Goal: Contribute content: Add original content to the website for others to see

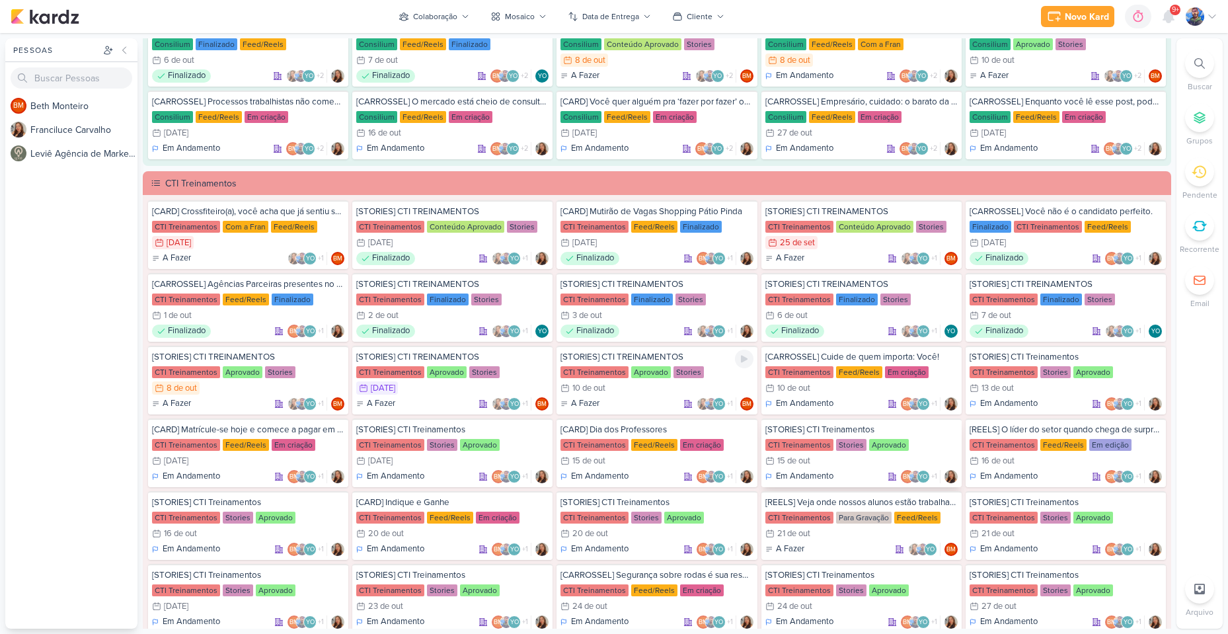
scroll to position [925, 0]
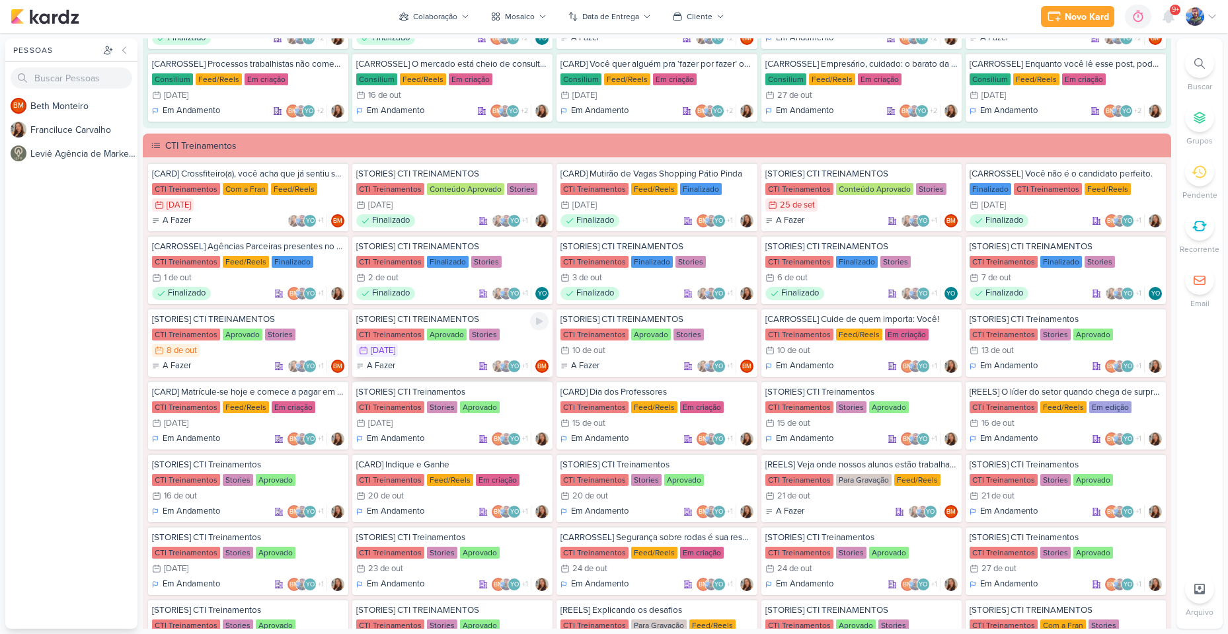
click at [428, 341] on div "[STORIES] CTI TREINAMENTOS CTI Treinamentos Aprovado Stories 9/10 [DATE] A Faze…" at bounding box center [452, 342] width 200 height 69
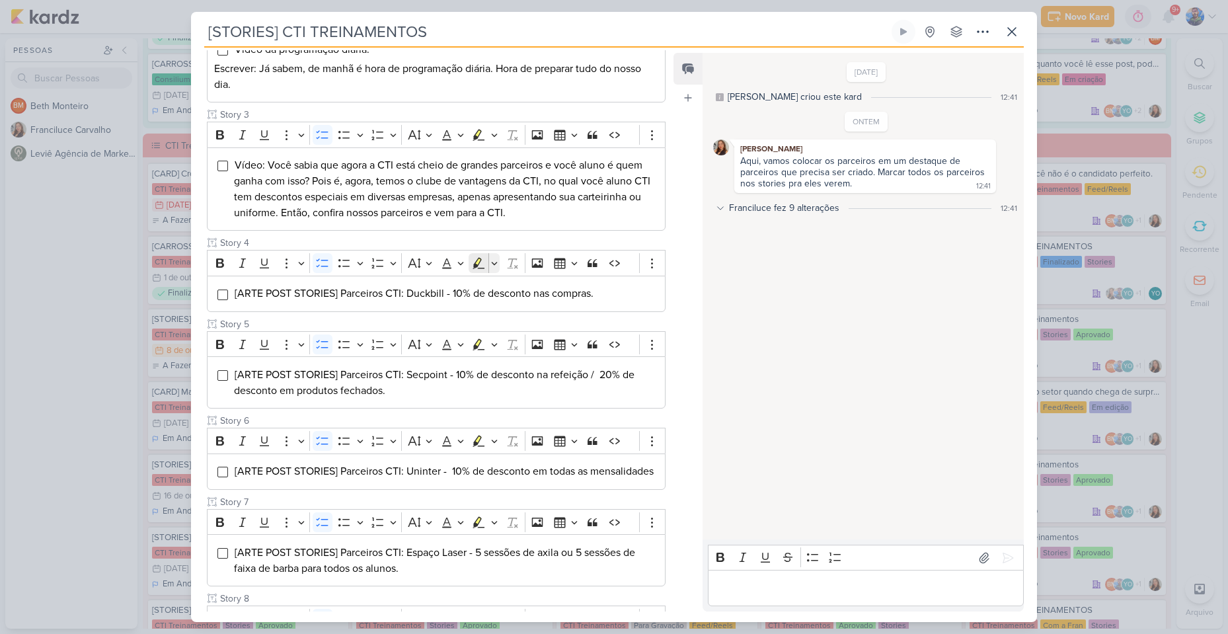
scroll to position [331, 0]
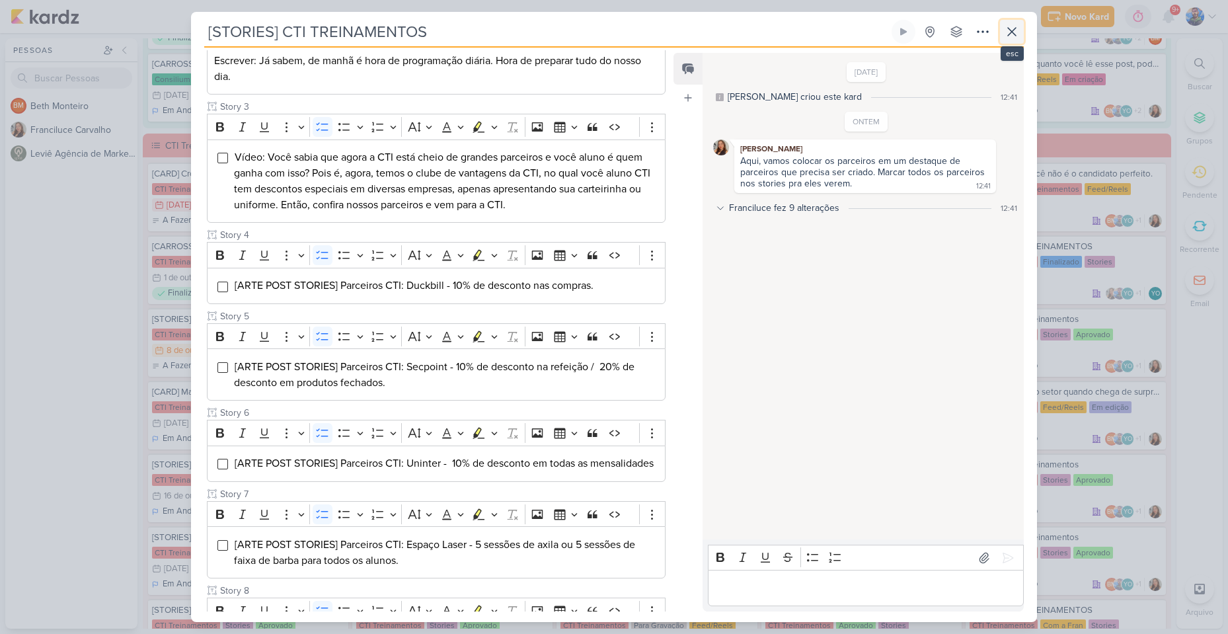
click at [1018, 24] on icon at bounding box center [1012, 32] width 16 height 16
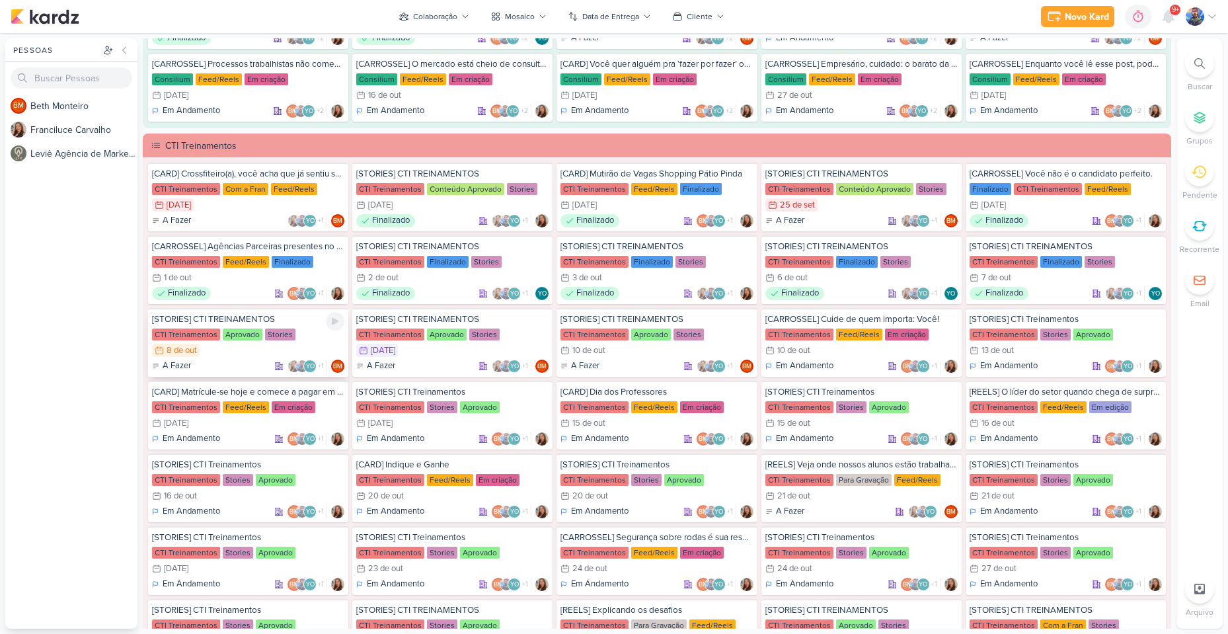
click at [240, 352] on div "8/10 [DATE]" at bounding box center [248, 350] width 192 height 13
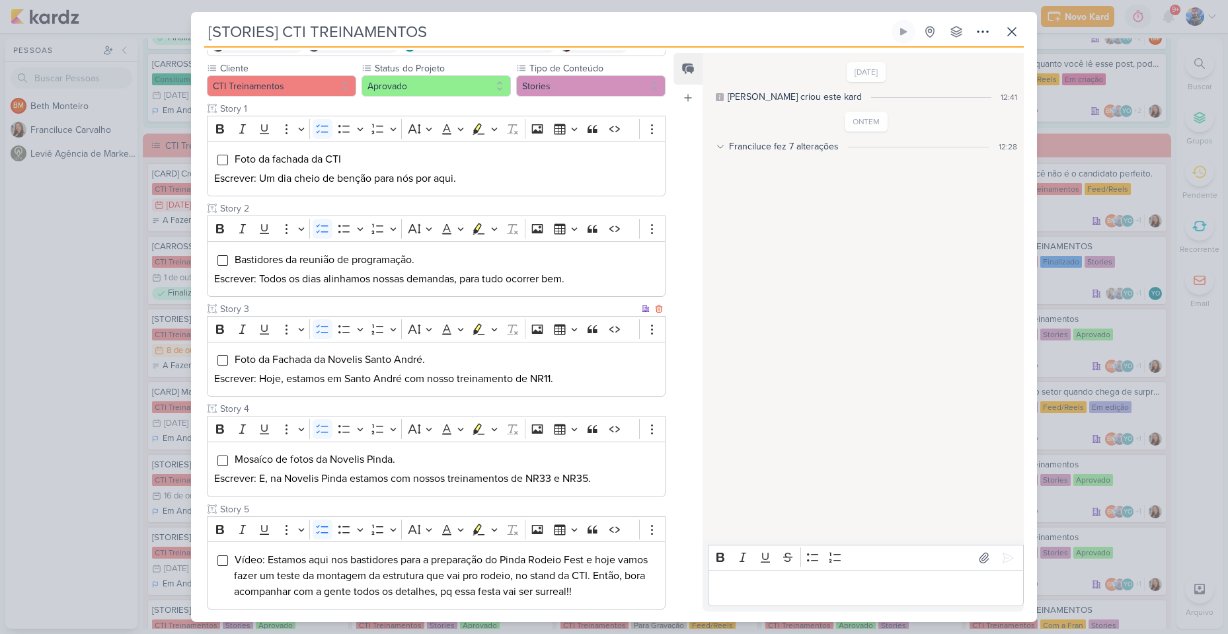
scroll to position [132, 0]
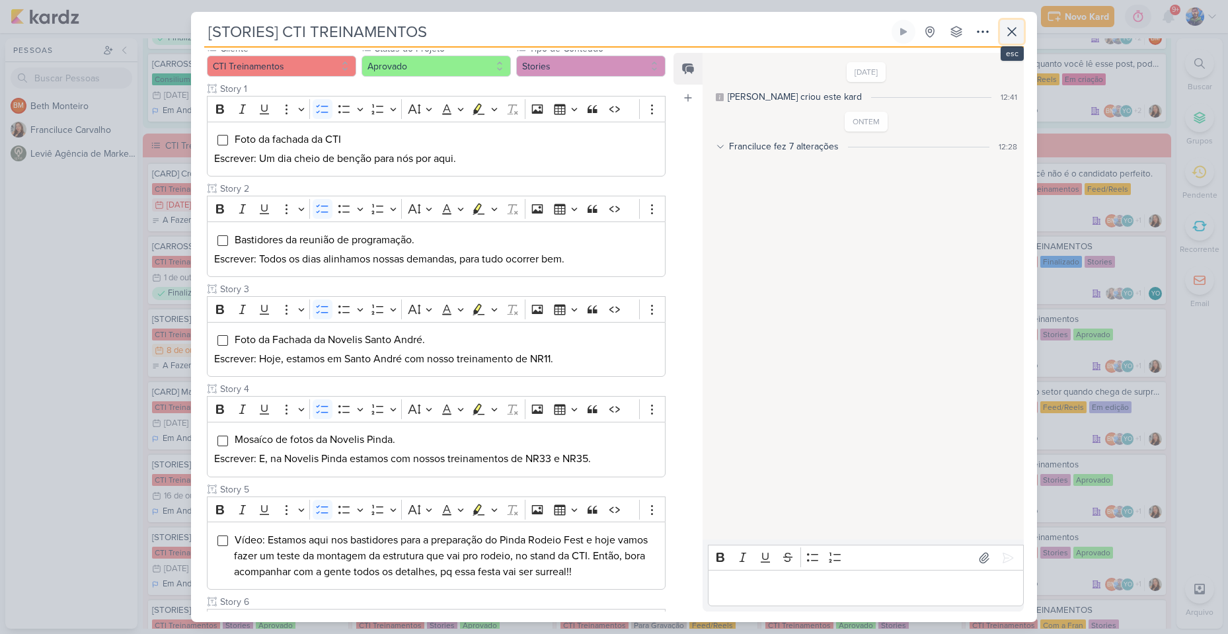
click at [1006, 34] on icon at bounding box center [1012, 32] width 16 height 16
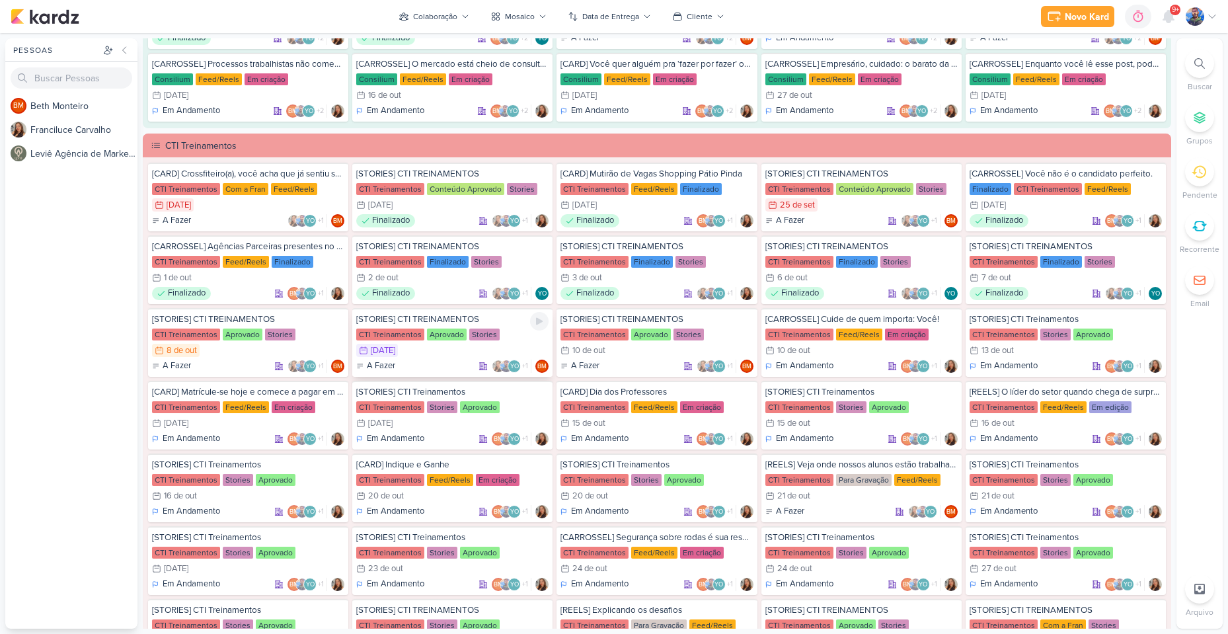
click at [459, 358] on div "[STORIES] CTI TREINAMENTOS CTI Treinamentos Aprovado Stories 9/10 [DATE] A Faze…" at bounding box center [452, 342] width 200 height 69
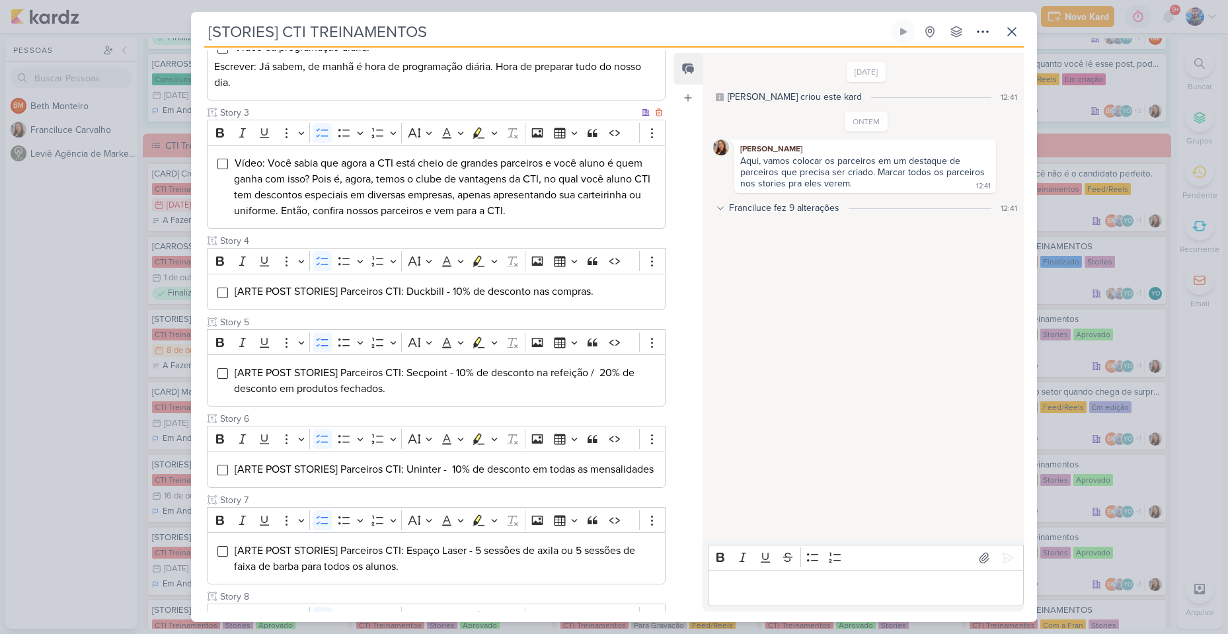
scroll to position [331, 0]
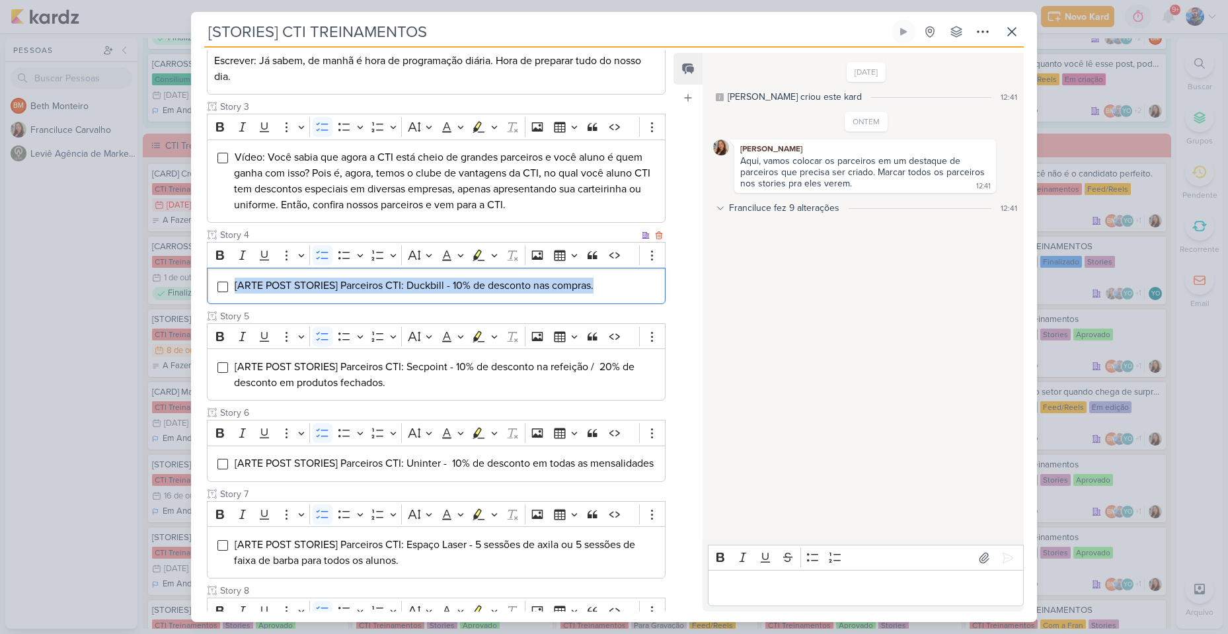
drag, startPoint x: 604, startPoint y: 279, endPoint x: 214, endPoint y: 287, distance: 389.4
click at [214, 287] on div "[ARTE POST STORIES] Parceiros CTI: Duckbill - 10% de desconto nas compras." at bounding box center [436, 286] width 459 height 36
click at [491, 249] on button "Highlight" at bounding box center [494, 255] width 11 height 20
click at [438, 284] on icon "Text highlight toolbar" at bounding box center [439, 278] width 12 height 11
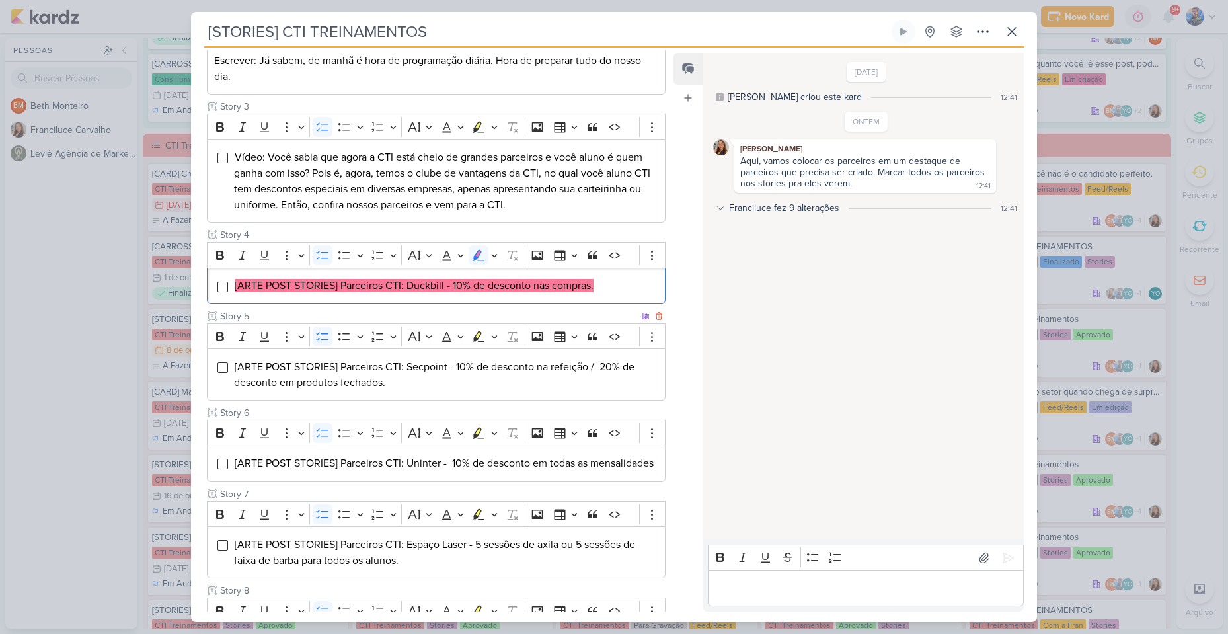
click at [339, 356] on div "[ARTE POST STORIES] Parceiros CTI: Secpoint - 10% de desconto na refeição / 20%…" at bounding box center [436, 374] width 459 height 52
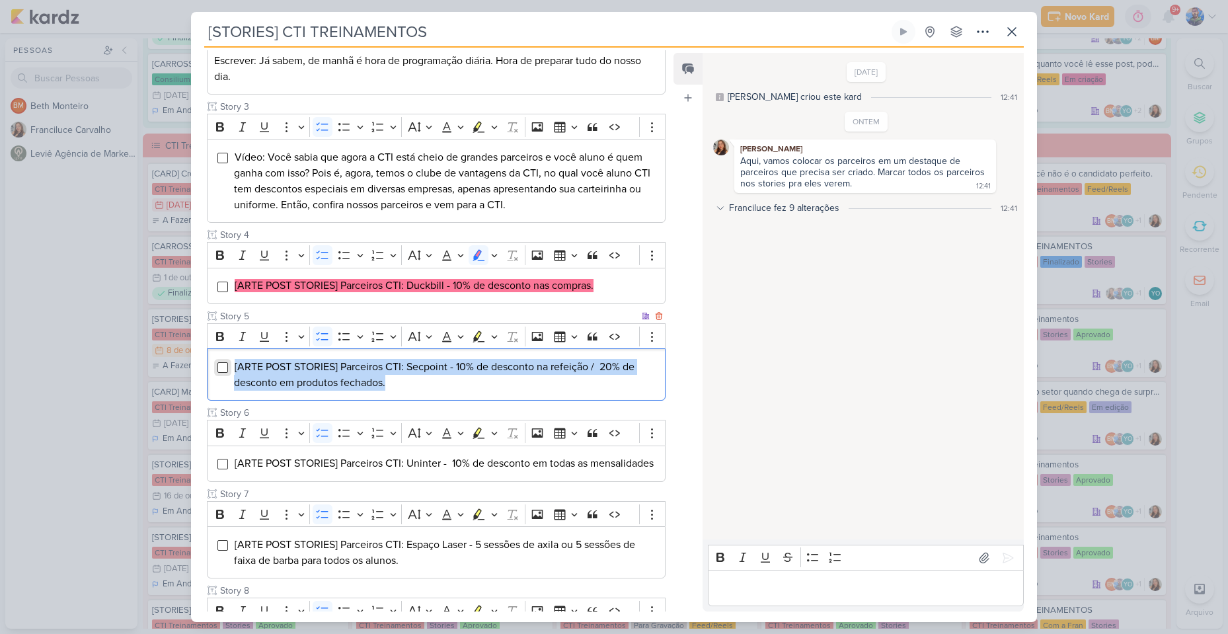
drag, startPoint x: 387, startPoint y: 389, endPoint x: 227, endPoint y: 368, distance: 161.3
click at [234, 368] on li "[ARTE POST STORIES] Parceiros CTI: Secpoint - 10% de desconto na refeição / 20%…" at bounding box center [446, 375] width 424 height 32
click at [496, 338] on icon "Editor toolbar" at bounding box center [494, 336] width 7 height 13
click at [442, 361] on icon "Text highlight toolbar" at bounding box center [438, 358] width 13 height 13
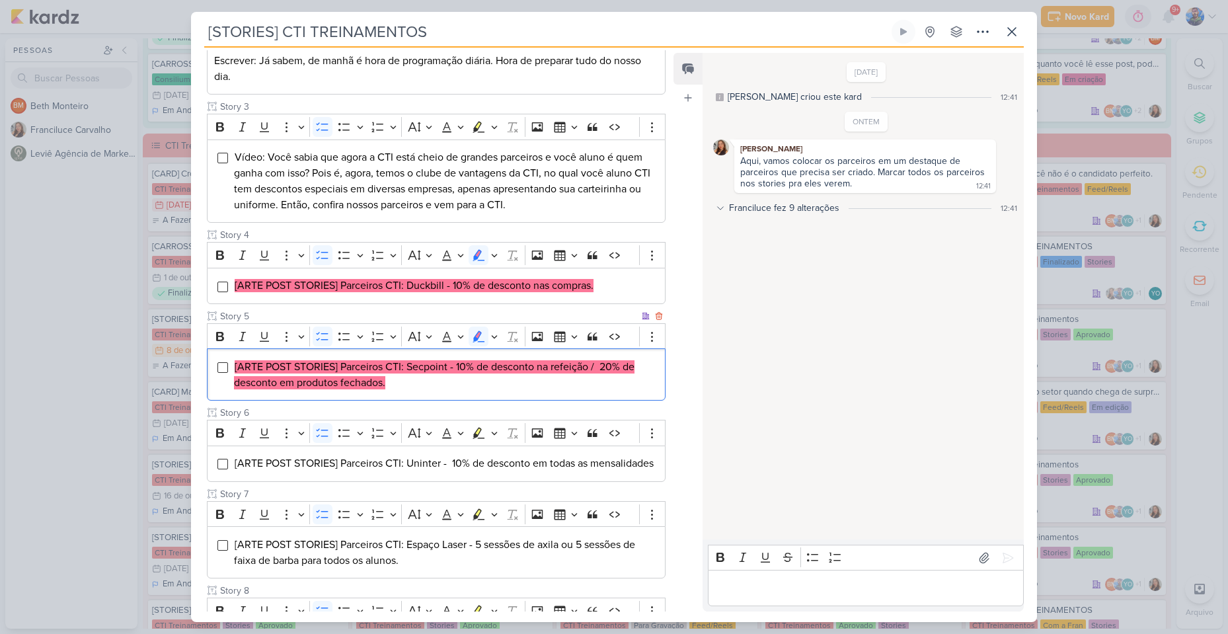
click at [414, 380] on li "[ARTE POST STORIES] Parceiros CTI: Secpoint - 10% de desconto na refeição / 20%…" at bounding box center [446, 375] width 424 height 32
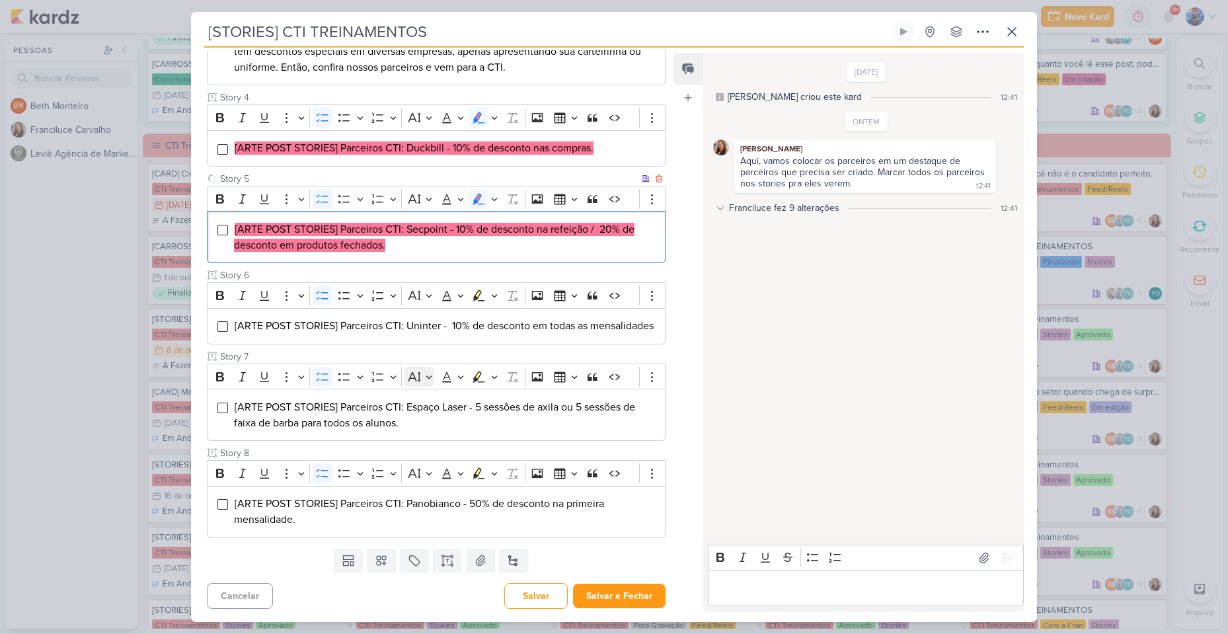
scroll to position [484, 0]
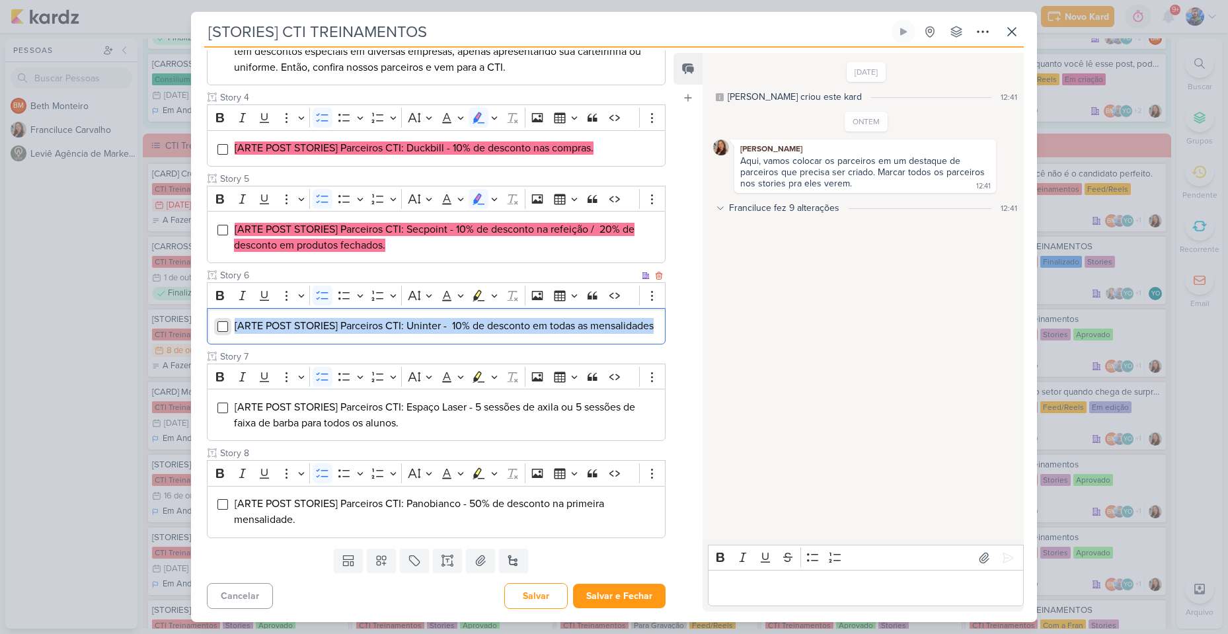
drag, startPoint x: 327, startPoint y: 327, endPoint x: 221, endPoint y: 307, distance: 107.6
click at [234, 318] on li "[ARTE POST STORIES] Parceiros CTI: Uninter - 10% de desconto em todas as mensal…" at bounding box center [446, 326] width 424 height 16
click at [492, 289] on icon "Editor toolbar" at bounding box center [494, 295] width 7 height 13
click at [431, 309] on button "Pink marker" at bounding box center [439, 319] width 20 height 20
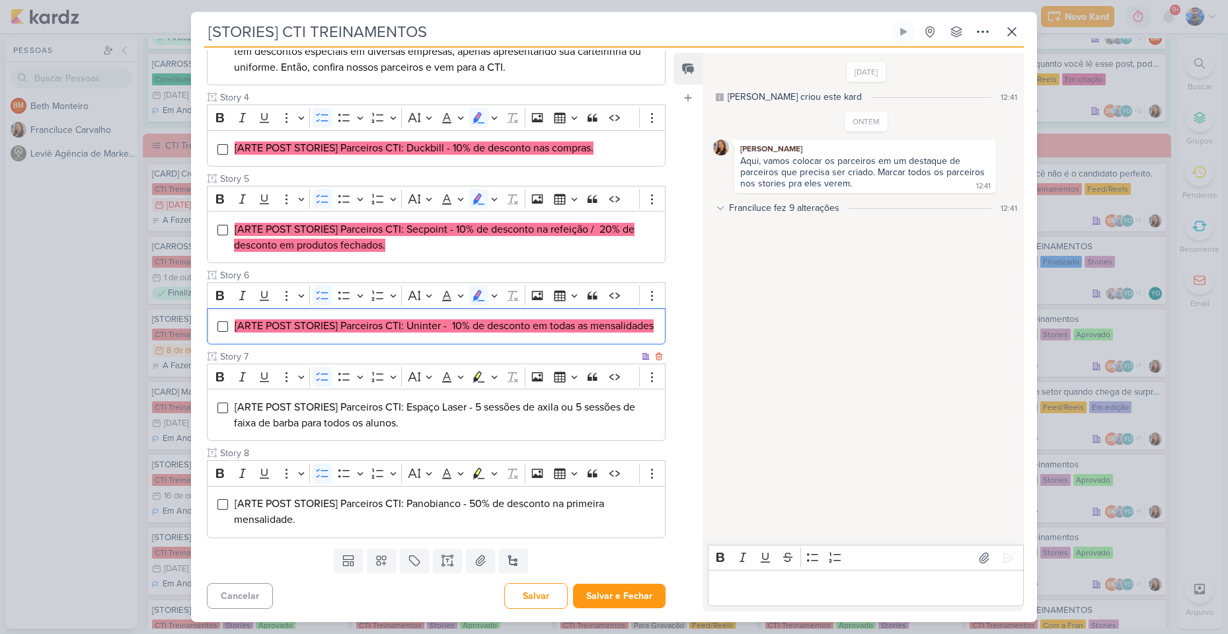
click at [364, 420] on span "[ARTE POST STORIES] Parceiros CTI: Espaço Laser - 5 sessões de axila ou 5 sessõ…" at bounding box center [434, 415] width 401 height 29
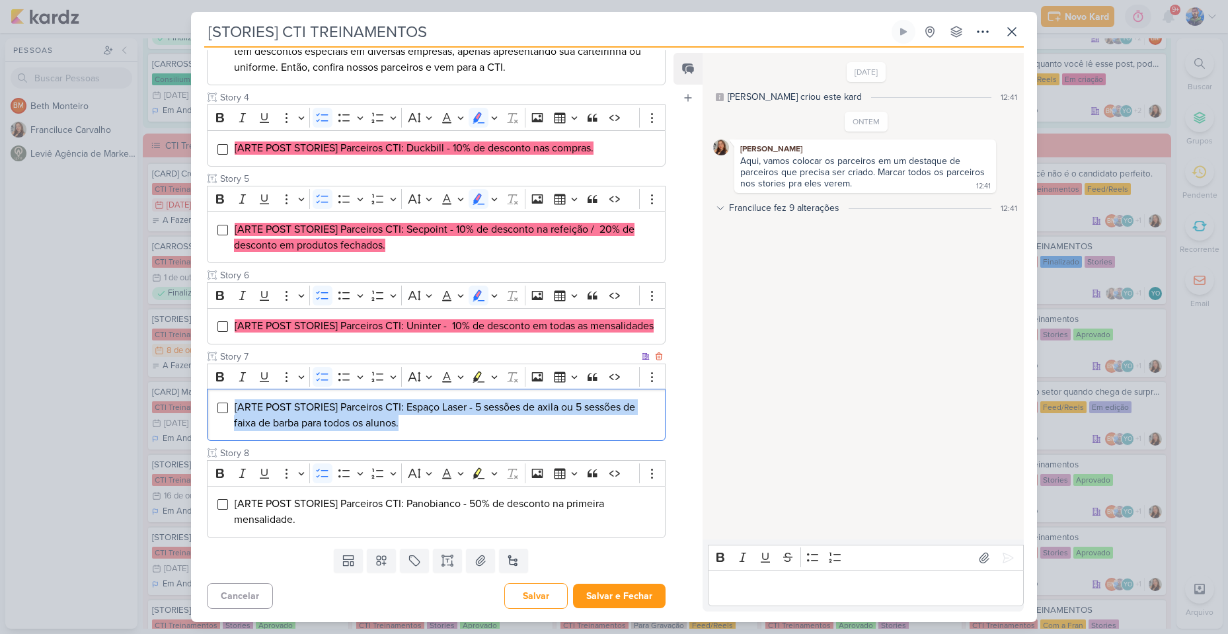
drag, startPoint x: 405, startPoint y: 429, endPoint x: 231, endPoint y: 401, distance: 176.8
click at [231, 401] on div "[ARTE POST STORIES] Parceiros CTI: Espaço Laser - 5 sessões de axila ou 5 sessõ…" at bounding box center [436, 415] width 459 height 52
click at [494, 377] on icon "Editor toolbar" at bounding box center [494, 376] width 7 height 13
click at [436, 398] on icon "Text highlight toolbar" at bounding box center [439, 399] width 12 height 11
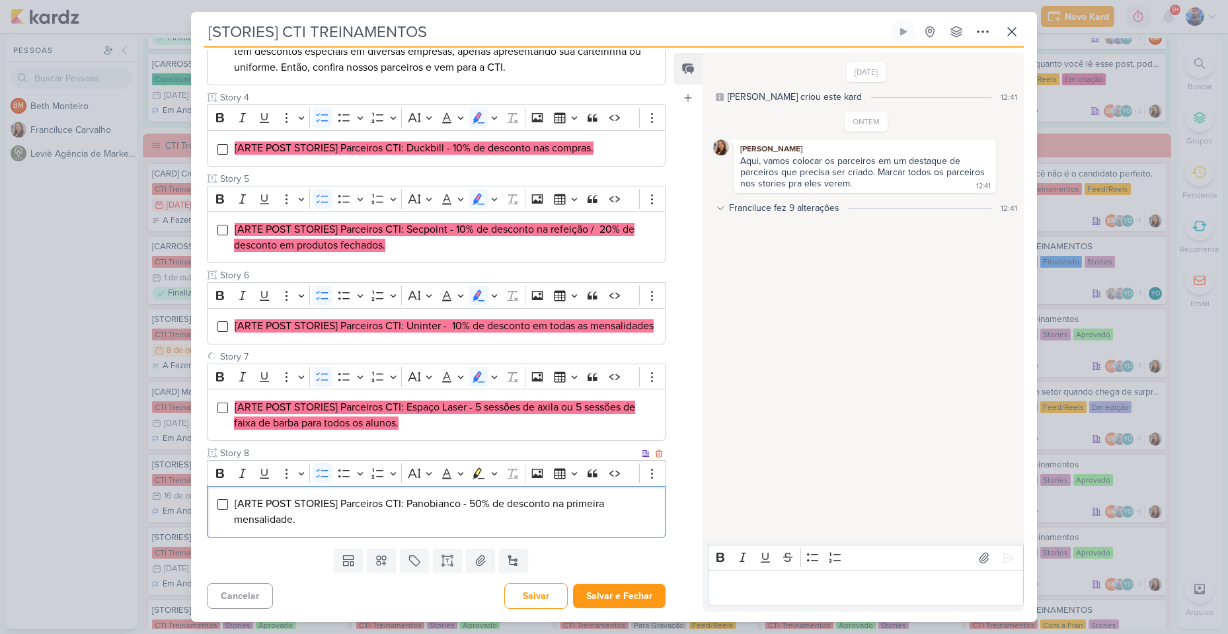
click at [321, 509] on span "[ARTE POST STORIES] Parceiros CTI: Panobianco - 50% de desconto na primeira men…" at bounding box center [419, 511] width 370 height 29
drag, startPoint x: 302, startPoint y: 530, endPoint x: 225, endPoint y: 510, distance: 79.0
click at [225, 510] on div "[ARTE POST STORIES] Parceiros CTI: Panobianco - 50% de desconto na primeira men…" at bounding box center [436, 512] width 459 height 52
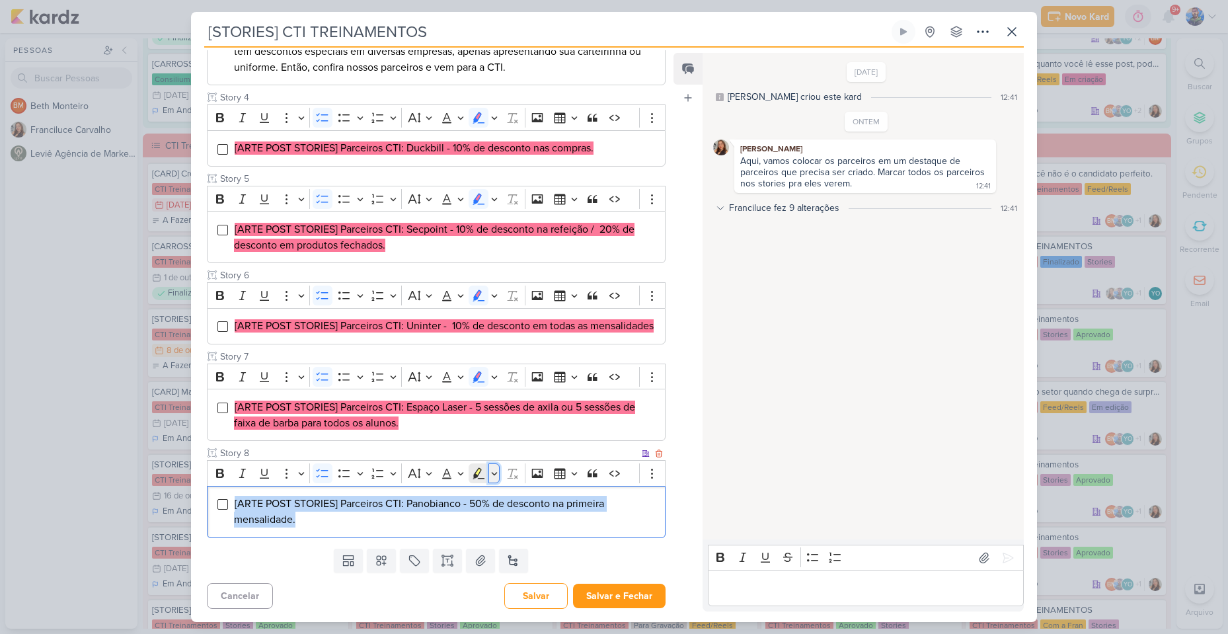
click at [491, 472] on button "Highlight" at bounding box center [494, 473] width 11 height 20
click at [443, 496] on icon "Text highlight toolbar" at bounding box center [438, 496] width 13 height 13
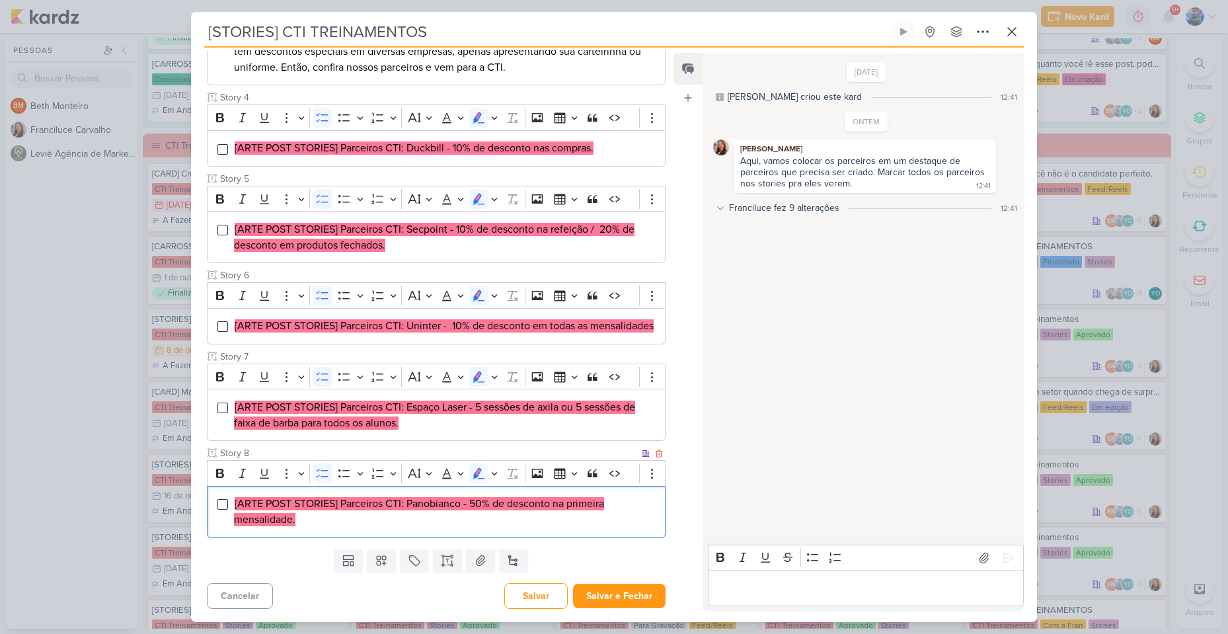
click at [422, 514] on li "[ARTE POST STORIES] Parceiros CTI: Panobianco - 50% de desconto na primeira men…" at bounding box center [446, 512] width 424 height 32
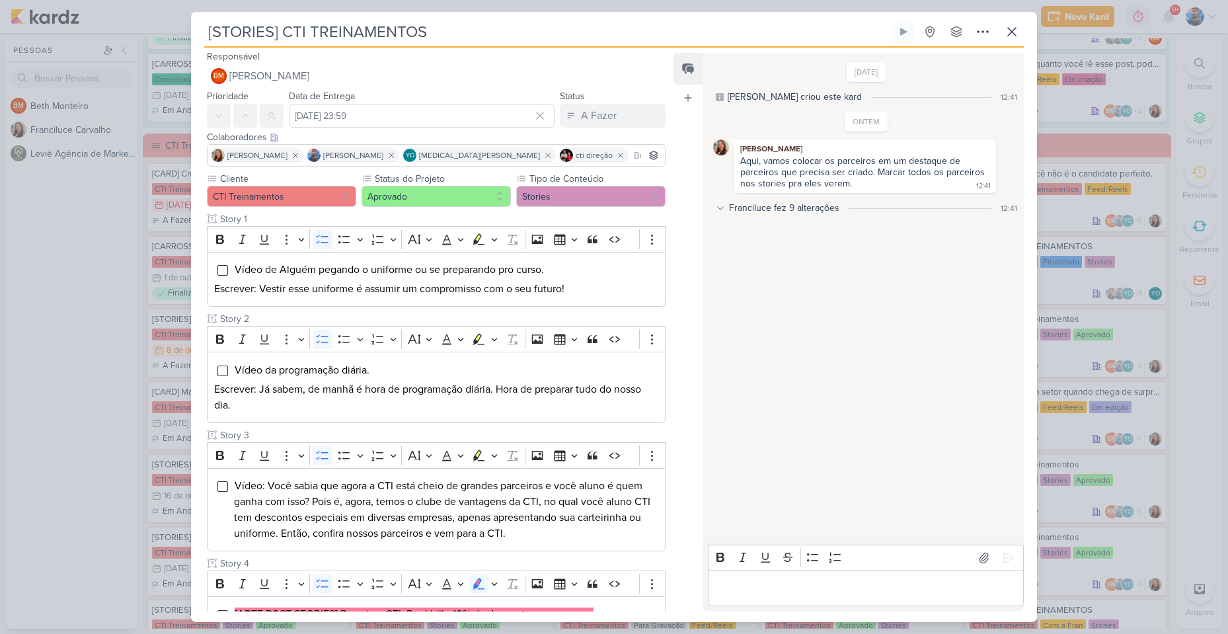
scroll to position [0, 0]
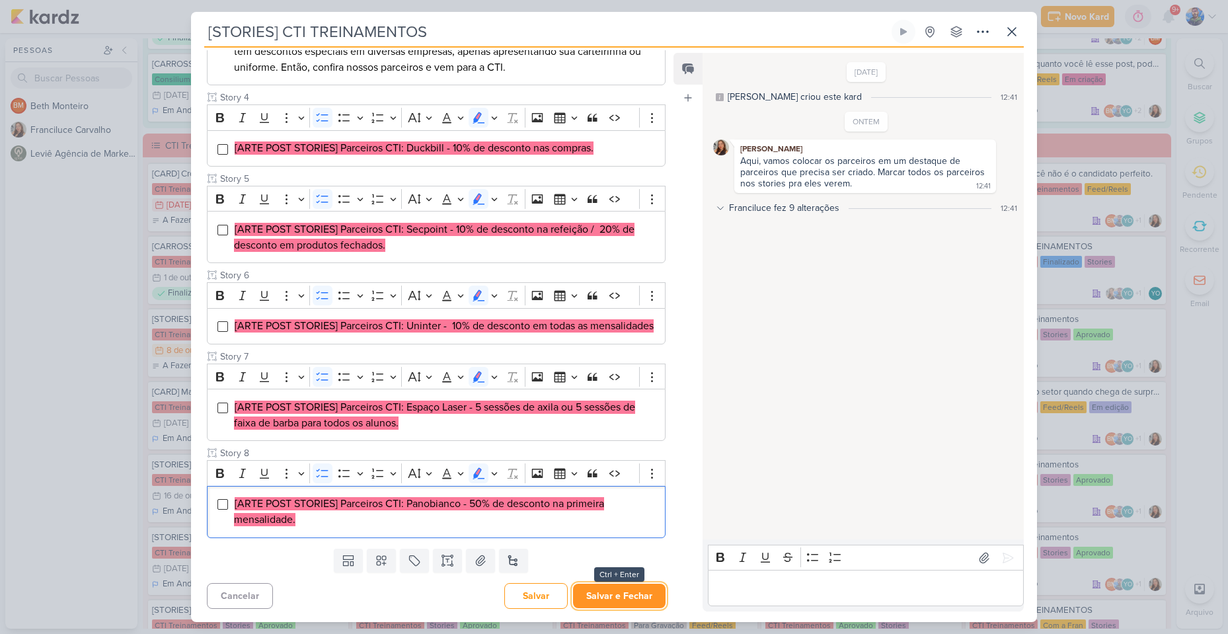
click at [591, 590] on button "Salvar e Fechar" at bounding box center [619, 596] width 93 height 24
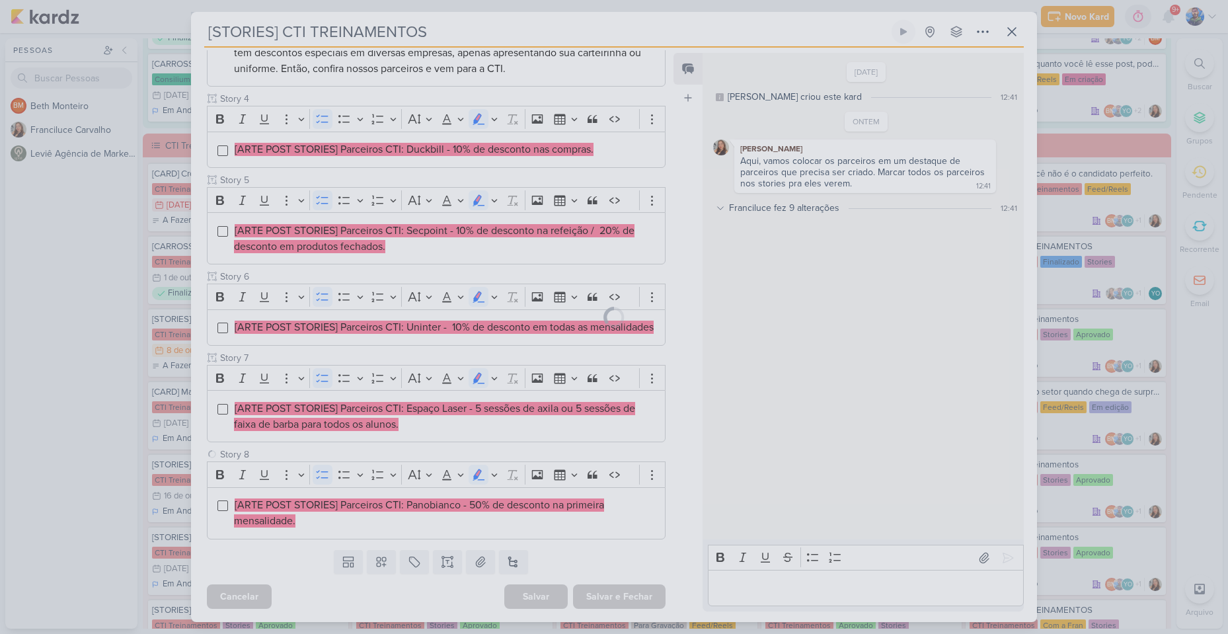
scroll to position [483, 0]
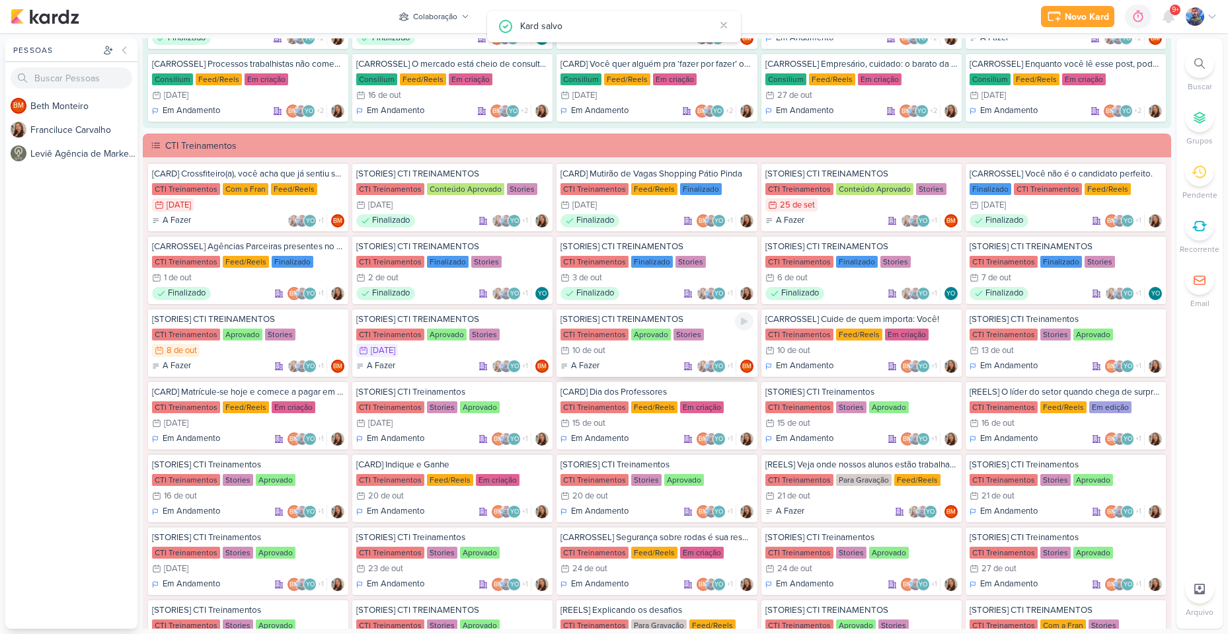
click at [638, 343] on div "[STORIES] CTI TREINAMENTOS CTI Treinamentos Aprovado Stories 10/10 [DATE] A Faz…" at bounding box center [657, 342] width 200 height 69
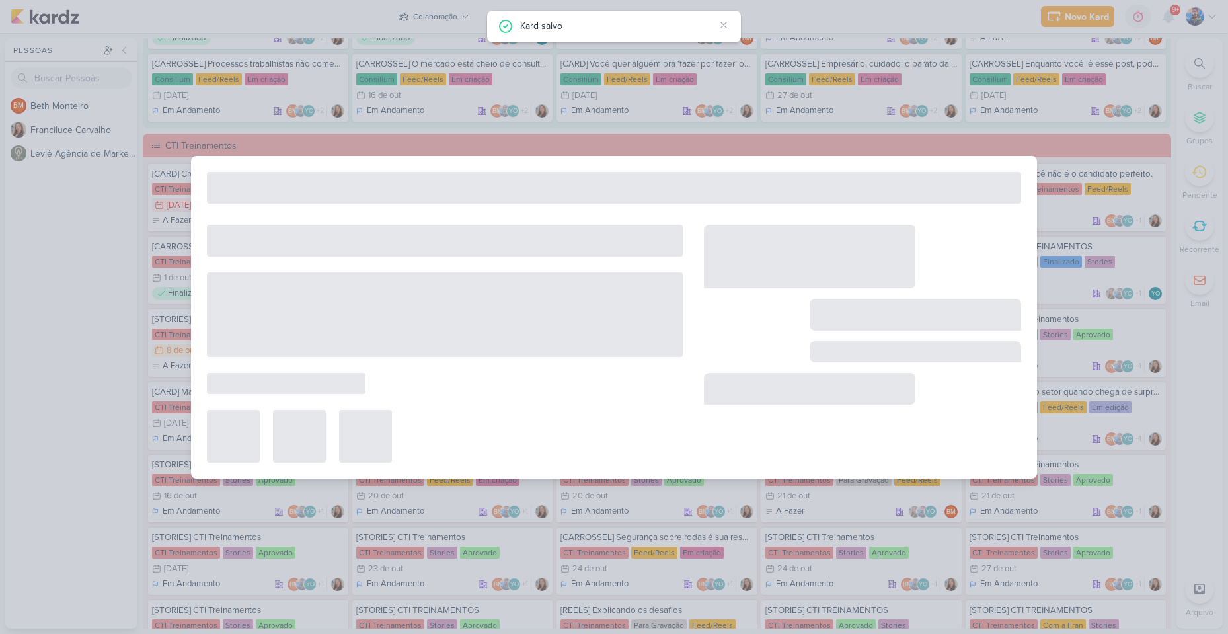
type input "[STORIES] CTI TREINAMENTOS"
type input "10 de outubro de 2025 às 23:59"
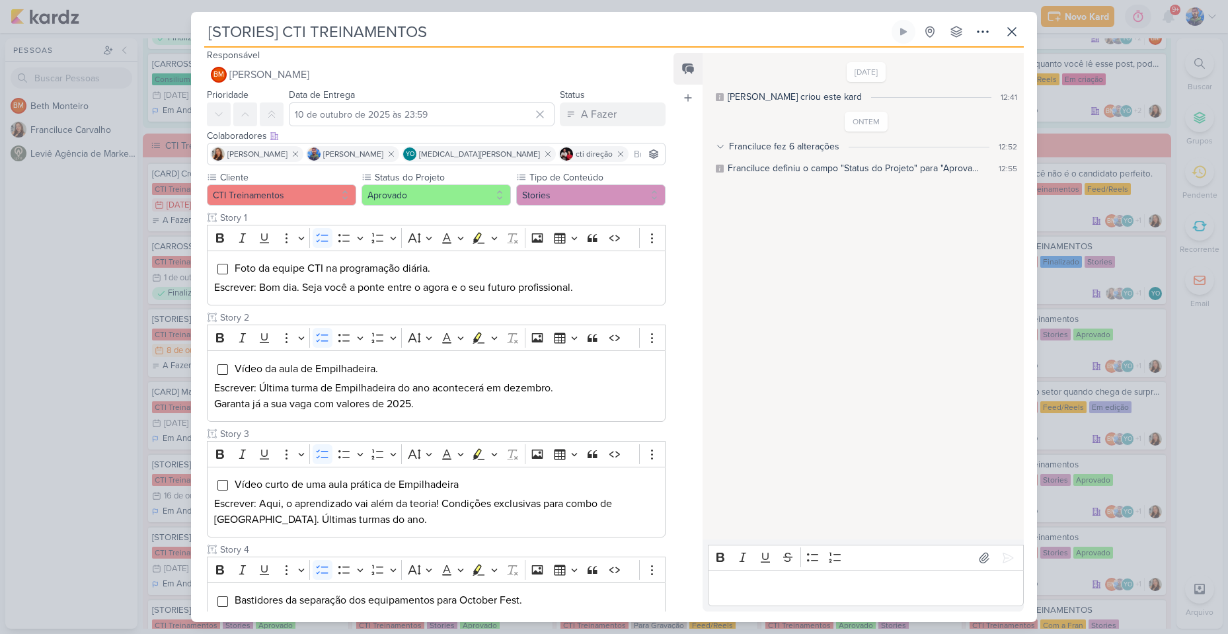
scroll to position [0, 0]
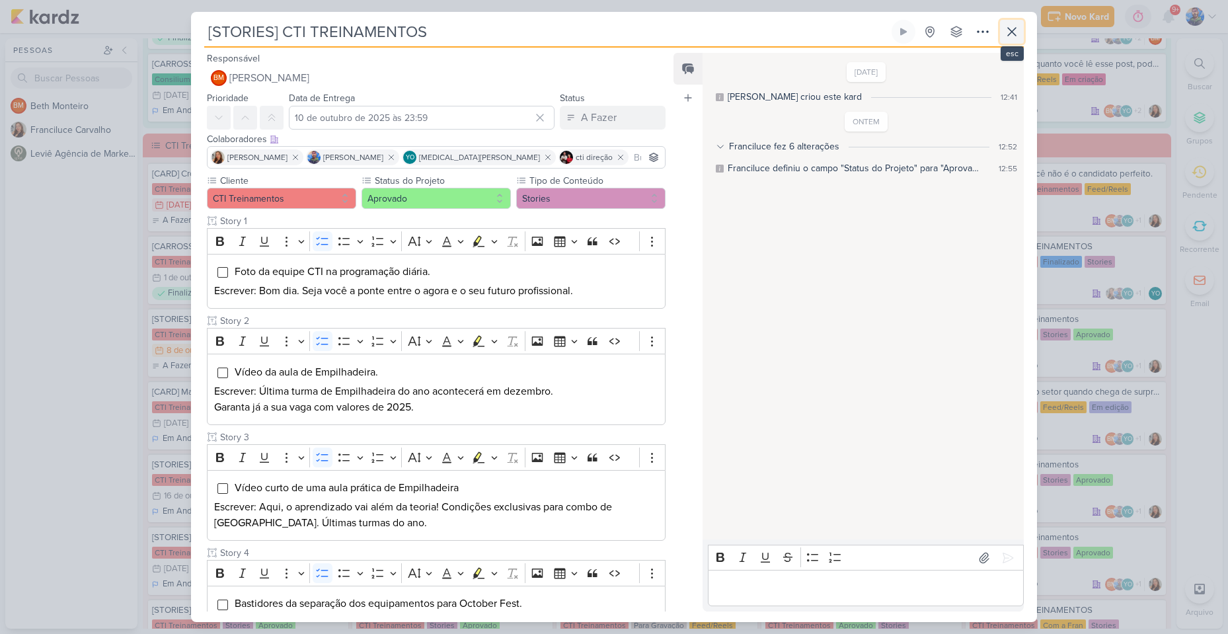
click at [1010, 33] on icon at bounding box center [1012, 32] width 8 height 8
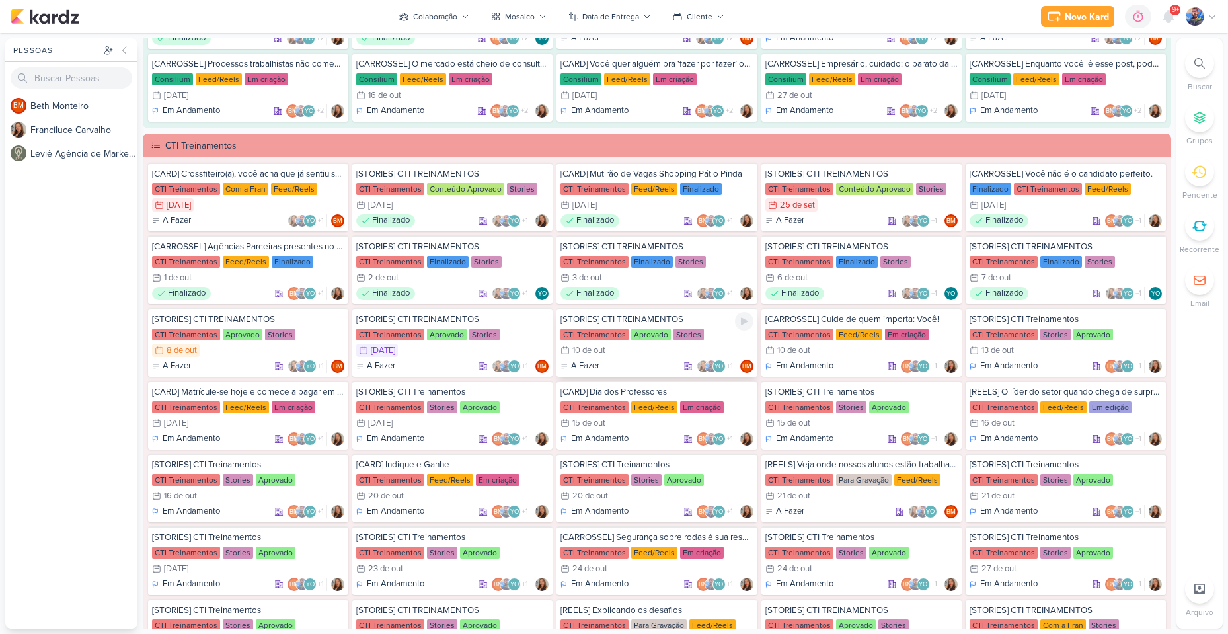
click at [641, 340] on div "CTI Treinamentos Aprovado Stories" at bounding box center [657, 334] width 192 height 13
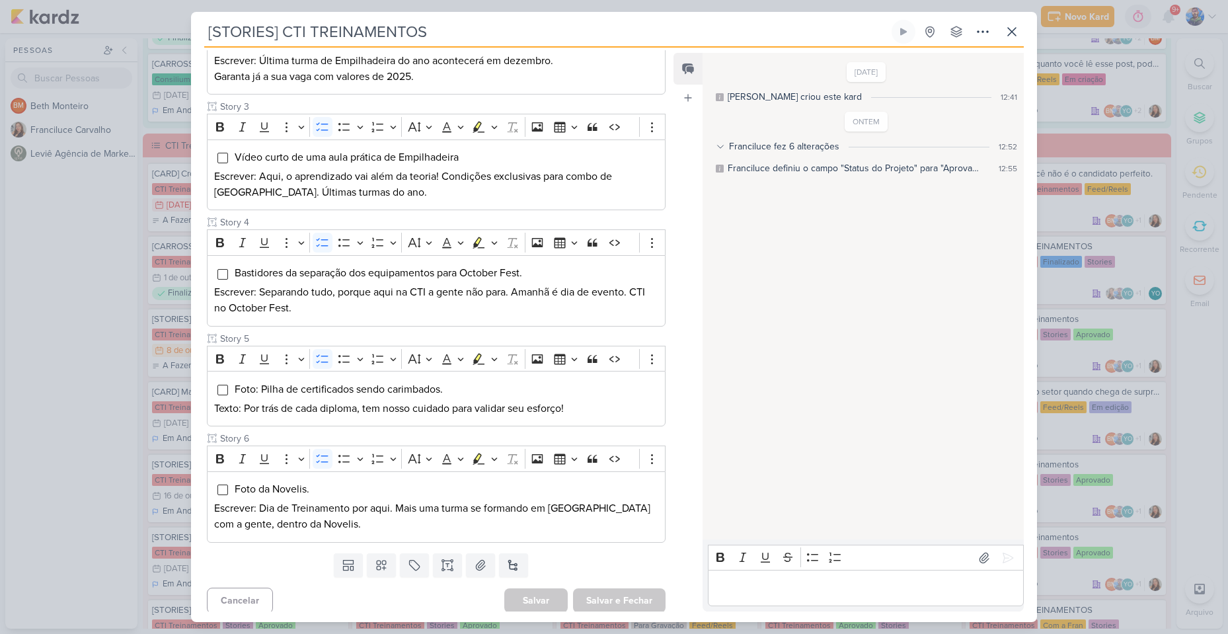
scroll to position [335, 0]
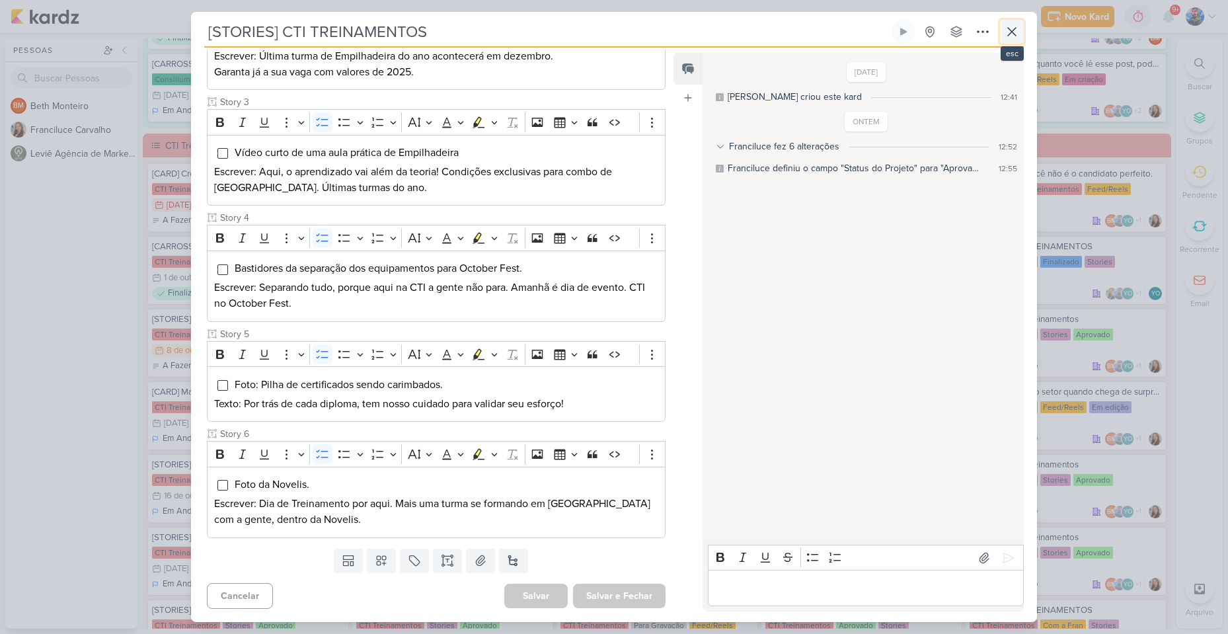
click at [1017, 28] on icon at bounding box center [1012, 32] width 16 height 16
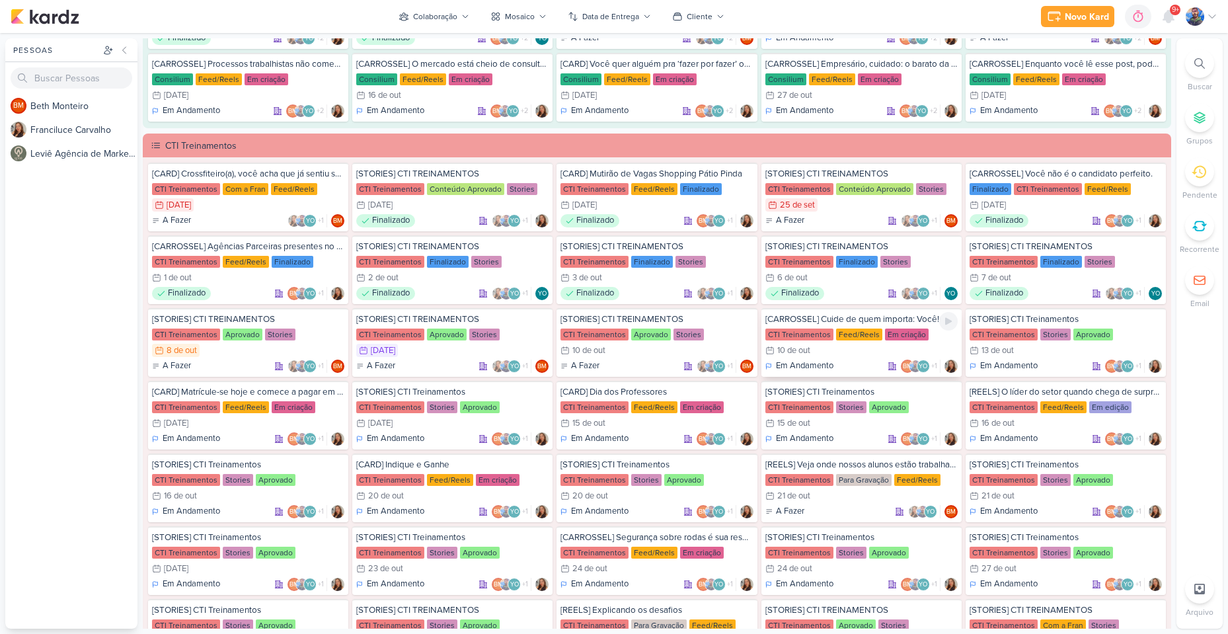
click at [793, 344] on div "10/10 [DATE]" at bounding box center [788, 350] width 45 height 13
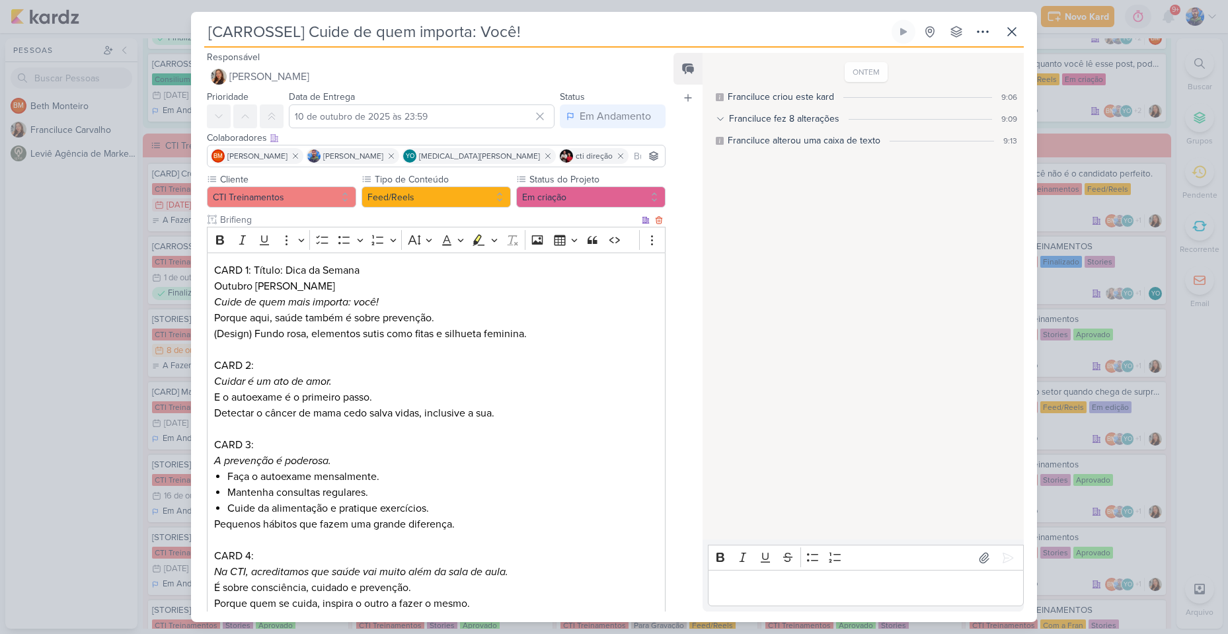
scroll to position [0, 0]
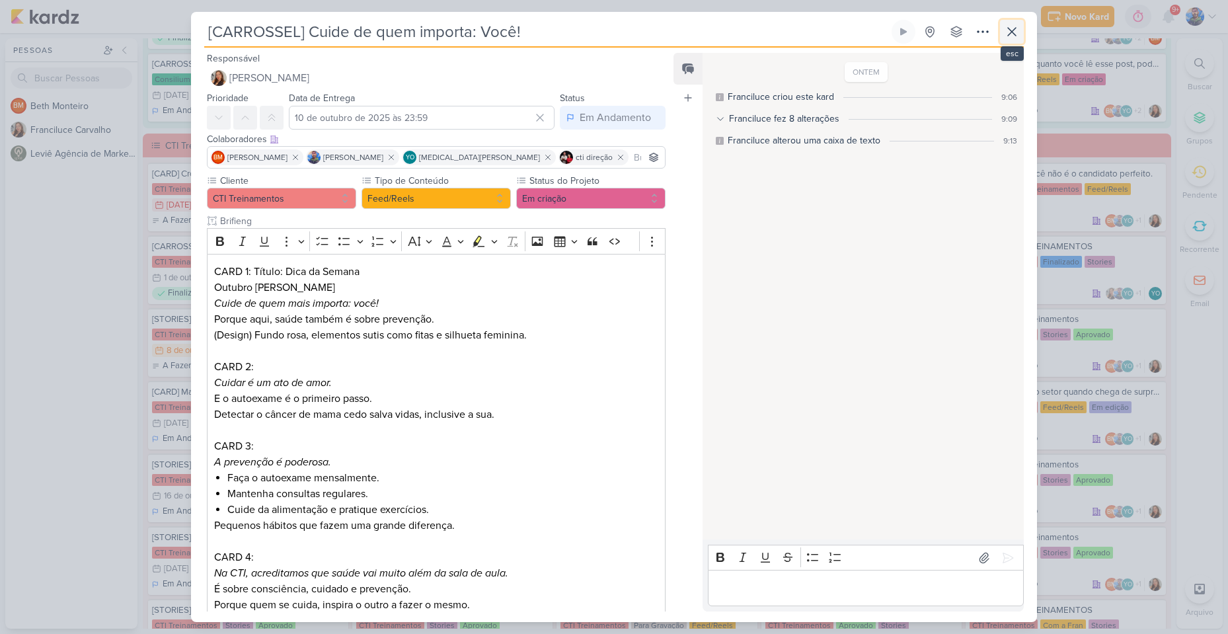
click at [1003, 40] on button at bounding box center [1012, 32] width 24 height 24
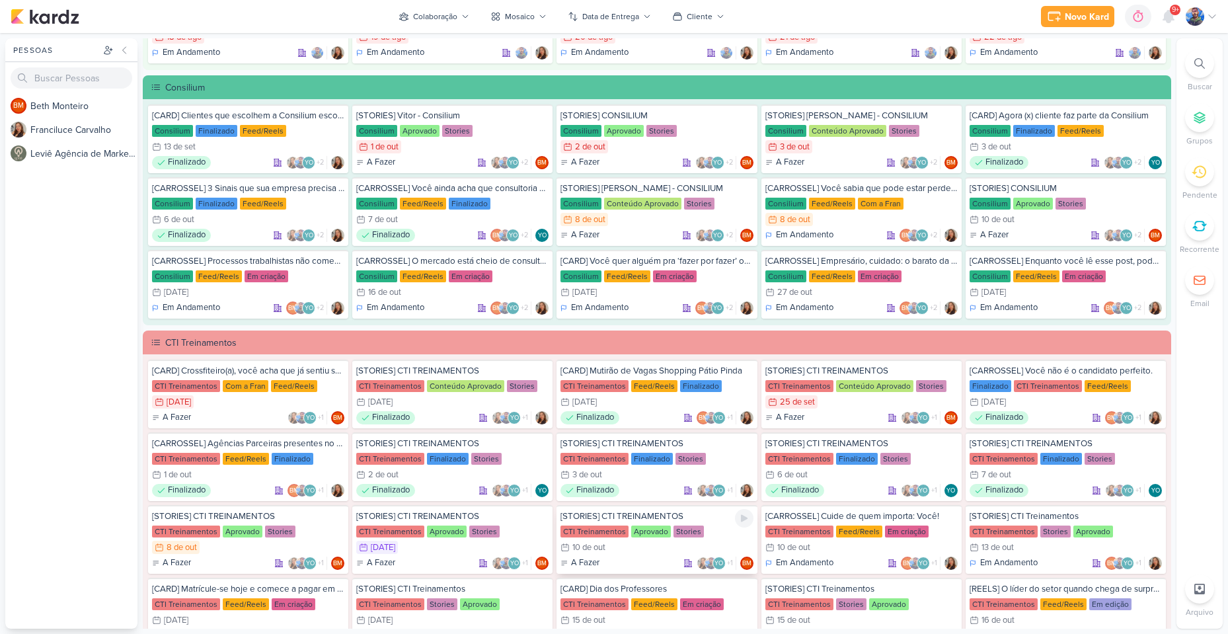
scroll to position [727, 0]
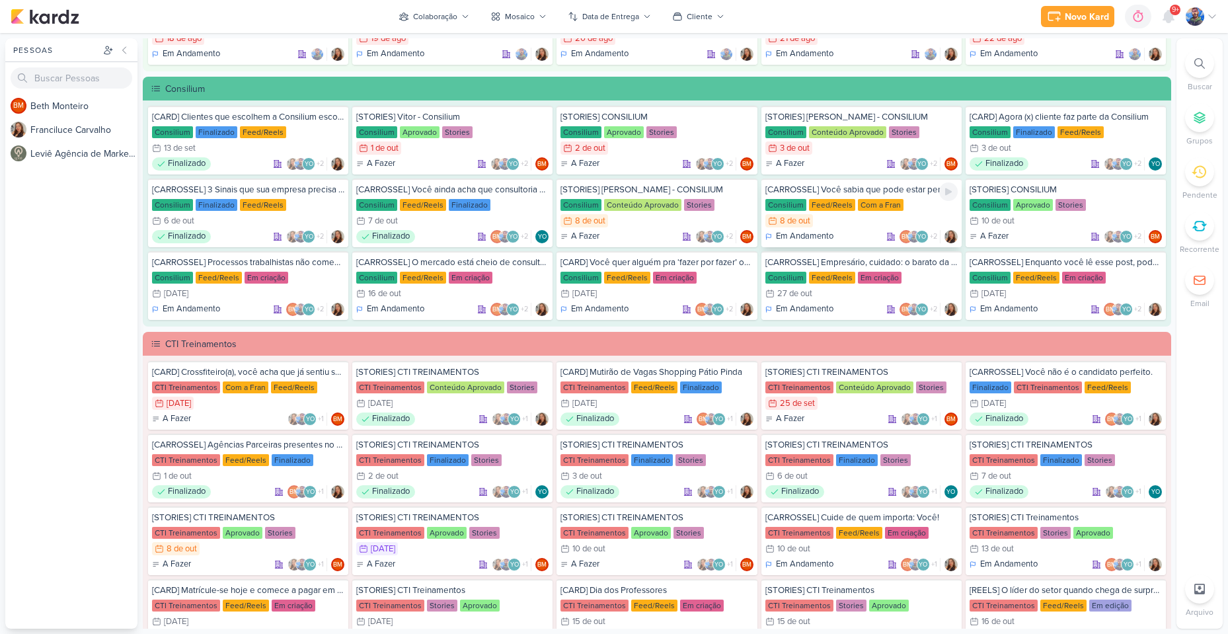
click at [822, 226] on div "8/10 [DATE]" at bounding box center [862, 220] width 192 height 13
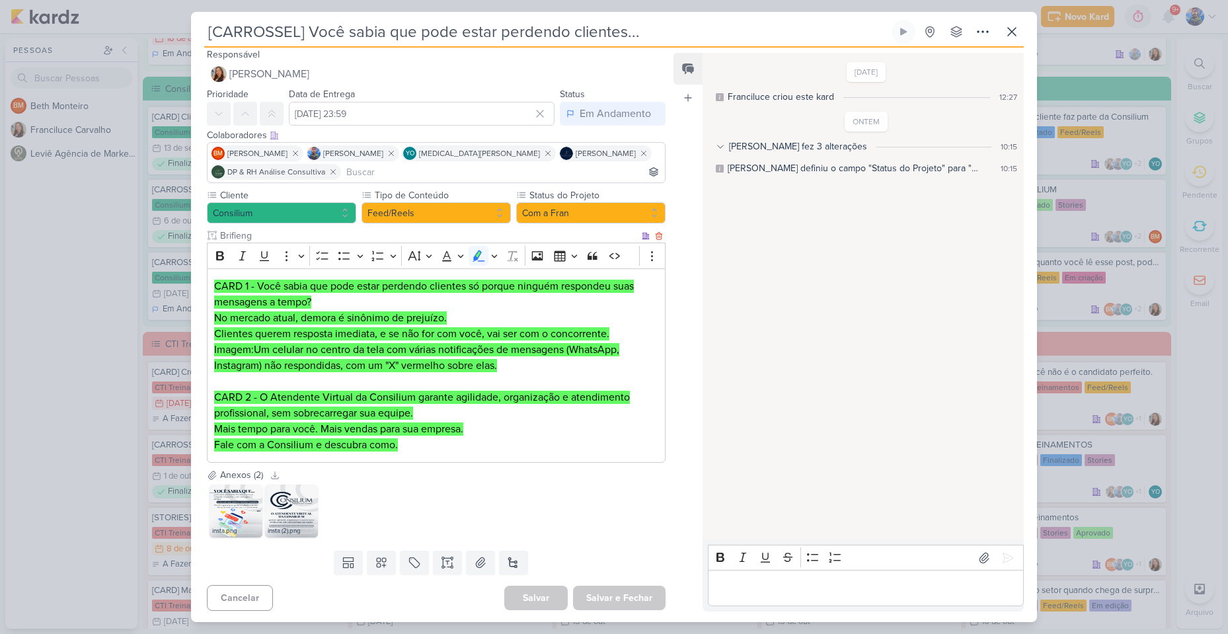
scroll to position [6, 0]
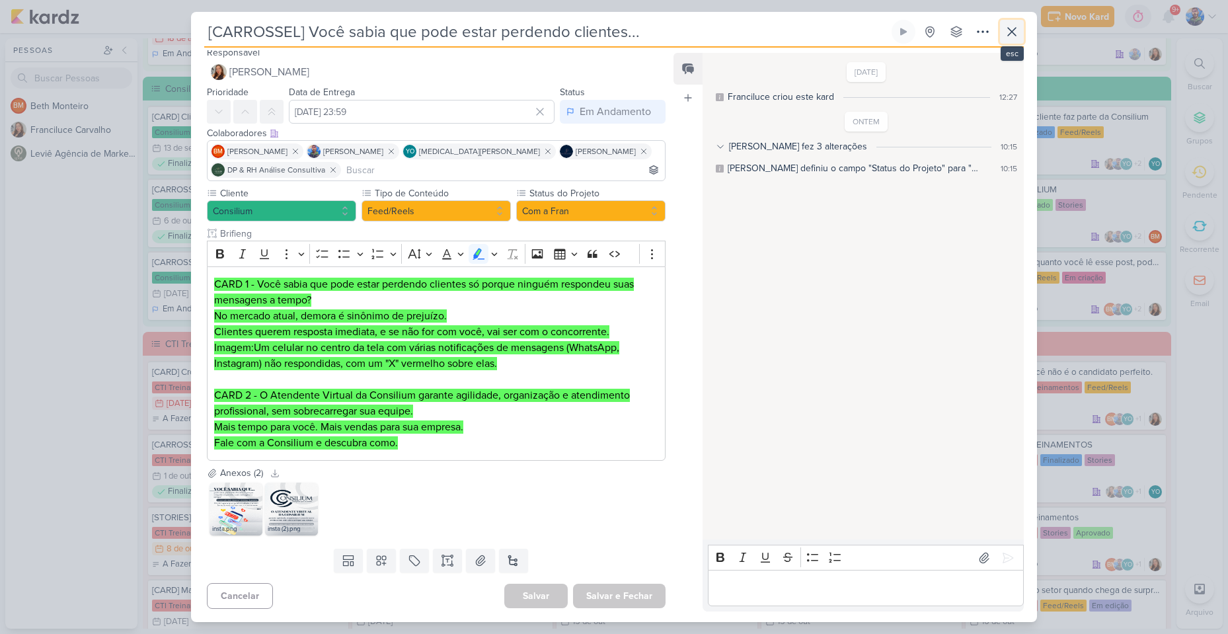
click at [1022, 28] on button at bounding box center [1012, 32] width 24 height 24
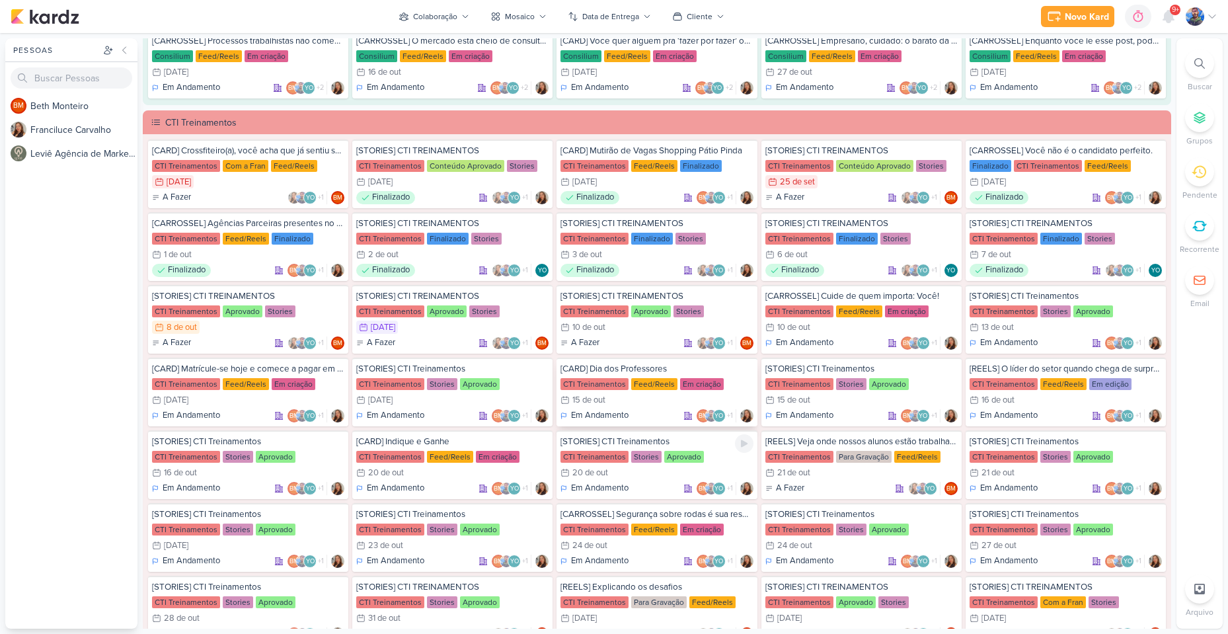
scroll to position [925, 0]
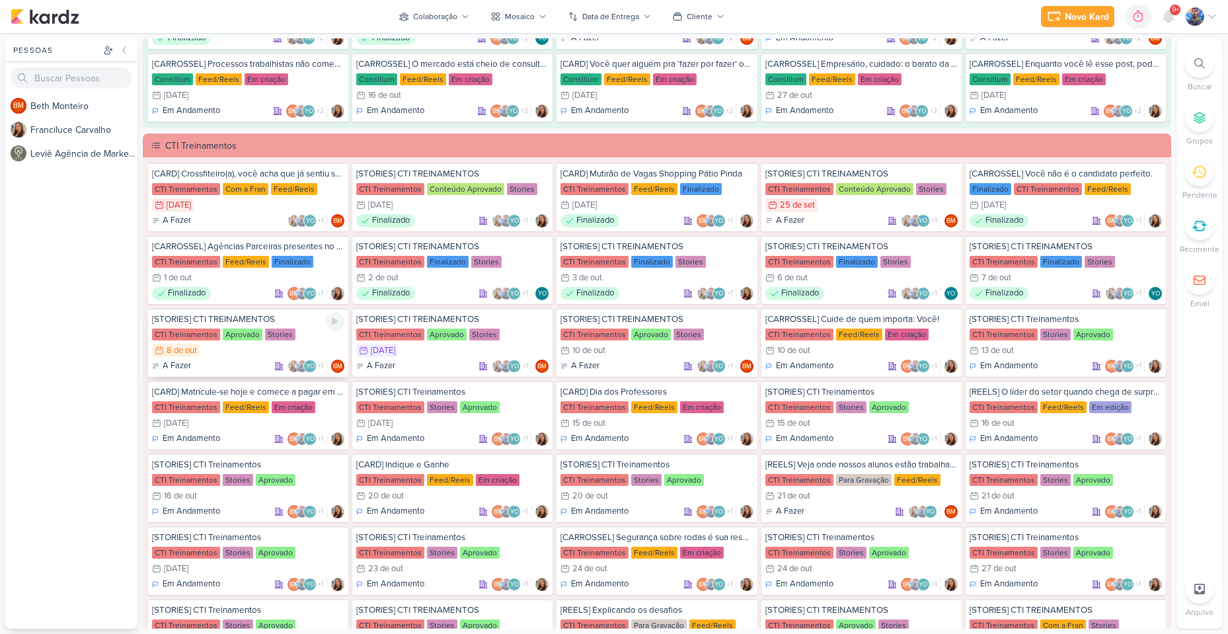
click at [262, 346] on div "8/10 [DATE]" at bounding box center [248, 350] width 192 height 13
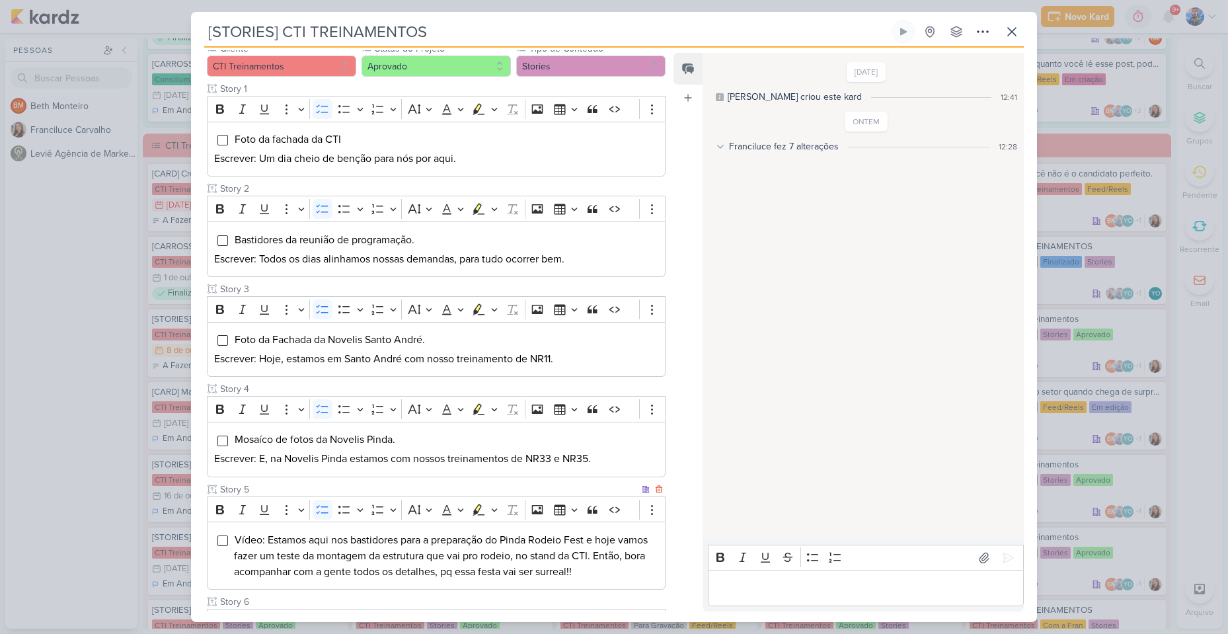
scroll to position [102, 0]
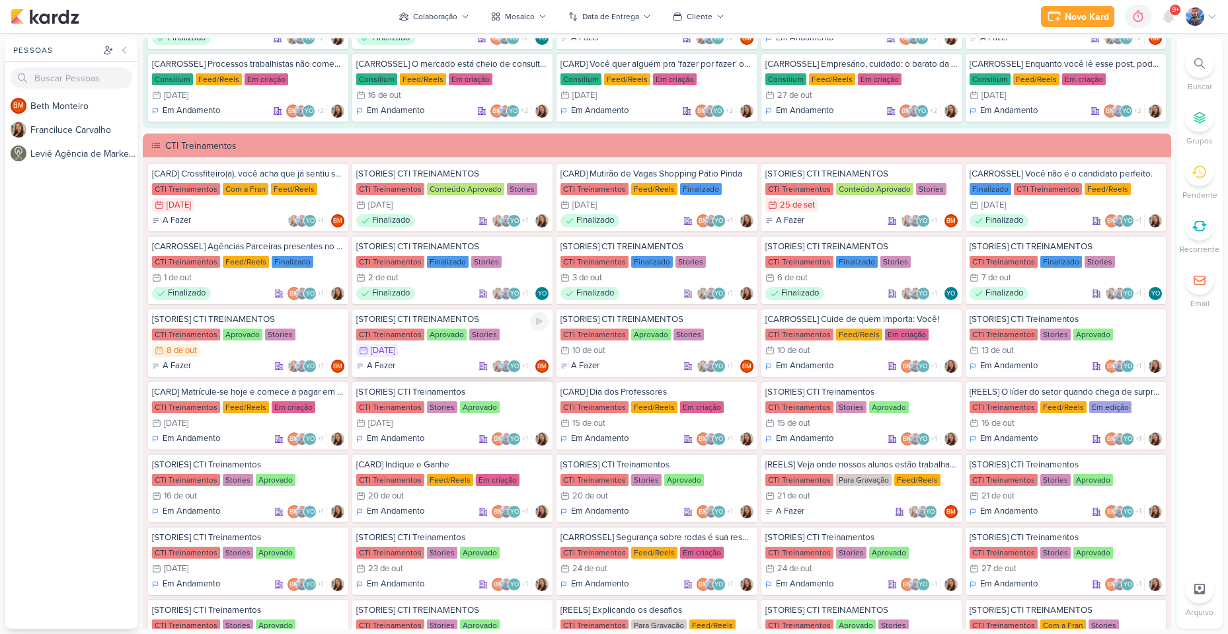
click at [418, 344] on div "9/10 [DATE]" at bounding box center [452, 350] width 192 height 13
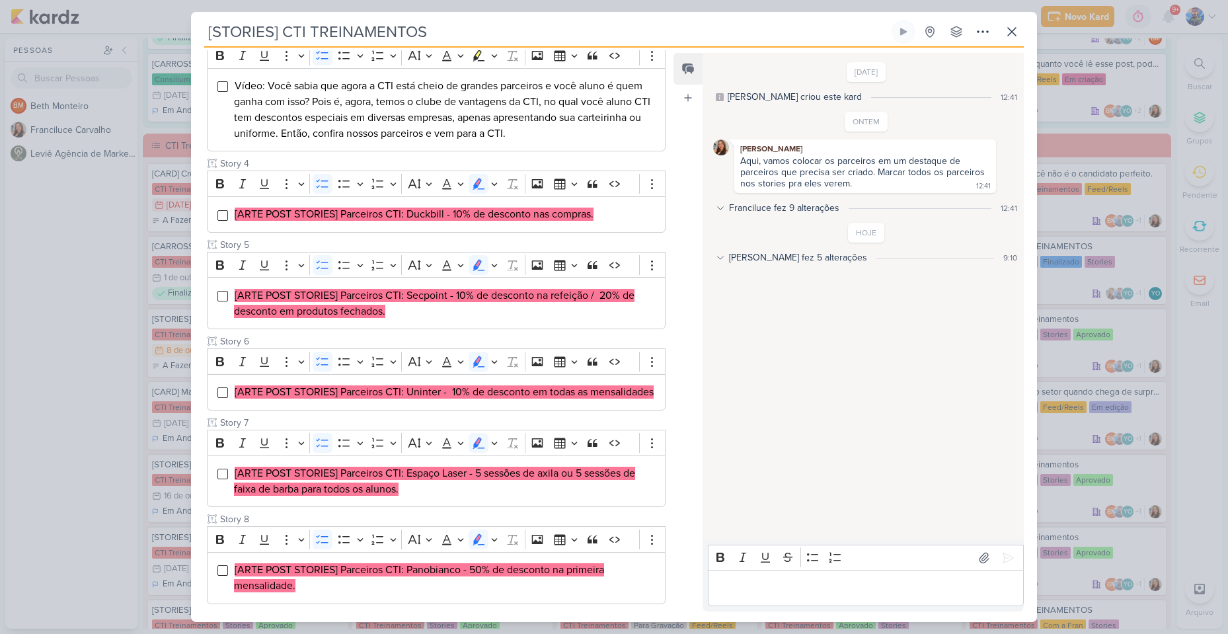
scroll to position [463, 0]
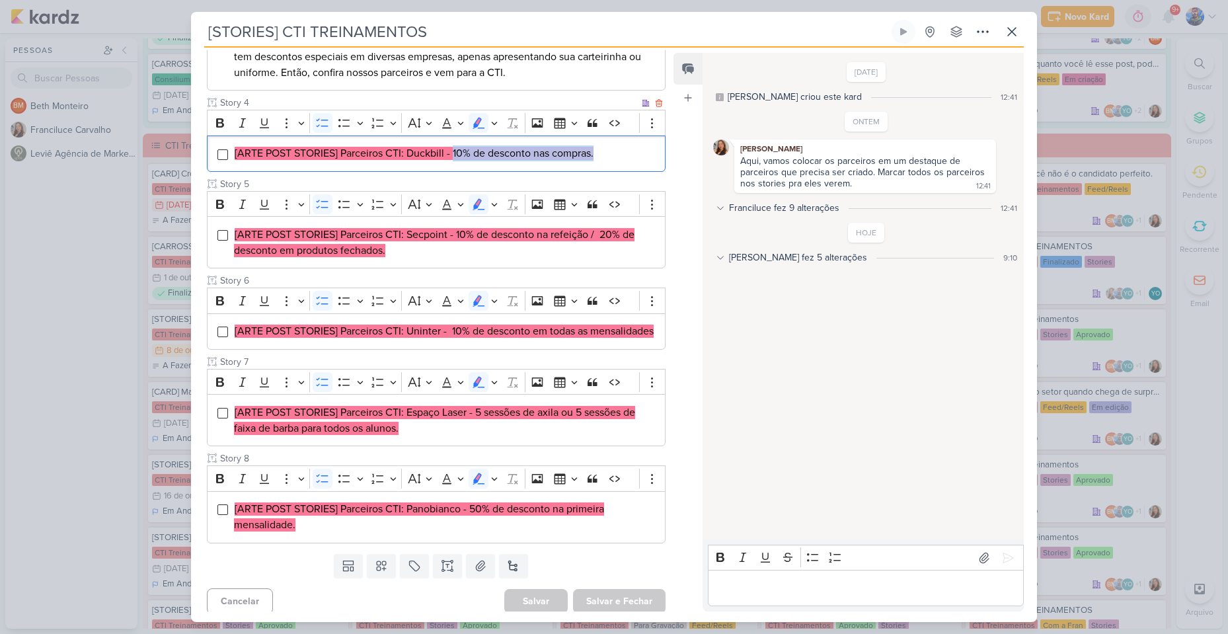
drag, startPoint x: 452, startPoint y: 150, endPoint x: 598, endPoint y: 155, distance: 145.5
click at [598, 155] on li "[ARTE POST STORIES] Parceiros CTI: Duckbill - 10% de desconto nas compras." at bounding box center [446, 153] width 424 height 16
copy mark "10% de desconto nas compras."
click at [446, 144] on div "[ARTE POST STORIES] Parceiros CTI: Duckbill - 10% de desconto nas compras." at bounding box center [436, 154] width 459 height 36
click at [493, 122] on icon "Editor toolbar" at bounding box center [494, 122] width 7 height 13
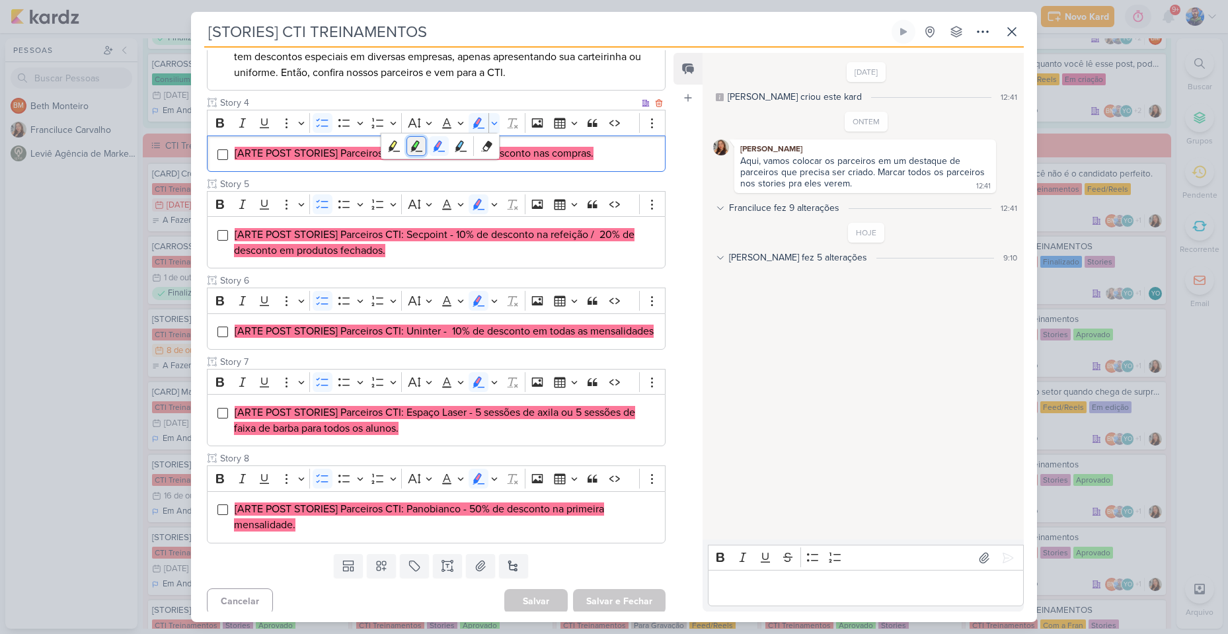
click at [415, 145] on icon "Text highlight toolbar" at bounding box center [415, 146] width 7 height 10
click at [413, 251] on li "[ARTE POST STORIES] Parceiros CTI: Secpoint - 10% de desconto na refeição / 20%…" at bounding box center [446, 243] width 424 height 32
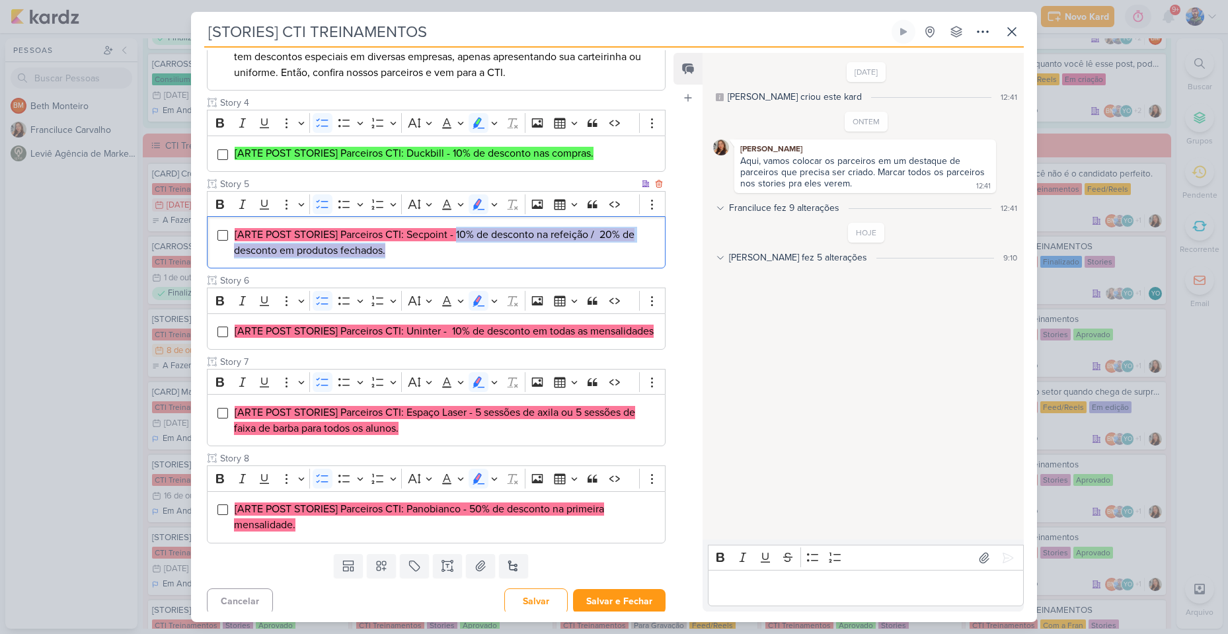
drag, startPoint x: 456, startPoint y: 237, endPoint x: 606, endPoint y: 260, distance: 151.8
click at [606, 260] on div "[ARTE POST STORIES] Parceiros CTI: Secpoint - 10% de desconto na refeição / 20%…" at bounding box center [436, 242] width 459 height 52
copy mark "10% de desconto na refeição / 20% de desconto em produtos fechados."
click at [485, 237] on mark "[ARTE POST STORIES] Parceiros CTI: Secpoint - 10% de desconto na refeição / 20%…" at bounding box center [434, 242] width 401 height 29
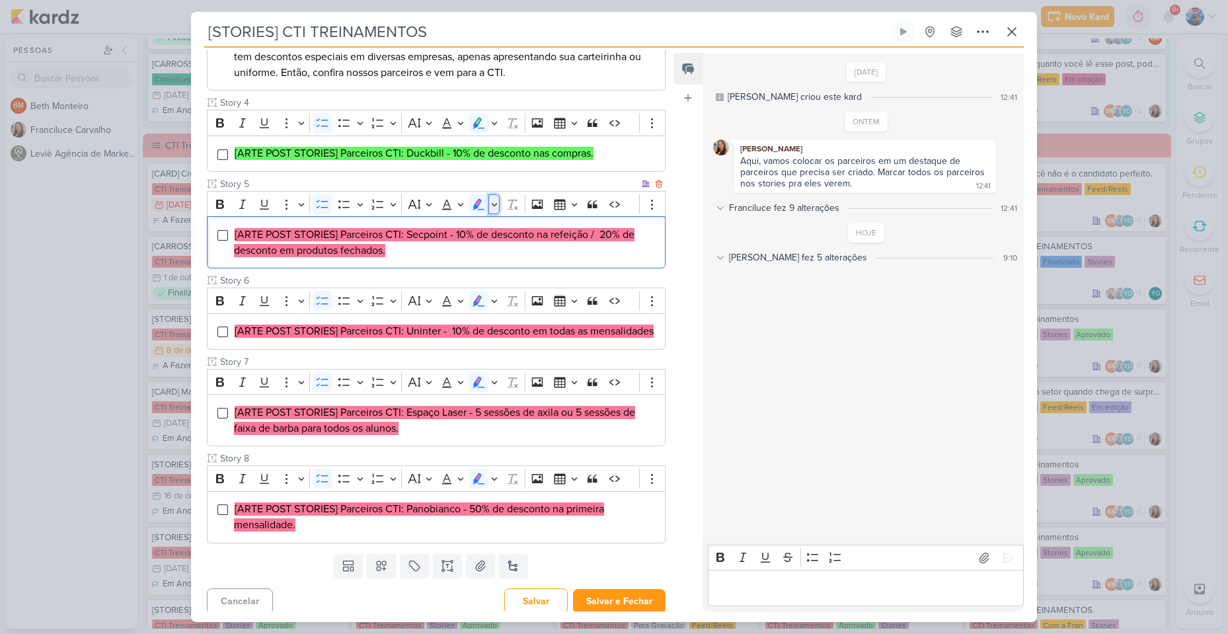
click at [496, 208] on icon "Editor toolbar" at bounding box center [494, 204] width 7 height 13
click at [407, 229] on button "Green marker" at bounding box center [417, 227] width 20 height 20
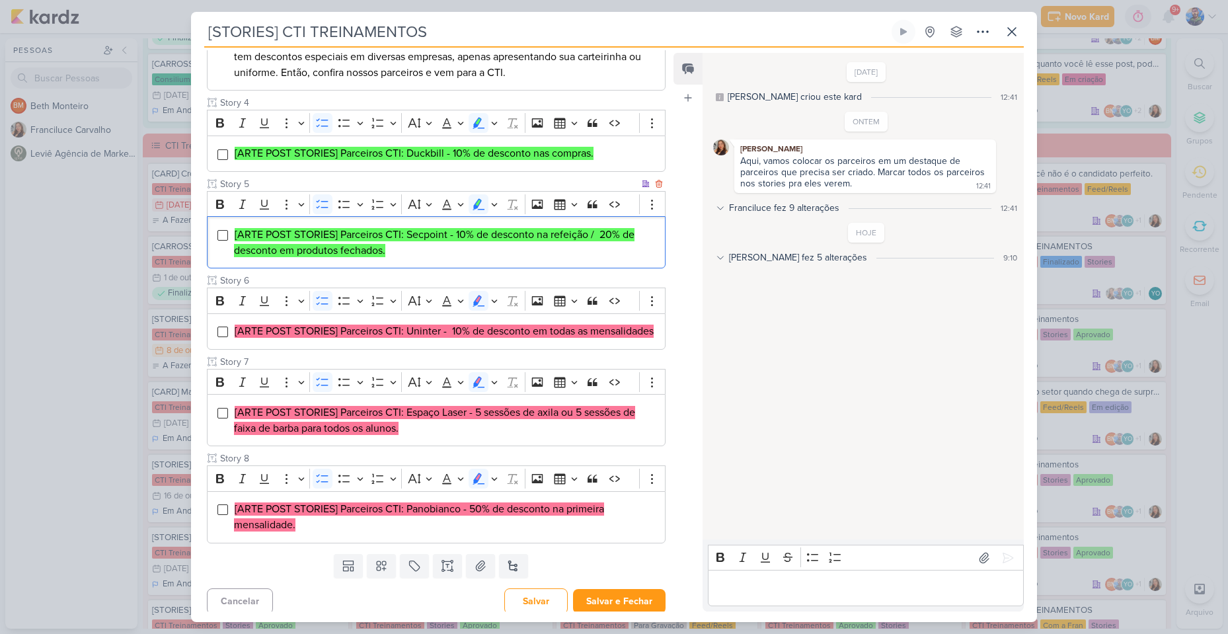
click at [397, 243] on li "[ARTE POST STORIES] Parceiros CTI: Secpoint - 10% de desconto na refeição / 20%…" at bounding box center [446, 243] width 424 height 32
click at [403, 337] on mark "[ARTE POST STORIES] Parceiros CTI: Uninter - 10% de desconto em todas as mensal…" at bounding box center [444, 331] width 419 height 13
click at [409, 333] on mark "[ARTE POST STORIES] Parceiros CTI: Uninter - 10% de desconto em todas as mensal…" at bounding box center [444, 331] width 419 height 13
drag, startPoint x: 452, startPoint y: 331, endPoint x: 560, endPoint y: 358, distance: 111.0
click at [560, 350] on div "[ARTE POST STORIES] Parceiros CTI: Uninter - 10% de desconto em todas as mensal…" at bounding box center [436, 331] width 459 height 36
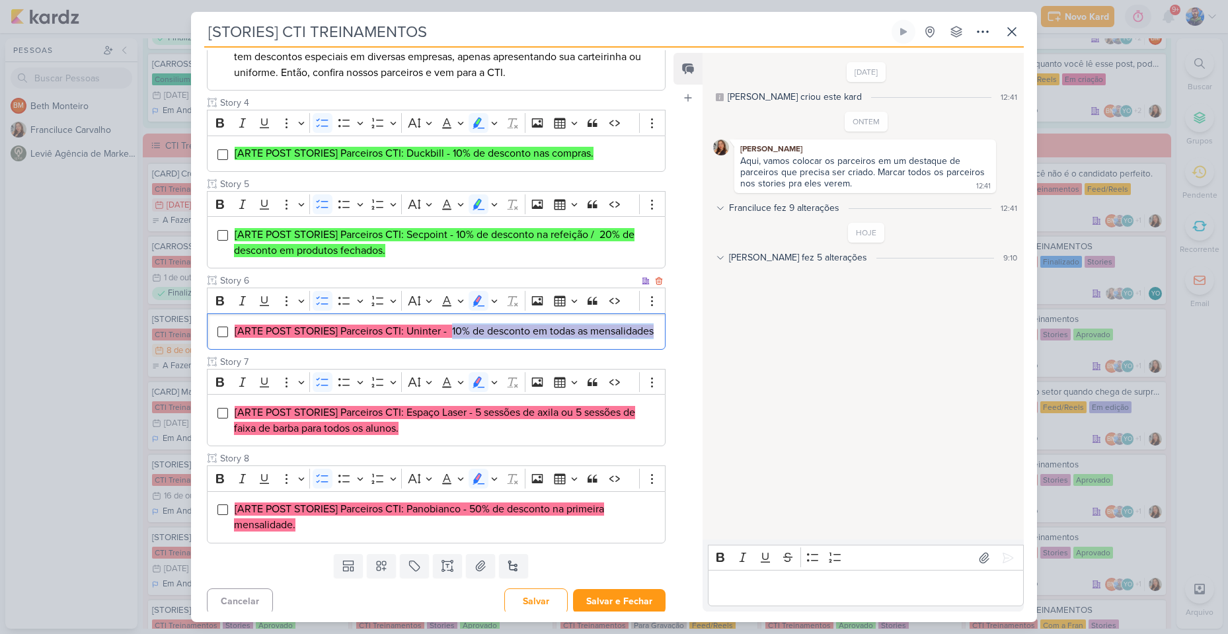
copy mark "10% de desconto em todas as mensalidades"
click at [381, 339] on li "[ARTE POST STORIES] Parceiros CTI: Uninter - 10% de desconto em todas as mensal…" at bounding box center [446, 331] width 424 height 16
click at [500, 304] on div "Bold Italic Underline More To-do List Bulleted List Bulleted List Numbered List…" at bounding box center [423, 300] width 426 height 25
click at [498, 302] on button "Highlight" at bounding box center [494, 301] width 11 height 20
click at [420, 323] on icon "Text highlight toolbar" at bounding box center [416, 323] width 13 height 13
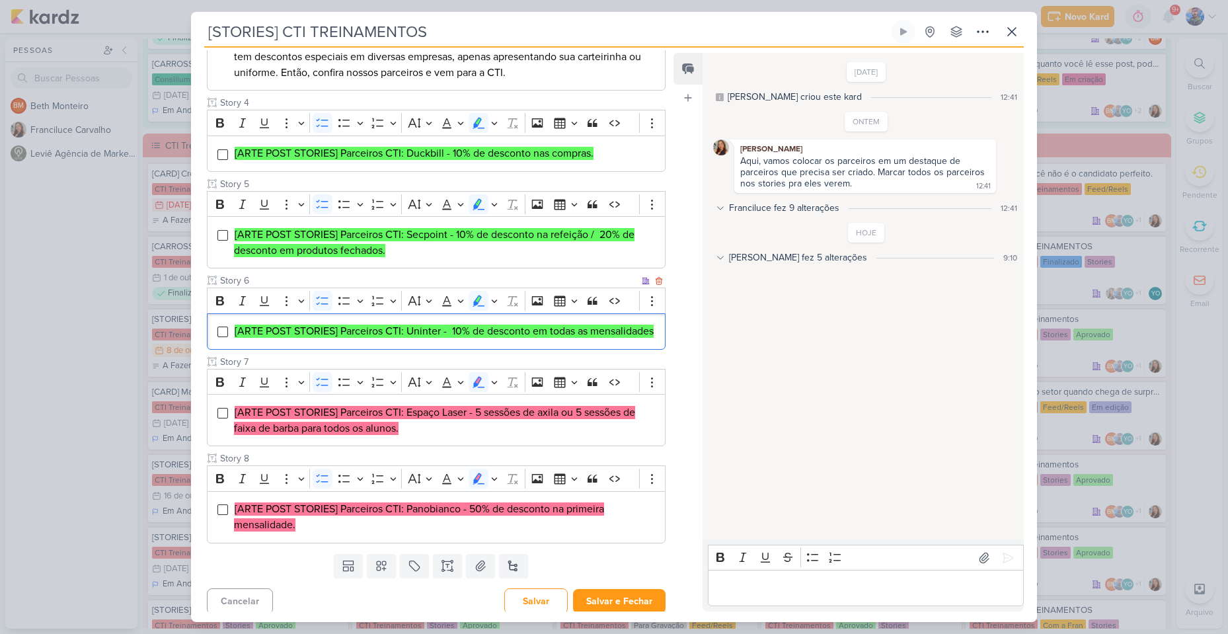
click at [403, 338] on span "[ARTE POST STORIES] Parceiros CTI: Uninter - 10% de desconto em todas as mensal…" at bounding box center [444, 331] width 419 height 13
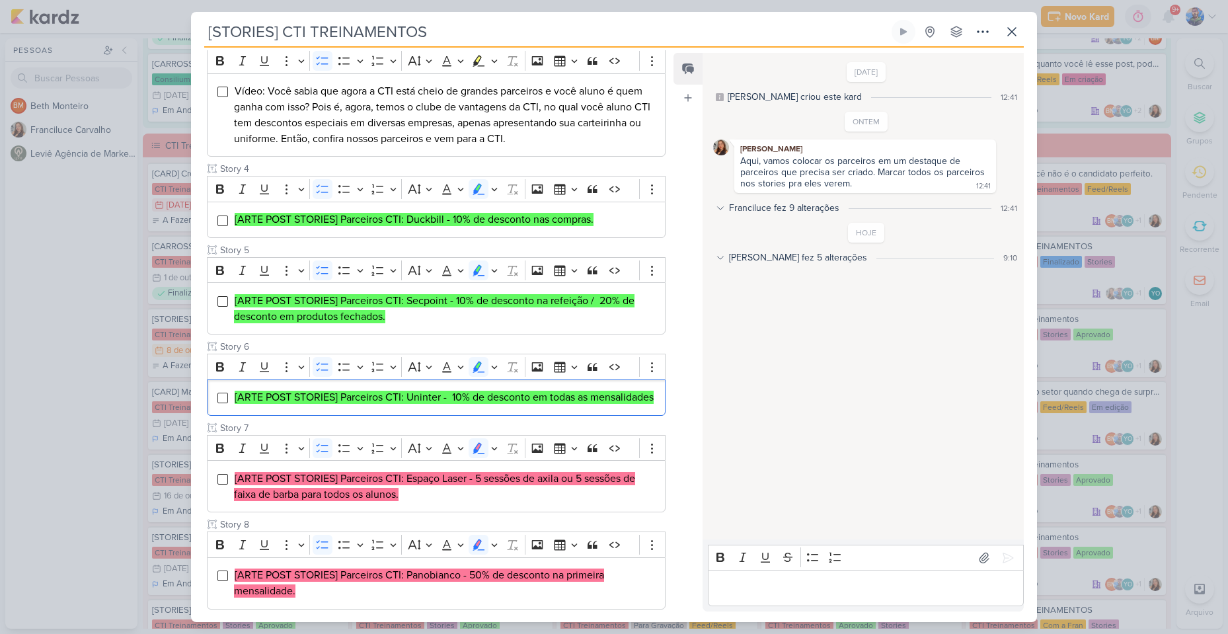
scroll to position [484, 0]
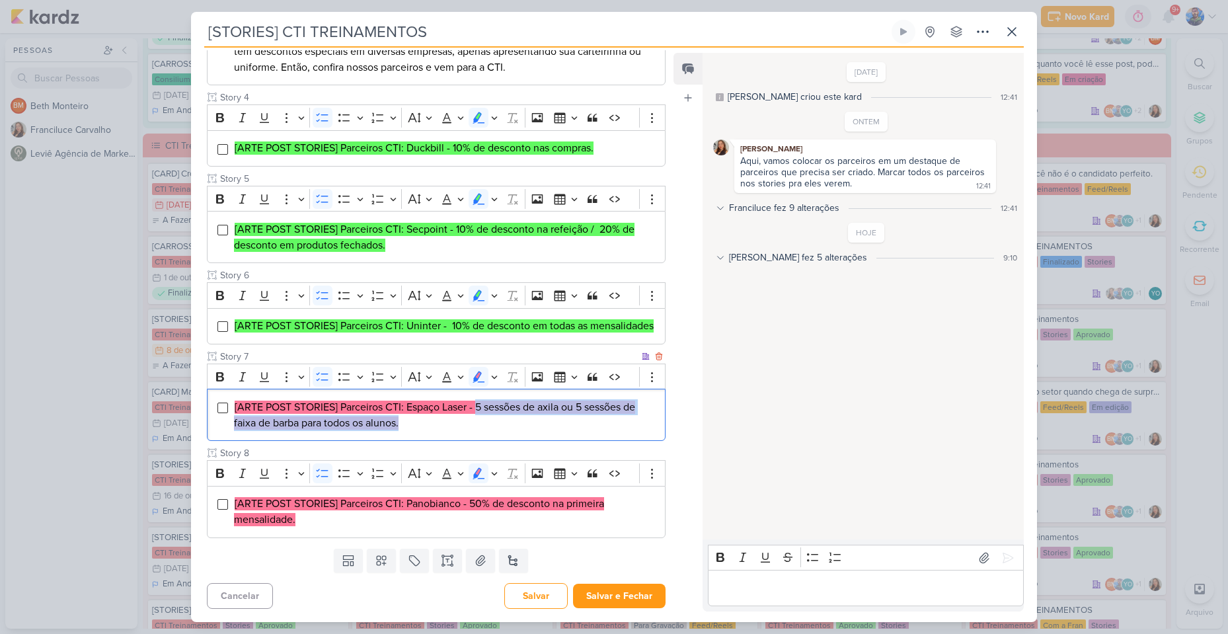
drag, startPoint x: 479, startPoint y: 407, endPoint x: 617, endPoint y: 421, distance: 138.3
click at [617, 421] on li "[ARTE POST STORIES] Parceiros CTI: Espaço Laser - 5 sessões de axila ou 5 sessõ…" at bounding box center [446, 415] width 424 height 32
copy mark "5 sessões de axila ou 5 sessões de faixa de barba para todos os alunos."
click at [535, 405] on mark "[ARTE POST STORIES] Parceiros CTI: Espaço Laser - 5 sessões de axila ou 5 sessõ…" at bounding box center [434, 415] width 401 height 29
click at [525, 410] on mark "[ARTE POST STORIES] Parceiros CTI: Espaço Laser - 5 sessões de axila ou 5 sessõ…" at bounding box center [434, 415] width 401 height 29
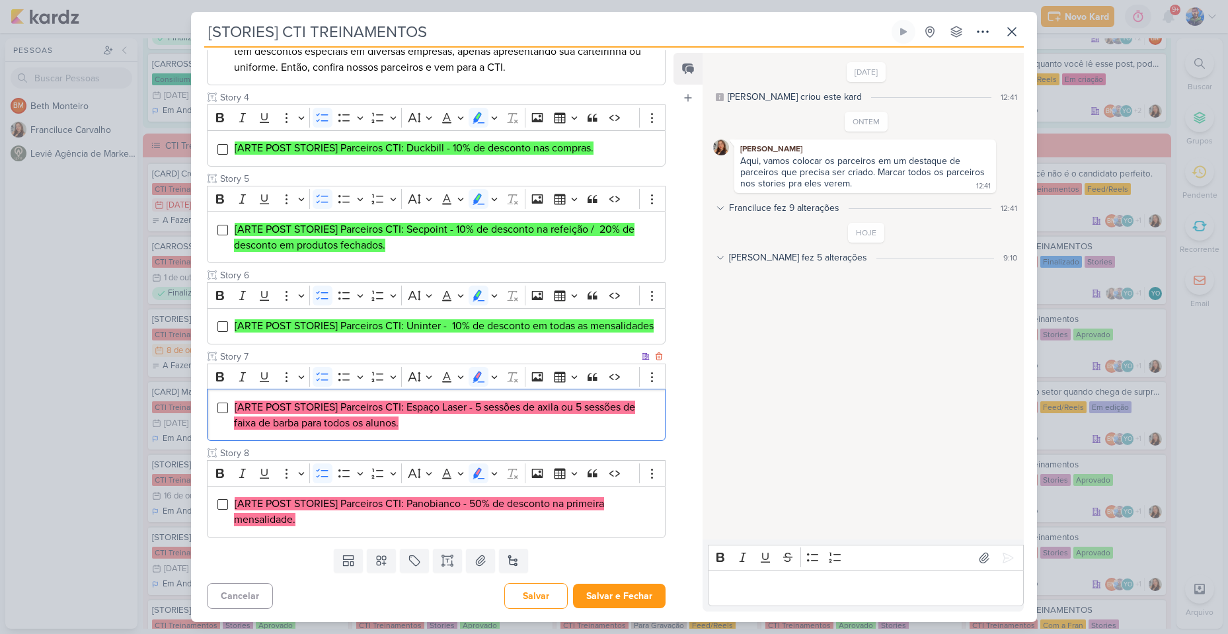
click at [358, 413] on mark "[ARTE POST STORIES] Parceiros CTI: Espaço Laser - 5 sessões de axila ou 5 sessõ…" at bounding box center [434, 415] width 401 height 29
click at [496, 377] on icon "Editor toolbar" at bounding box center [494, 376] width 6 height 3
click at [416, 402] on icon "Text highlight toolbar" at bounding box center [417, 399] width 12 height 11
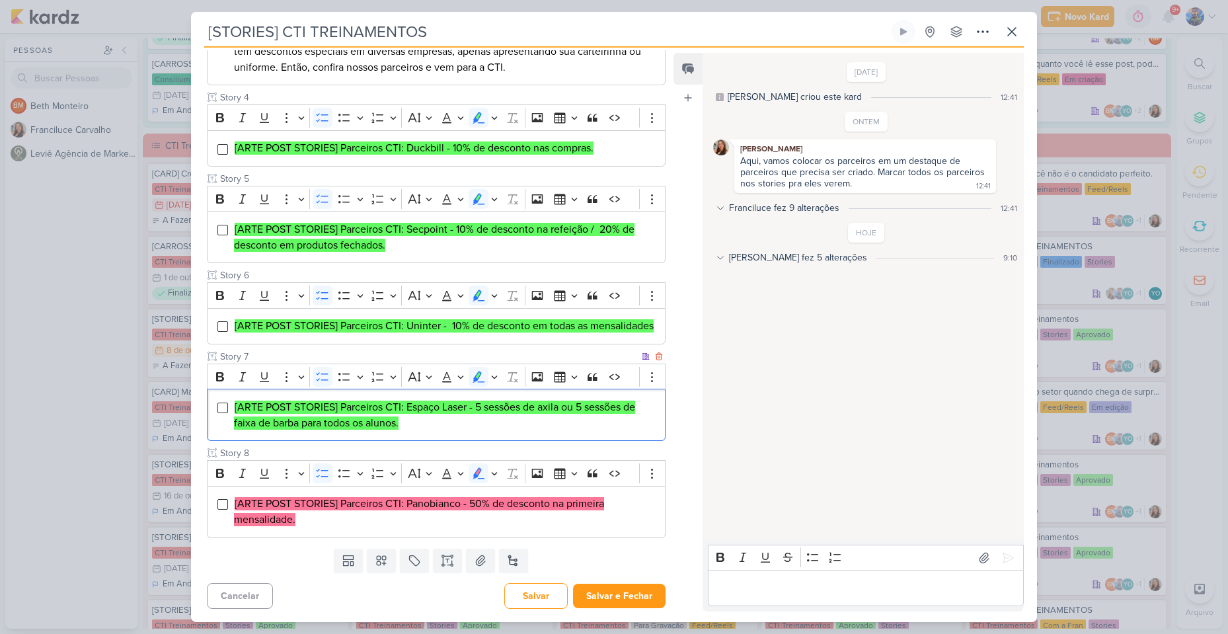
click at [401, 426] on span "[ARTE POST STORIES] Parceiros CTI: Espaço Laser - 5 sessões de axila ou 5 sessõ…" at bounding box center [434, 415] width 401 height 29
drag, startPoint x: 471, startPoint y: 502, endPoint x: 647, endPoint y: 522, distance: 176.3
click at [647, 522] on li "[ARTE POST STORIES] Parceiros CTI: Panobianco - 50% de desconto na primeira men…" at bounding box center [446, 512] width 424 height 32
copy mark "50% de desconto na primeira mensalidade."
click at [496, 470] on icon "Editor toolbar" at bounding box center [494, 473] width 7 height 13
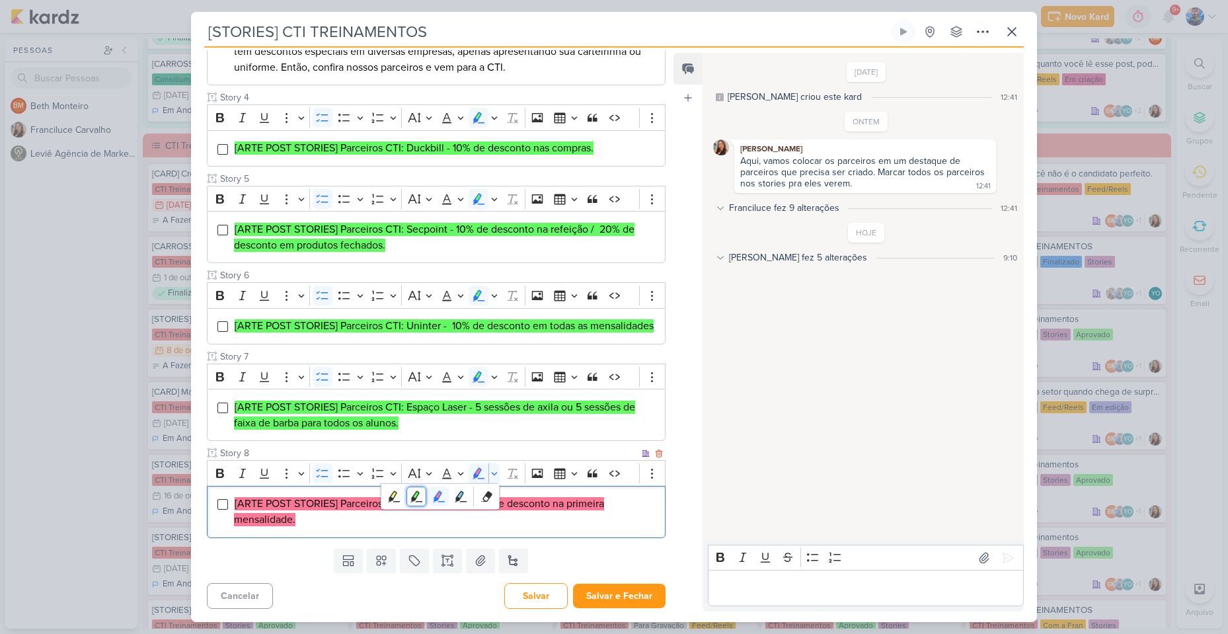
click at [418, 498] on icon "Text highlight toolbar" at bounding box center [416, 496] width 13 height 13
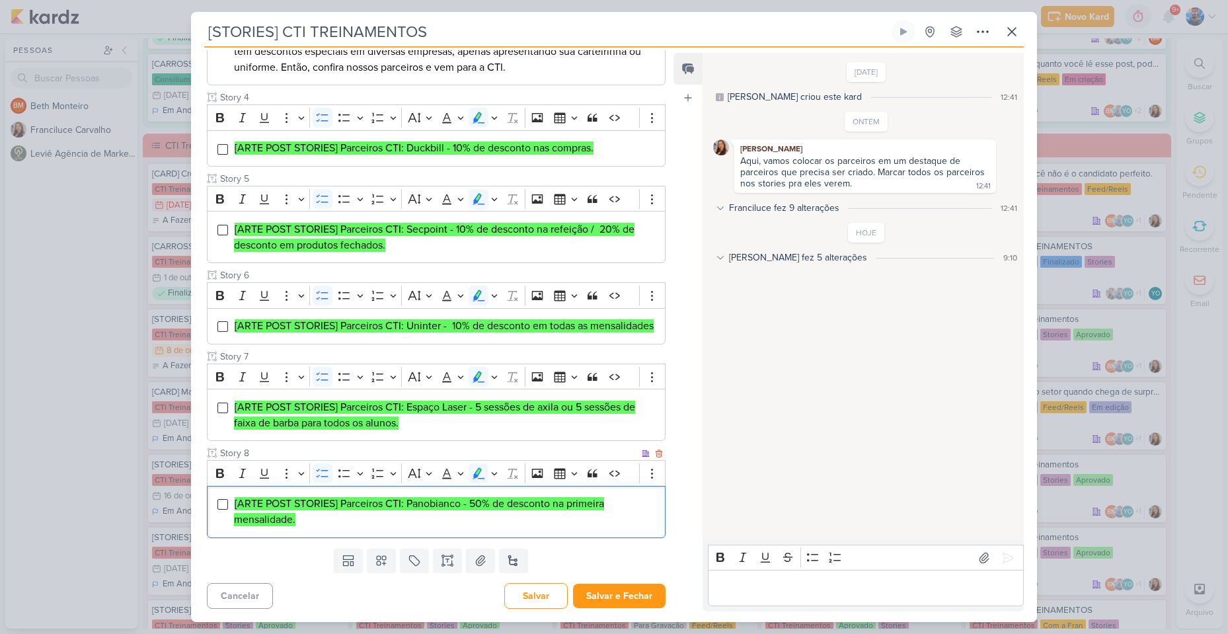
click at [424, 508] on mark "[ARTE POST STORIES] Parceiros CTI: Panobianco - 50% de desconto na primeira men…" at bounding box center [419, 511] width 370 height 29
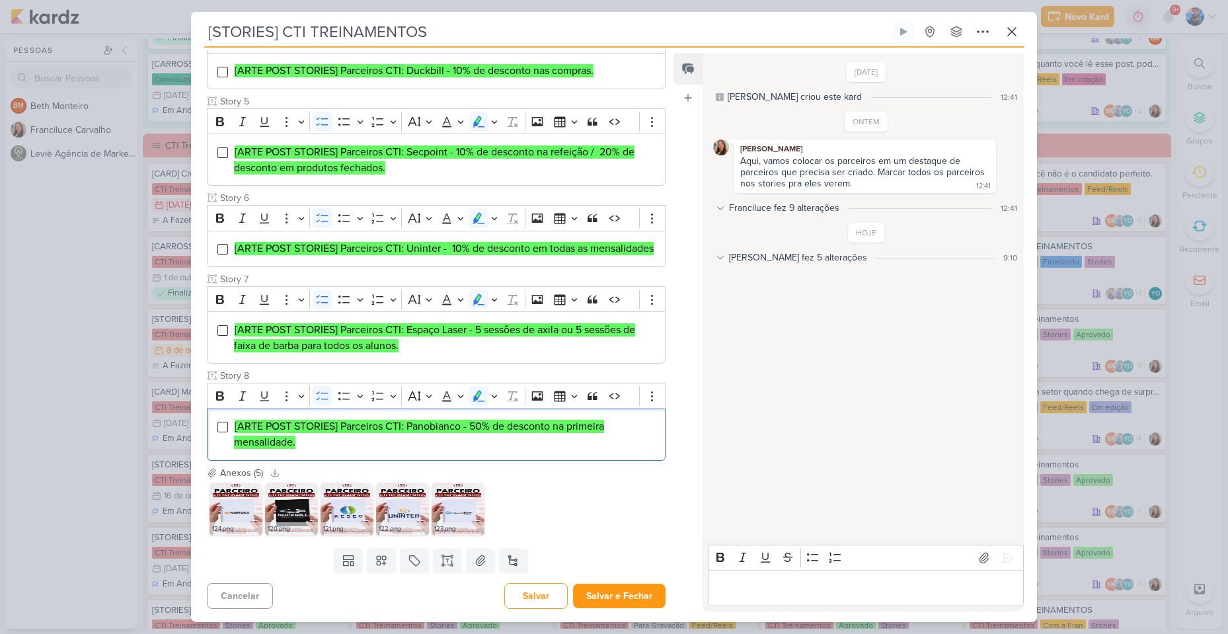
scroll to position [561, 0]
click at [608, 586] on button "Salvar e Fechar" at bounding box center [619, 596] width 93 height 24
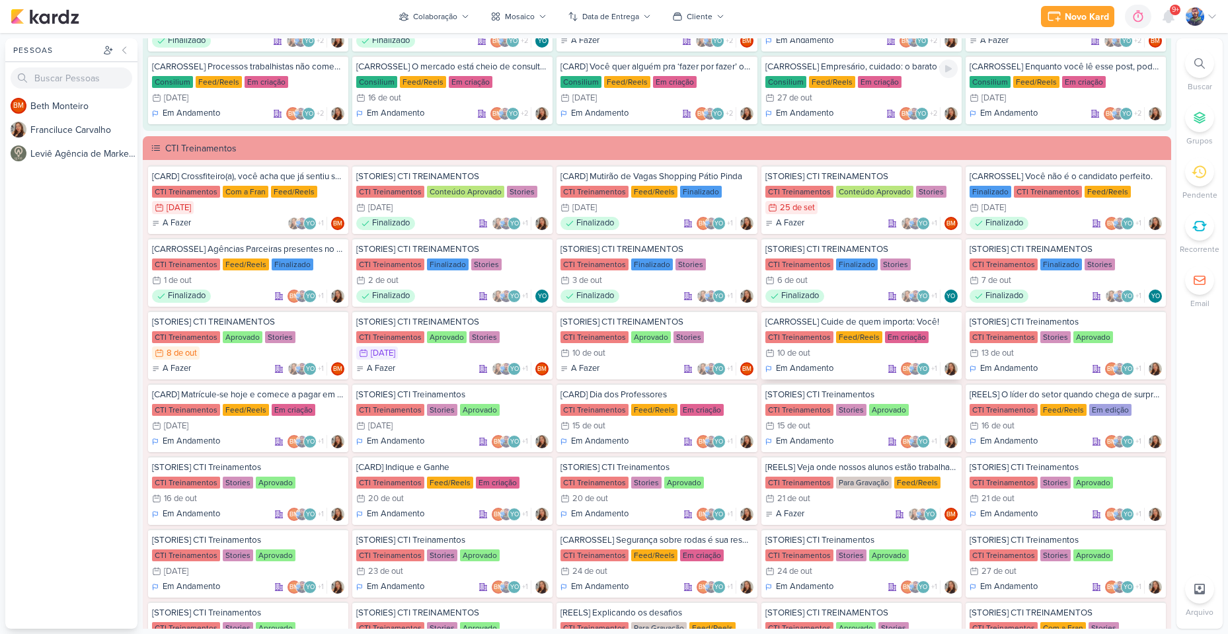
scroll to position [992, 0]
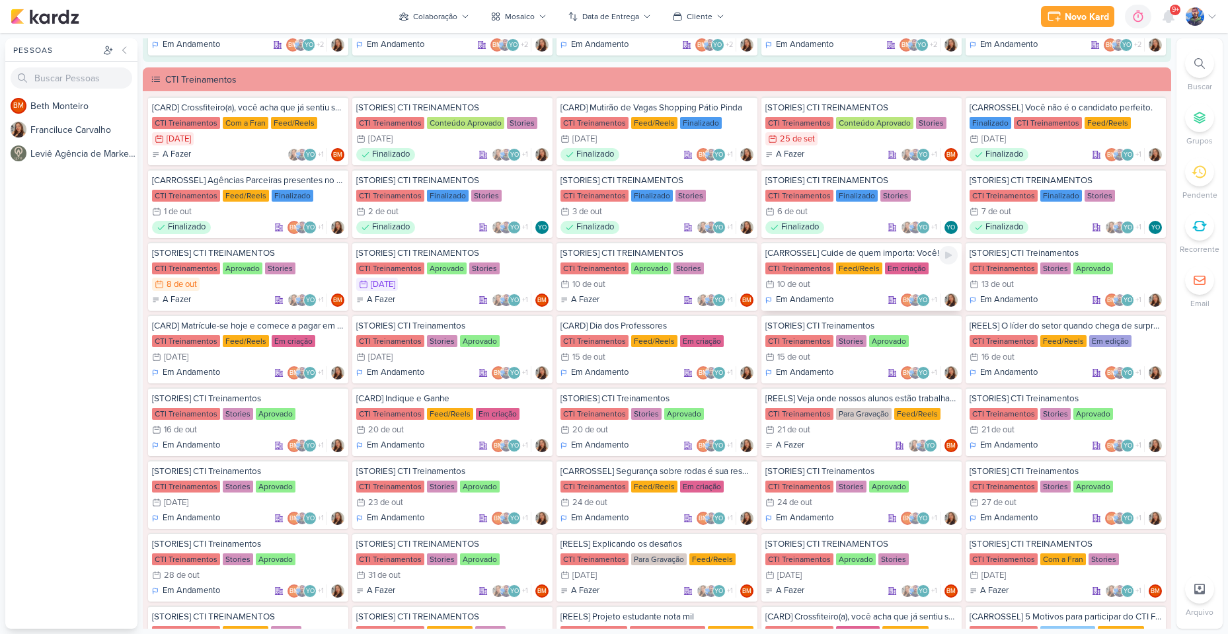
click at [787, 274] on div "CTI Treinamentos" at bounding box center [800, 268] width 68 height 12
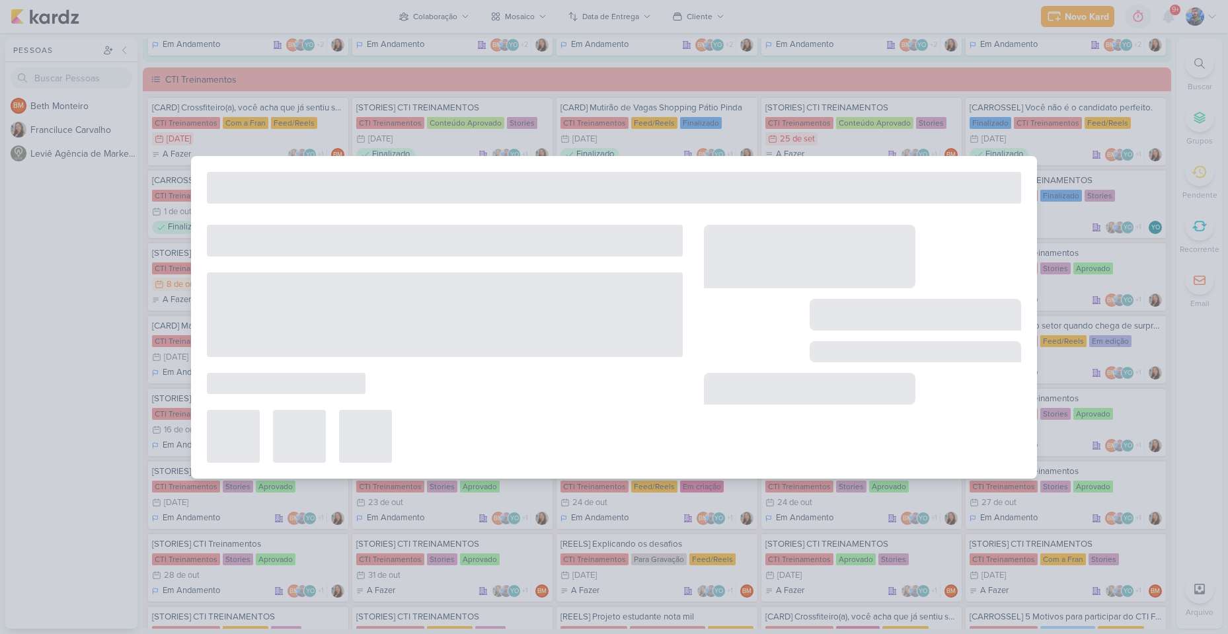
type input "[CARROSSEL] Cuide de quem importa: Você!"
type input "10 de outubro de 2025 às 23:59"
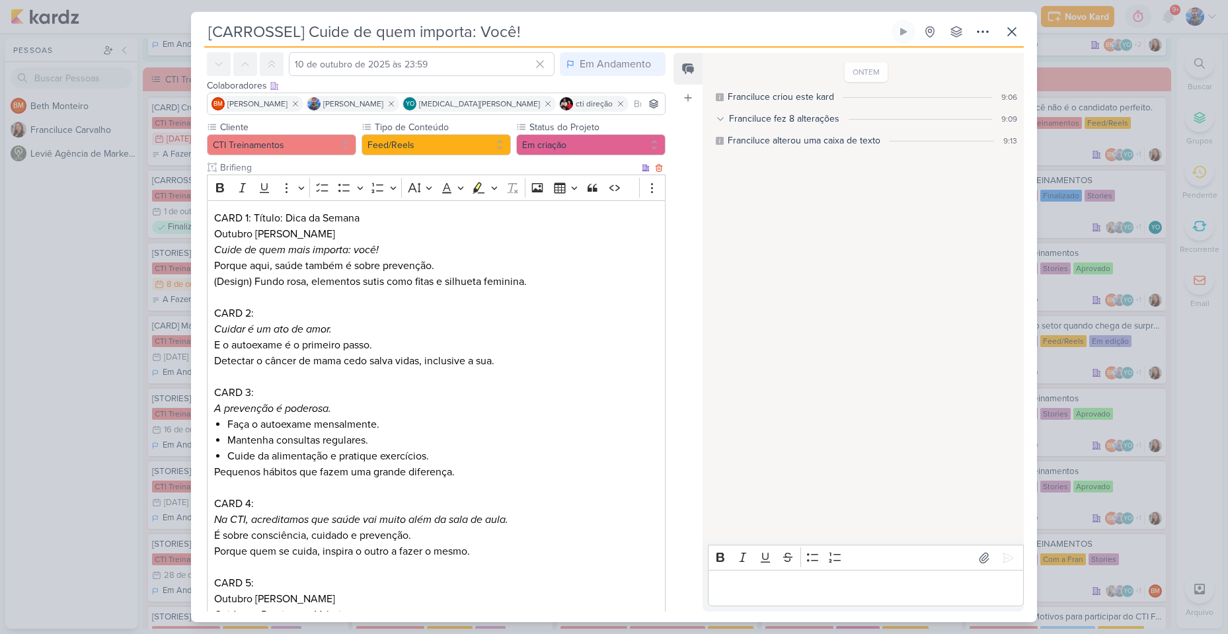
scroll to position [48, 0]
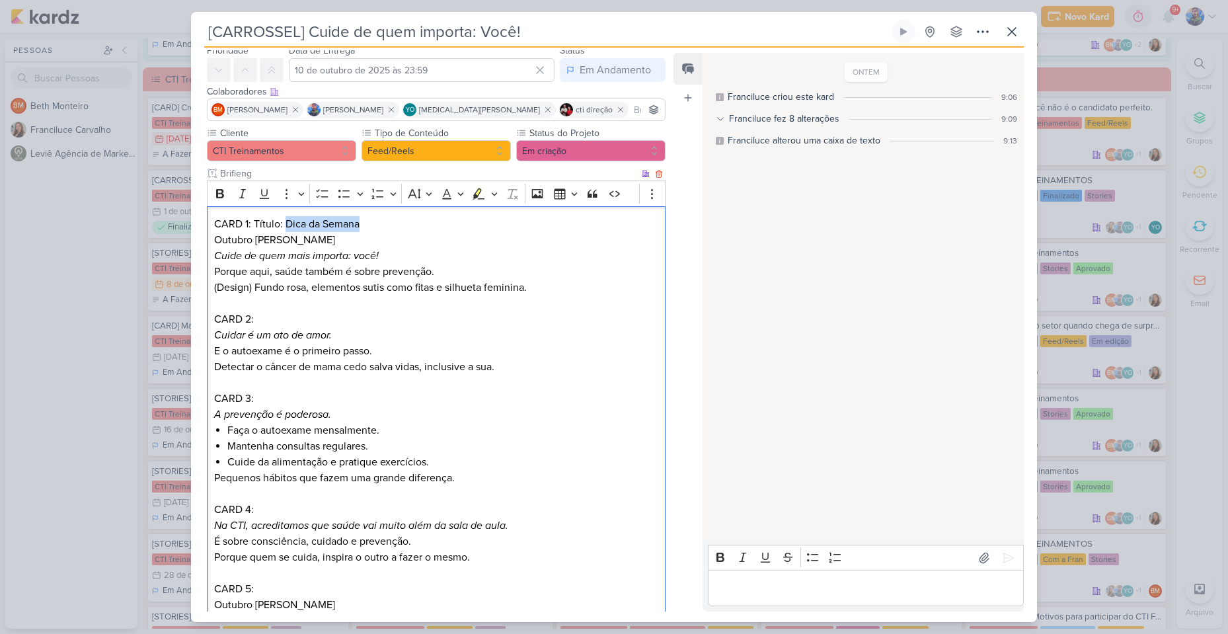
drag, startPoint x: 284, startPoint y: 223, endPoint x: 358, endPoint y: 227, distance: 74.8
click at [358, 227] on p "CARD 1: Título: Dica da Semana Outubro Rosa Cuide de quem mais importa: você! P…" at bounding box center [436, 247] width 444 height 63
copy p "Dica da Semana"
drag, startPoint x: 225, startPoint y: 233, endPoint x: 217, endPoint y: 241, distance: 11.7
click at [225, 234] on p "CARD 1: Título: Dica da Semana Outubro Rosa Cuide de quem mais importa: você! P…" at bounding box center [436, 247] width 444 height 63
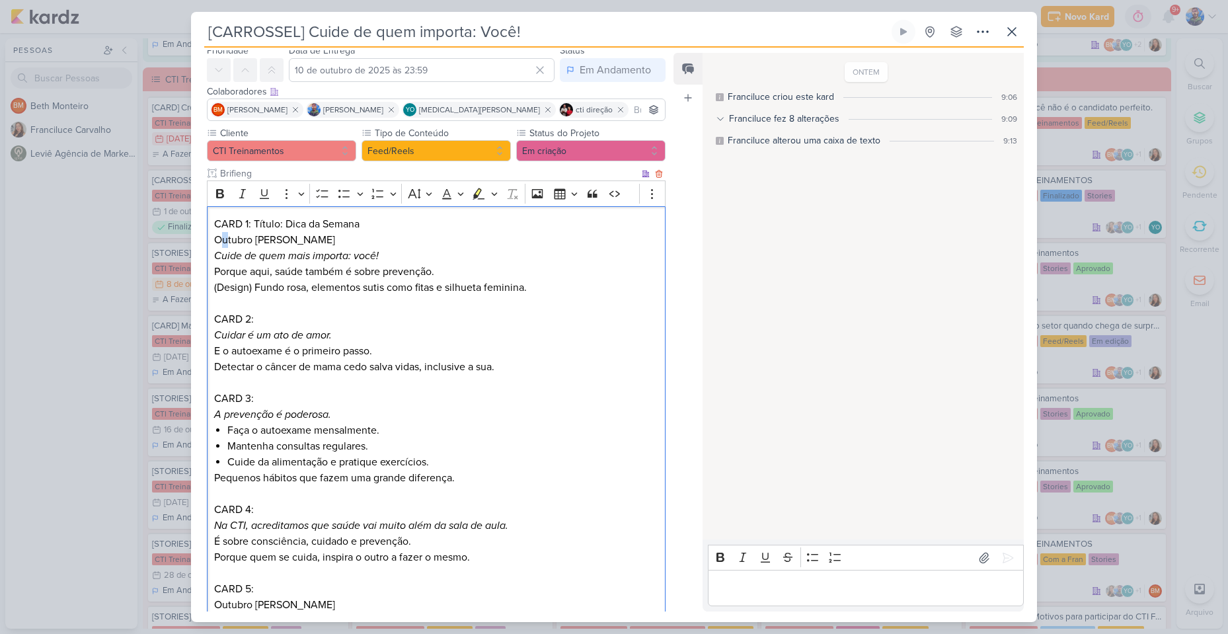
click at [217, 241] on p "CARD 1: Título: Dica da Semana Outubro Rosa Cuide de quem mais importa: você! P…" at bounding box center [436, 247] width 444 height 63
drag, startPoint x: 216, startPoint y: 241, endPoint x: 284, endPoint y: 243, distance: 67.4
click at [282, 242] on p "CARD 1: Título: Dica da Semana Outubro Rosa Cuide de quem mais importa: você! P…" at bounding box center [436, 247] width 444 height 63
copy p "Outubro [PERSON_NAME]"
click at [280, 247] on p "CARD 1: Título: Dica da Semana Outubro Rosa Cuide de quem mais importa: você! P…" at bounding box center [436, 247] width 444 height 63
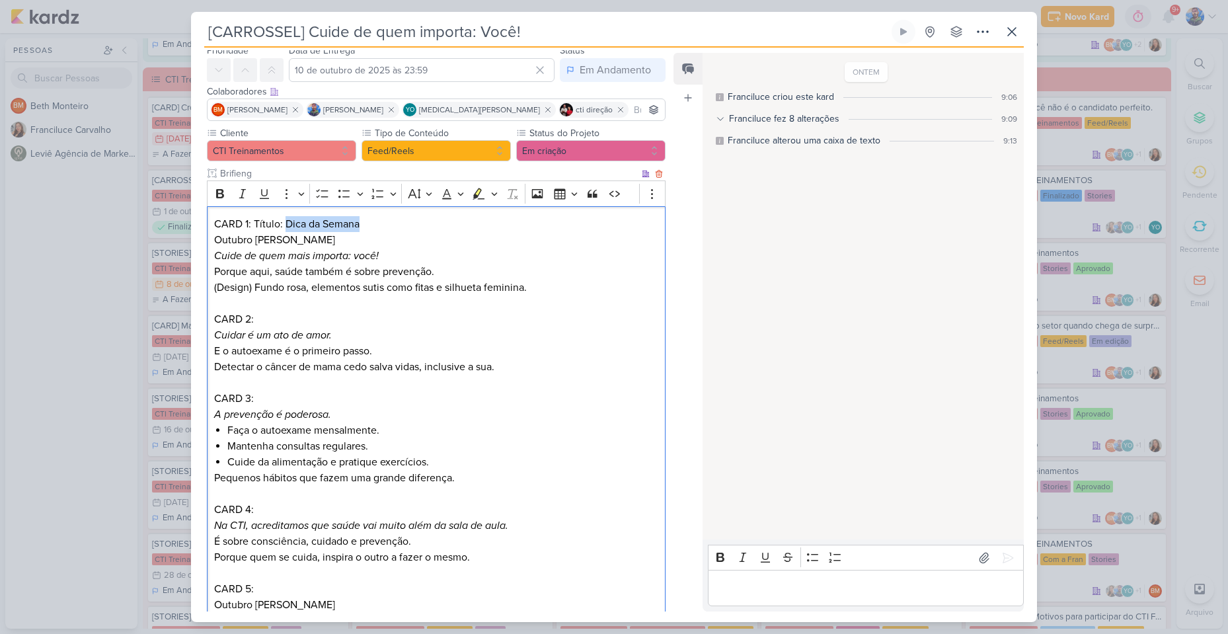
drag, startPoint x: 284, startPoint y: 221, endPoint x: 367, endPoint y: 223, distance: 82.7
click at [367, 223] on p "CARD 1: Título: Dica da Semana Outubro Rosa Cuide de quem mais importa: você! P…" at bounding box center [436, 247] width 444 height 63
copy p "Dica da Semana"
click at [365, 260] on icon "Cuide de quem mais importa: você!" at bounding box center [296, 255] width 165 height 13
drag, startPoint x: 215, startPoint y: 252, endPoint x: 385, endPoint y: 256, distance: 170.6
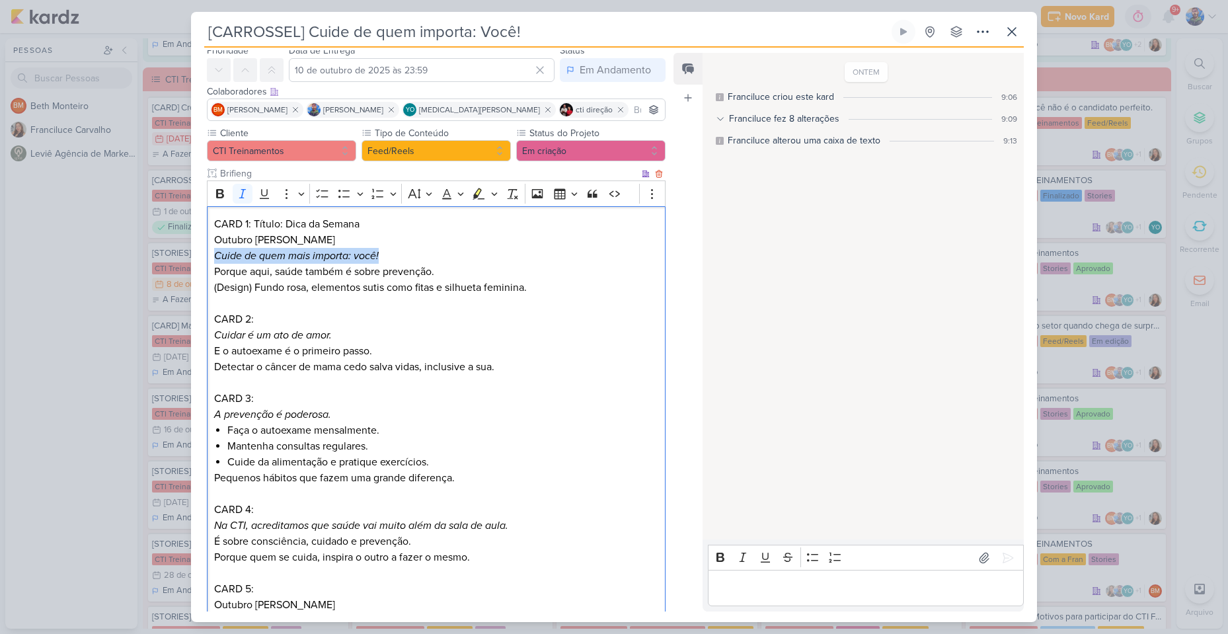
click at [385, 256] on p "CARD 1: Título: Dica da Semana Outubro Rosa Cuide de quem mais importa: você! P…" at bounding box center [436, 247] width 444 height 63
copy icon "Cuide de quem mais importa: você!"
click at [249, 276] on p "CARD 1: Título: Dica da Semana Outubro Rosa Cuide de quem mais importa: você! P…" at bounding box center [436, 247] width 444 height 63
drag, startPoint x: 216, startPoint y: 272, endPoint x: 439, endPoint y: 276, distance: 222.8
click at [439, 276] on p "CARD 1: Título: Dica da Semana Outubro Rosa Cuide de quem mais importa: você! P…" at bounding box center [436, 247] width 444 height 63
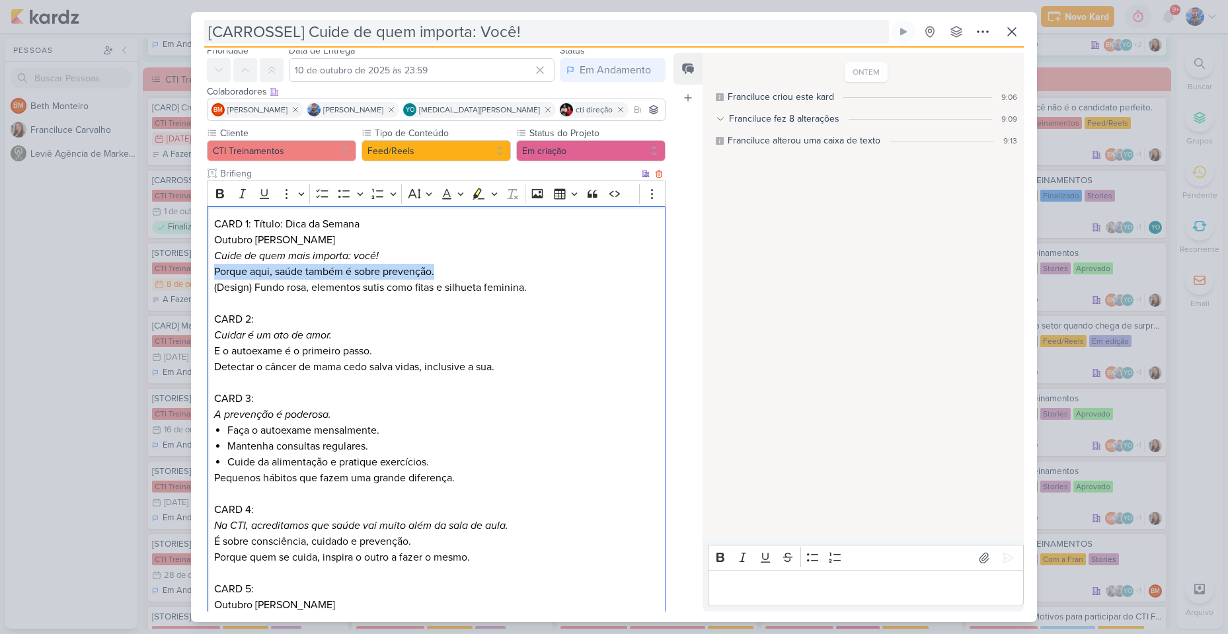
copy p "Porque aqui, saúde também é sobre prevenção."
click at [340, 272] on p "CARD 1: Título: Dica da Semana Outubro Rosa Cuide de quem mais importa: você! P…" at bounding box center [436, 247] width 444 height 63
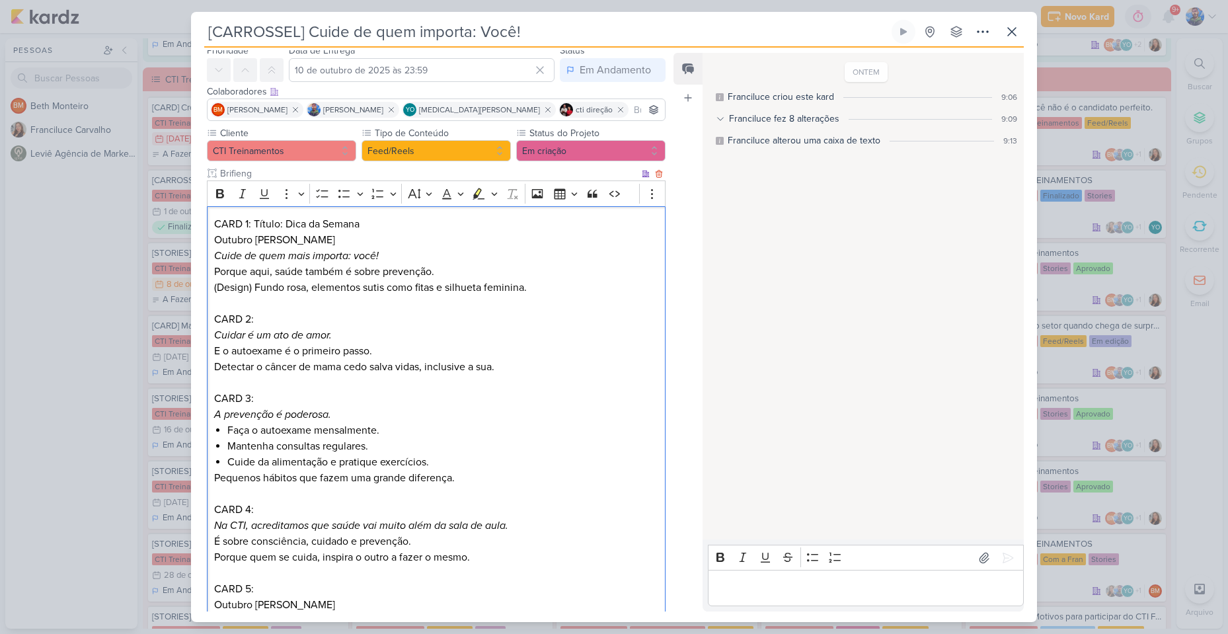
click at [381, 288] on p "(Design) Fundo rosa, elementos sutis como fitas e silhueta feminina." at bounding box center [436, 288] width 444 height 16
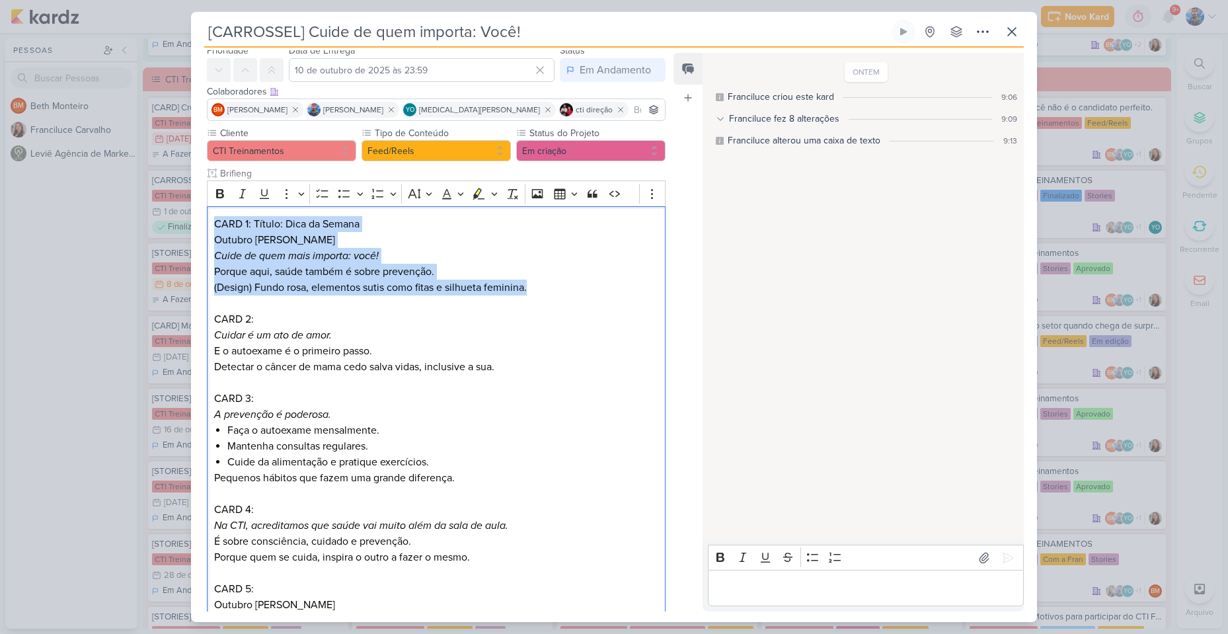
drag, startPoint x: 541, startPoint y: 285, endPoint x: 201, endPoint y: 228, distance: 344.5
click at [201, 228] on div "Cliente CTI Treinamentos Tipo de Conteúdo" at bounding box center [431, 400] width 480 height 549
click at [499, 190] on button "Highlight" at bounding box center [494, 194] width 11 height 20
click at [413, 214] on icon "Text highlight toolbar" at bounding box center [416, 216] width 13 height 13
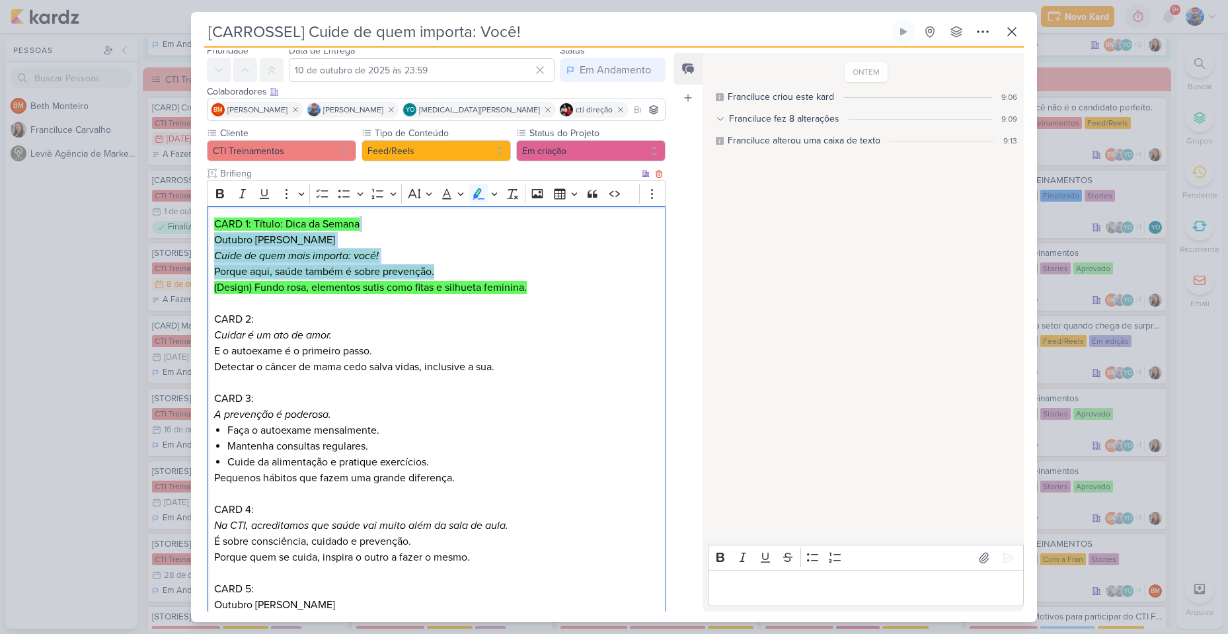
click at [424, 270] on mark "Porque aqui, saúde também é sobre prevenção." at bounding box center [324, 271] width 220 height 13
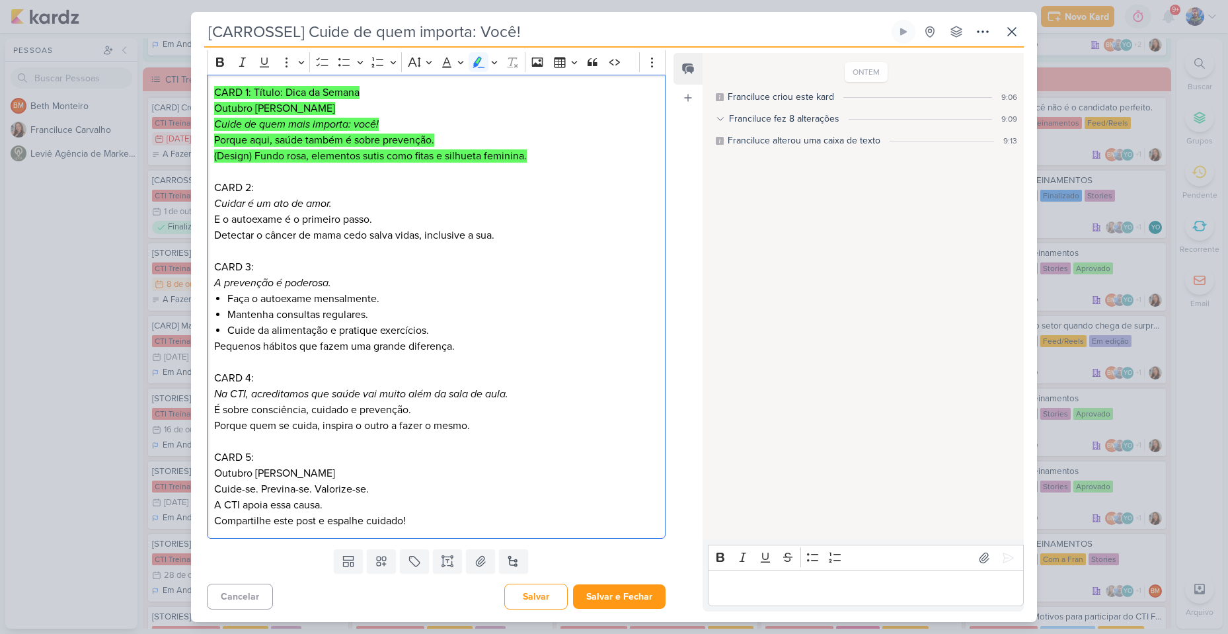
scroll to position [180, 0]
drag, startPoint x: 214, startPoint y: 199, endPoint x: 244, endPoint y: 204, distance: 30.8
click at [244, 204] on icon "Cuidar é um ato de amor." at bounding box center [273, 202] width 118 height 13
click at [241, 192] on p "CARD 2: Cuidar é um ato de amor. E o autoexame é o primeiro passo. Detectar o c…" at bounding box center [436, 210] width 444 height 63
drag, startPoint x: 255, startPoint y: 203, endPoint x: 345, endPoint y: 200, distance: 89.9
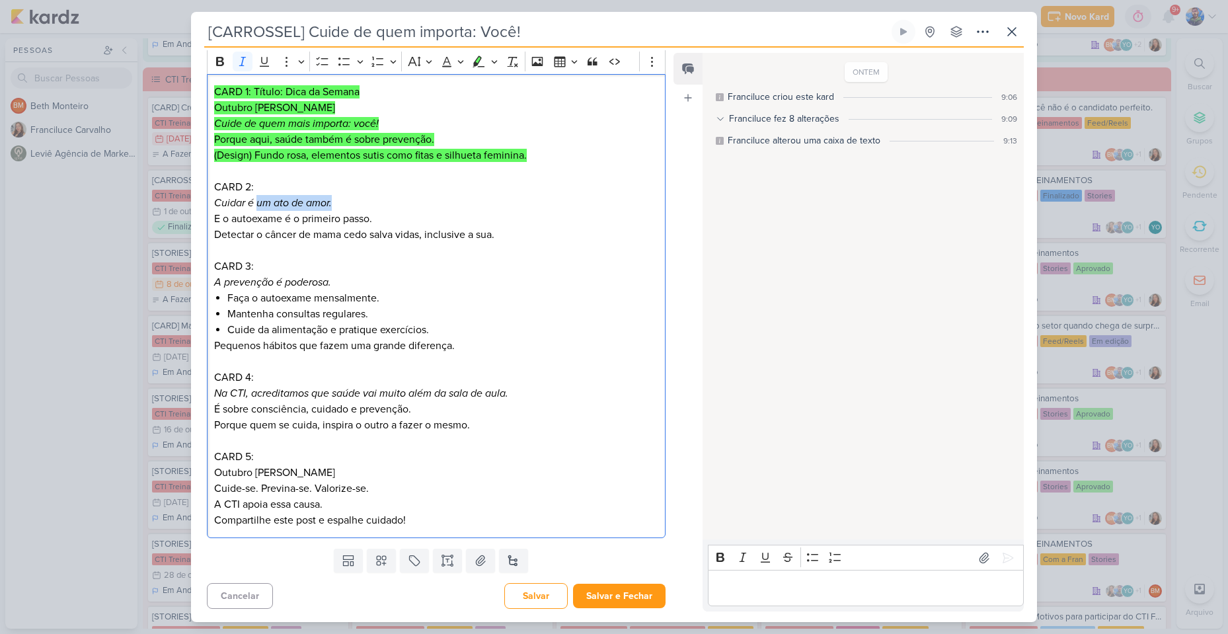
click at [345, 200] on p "CARD 2: Cuidar é um ato de amor. E o autoexame é o primeiro passo. Detectar o c…" at bounding box center [436, 210] width 444 height 63
click at [288, 223] on p "CARD 2: Cuidar é um ato de amor. E o autoexame é o primeiro passo. Detectar o c…" at bounding box center [436, 210] width 444 height 63
drag, startPoint x: 216, startPoint y: 214, endPoint x: 375, endPoint y: 215, distance: 159.3
click at [375, 215] on p "CARD 2: Cuidar é um ato de amor. E o autoexame é o primeiro passo. Detectar o c…" at bounding box center [436, 210] width 444 height 63
click at [313, 244] on p "Editor editing area: main" at bounding box center [436, 251] width 444 height 16
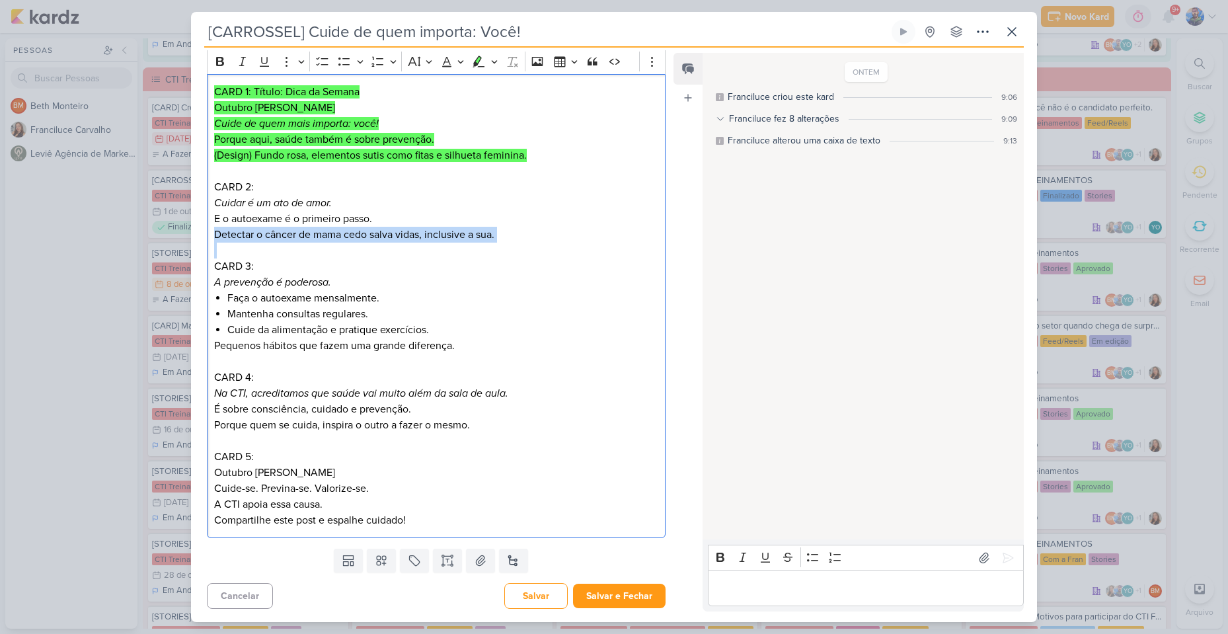
drag, startPoint x: 214, startPoint y: 235, endPoint x: 487, endPoint y: 244, distance: 272.5
click at [487, 244] on div "CARD 1: Título: Dica da Semana Outubro Rosa Cuide de quem mais importa: você! P…" at bounding box center [436, 306] width 459 height 465
click at [431, 231] on p "CARD 2: Cuidar é um ato de amor. E o autoexame é o primeiro passo. Detectar o c…" at bounding box center [436, 210] width 444 height 63
click at [212, 236] on div "CARD 1: Título: Dica da Semana Outubro Rosa Cuide de quem mais importa: você! P…" at bounding box center [436, 306] width 459 height 465
click at [219, 236] on p "CARD 2: Cuidar é um ato de amor. E o autoexame é o primeiro passo. Detectar o c…" at bounding box center [436, 210] width 444 height 63
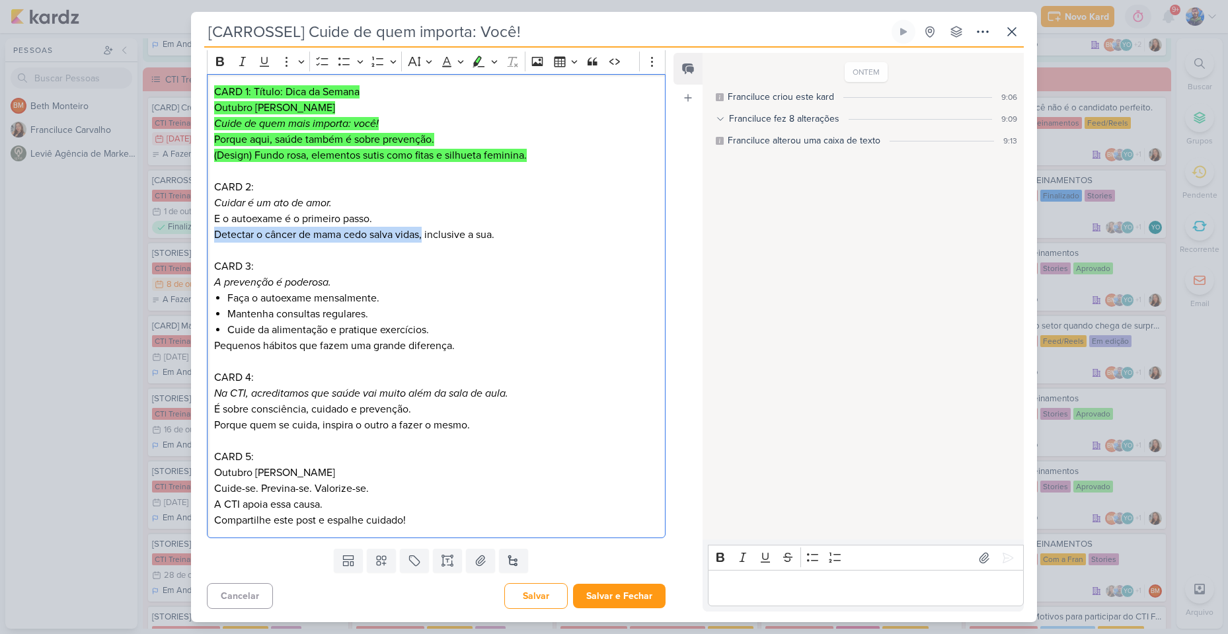
drag, startPoint x: 216, startPoint y: 235, endPoint x: 423, endPoint y: 230, distance: 207.0
click at [423, 230] on p "CARD 2: Cuidar é um ato de amor. E o autoexame é o primeiro passo. Detectar o c…" at bounding box center [436, 210] width 444 height 63
click at [452, 227] on p "CARD 2: Cuidar é um ato de amor. E o autoexame é o primeiro passo. Detectar o c…" at bounding box center [436, 210] width 444 height 63
drag, startPoint x: 426, startPoint y: 235, endPoint x: 503, endPoint y: 239, distance: 76.8
click at [503, 239] on p "CARD 2: Cuidar é um ato de amor. E o autoexame é o primeiro passo. Detectar o c…" at bounding box center [436, 210] width 444 height 63
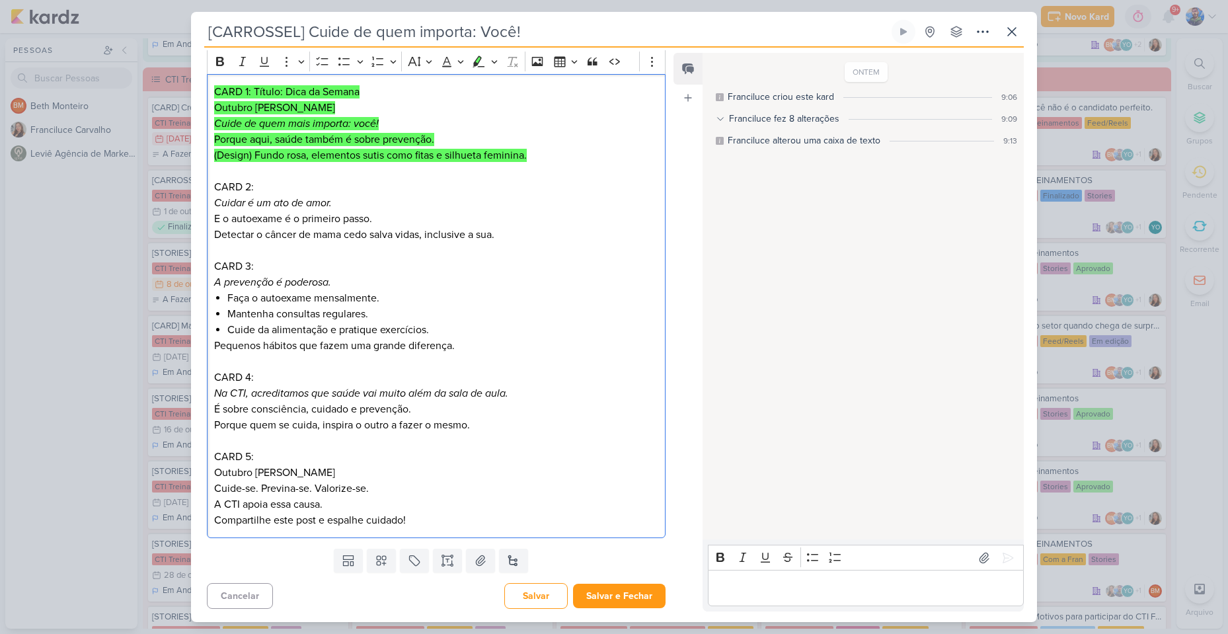
click at [386, 248] on p "Editor editing area: main" at bounding box center [436, 251] width 444 height 16
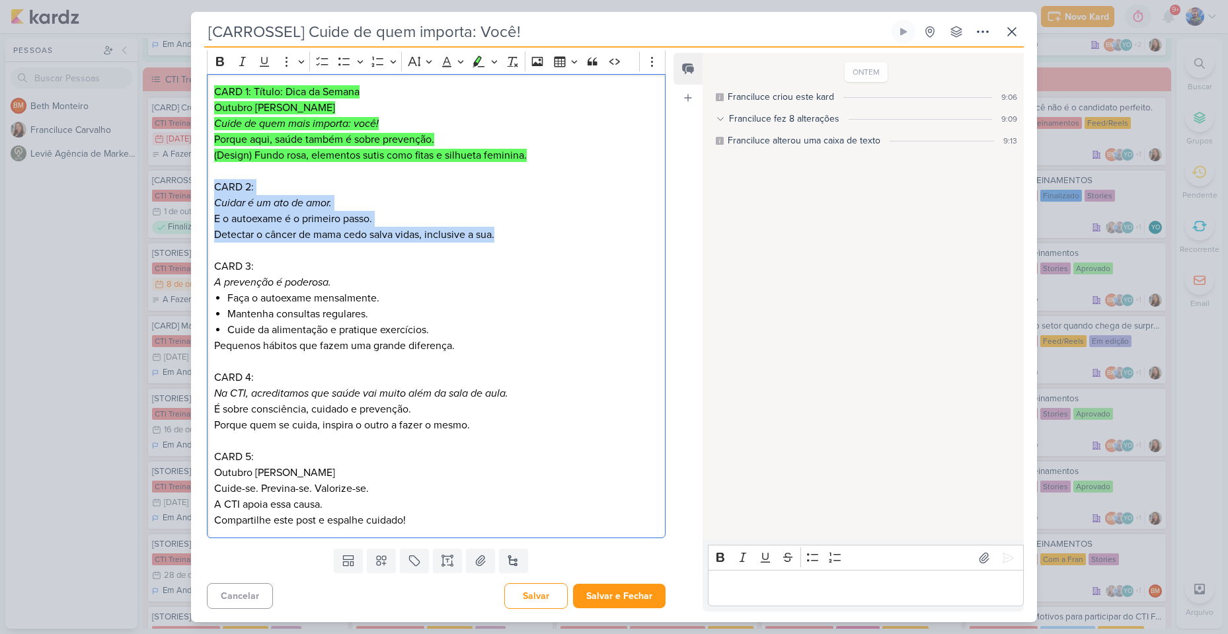
drag, startPoint x: 499, startPoint y: 238, endPoint x: 214, endPoint y: 181, distance: 291.2
click at [214, 181] on p "CARD 2: Cuidar é um ato de amor. E o autoexame é o primeiro passo. Detectar o c…" at bounding box center [436, 210] width 444 height 63
click at [480, 65] on icon "Editor toolbar" at bounding box center [478, 61] width 13 height 13
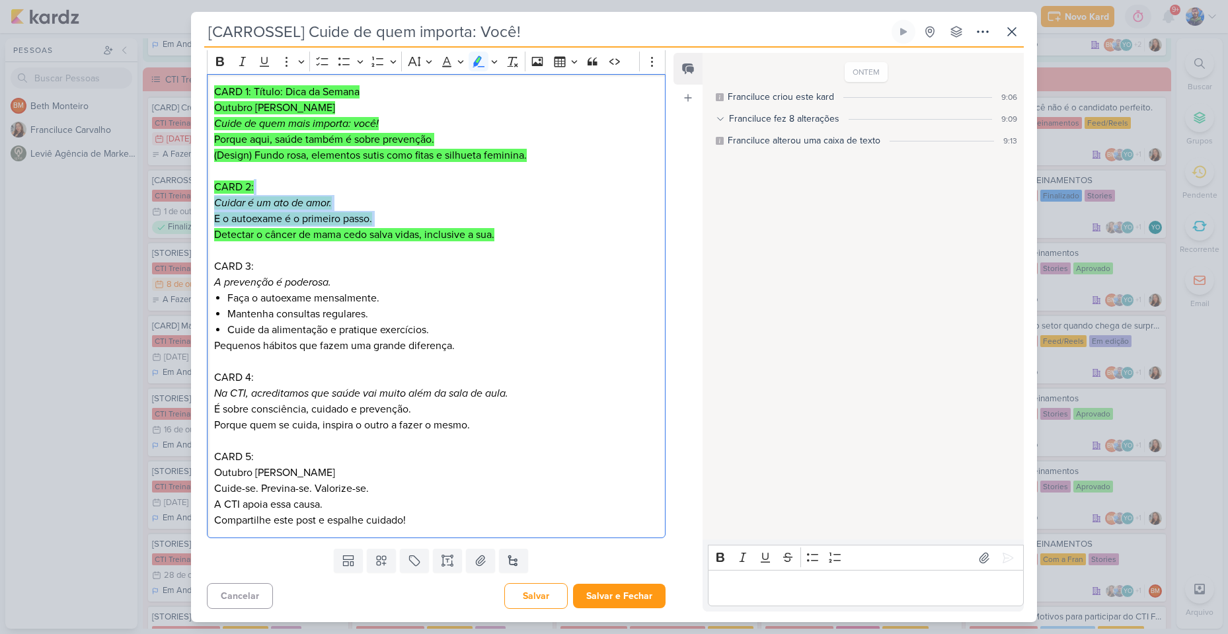
click at [321, 223] on mark "E o autoexame é o primeiro passo." at bounding box center [293, 218] width 158 height 13
click at [217, 284] on icon "A prevenção é poderosa." at bounding box center [272, 282] width 117 height 13
drag, startPoint x: 216, startPoint y: 284, endPoint x: 273, endPoint y: 285, distance: 57.5
click at [273, 285] on icon "A prevenção é poderosa." at bounding box center [272, 282] width 117 height 13
click at [310, 276] on icon "A prevenção é poderosa." at bounding box center [272, 282] width 117 height 13
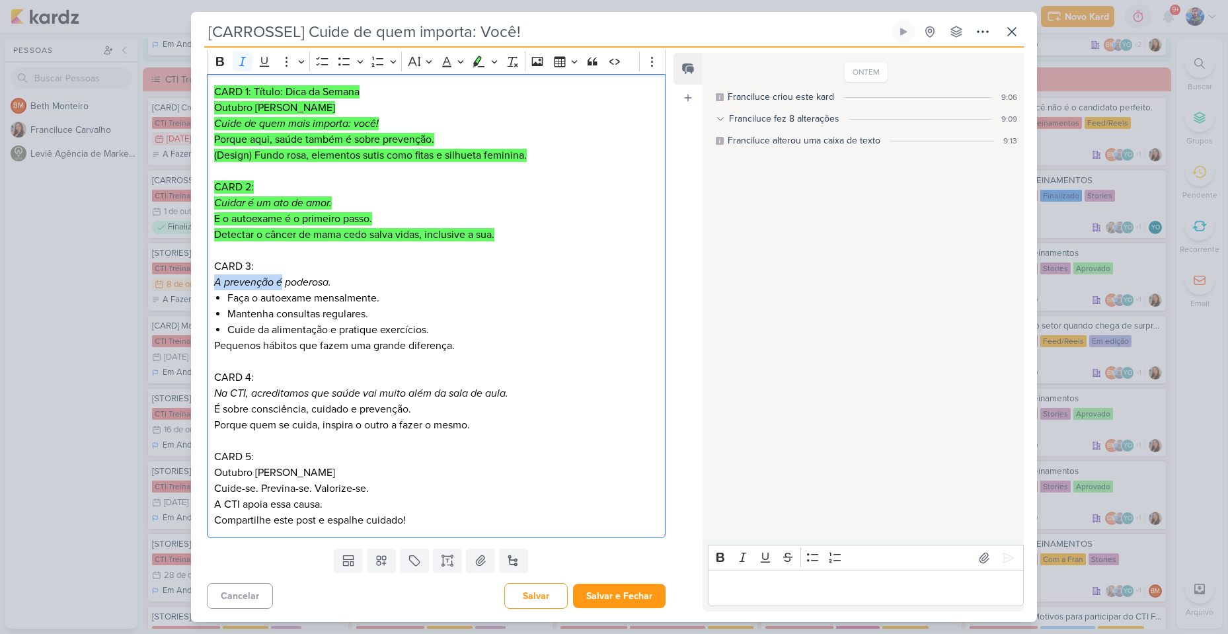
drag, startPoint x: 214, startPoint y: 280, endPoint x: 282, endPoint y: 288, distance: 68.6
click at [282, 288] on icon "A prevenção é poderosa." at bounding box center [272, 282] width 117 height 13
click at [296, 280] on icon "A prevenção é poderosa." at bounding box center [272, 282] width 117 height 13
drag, startPoint x: 285, startPoint y: 284, endPoint x: 340, endPoint y: 280, distance: 55.0
click at [340, 280] on p "CARD 3: A prevenção é poderosa." at bounding box center [436, 274] width 444 height 32
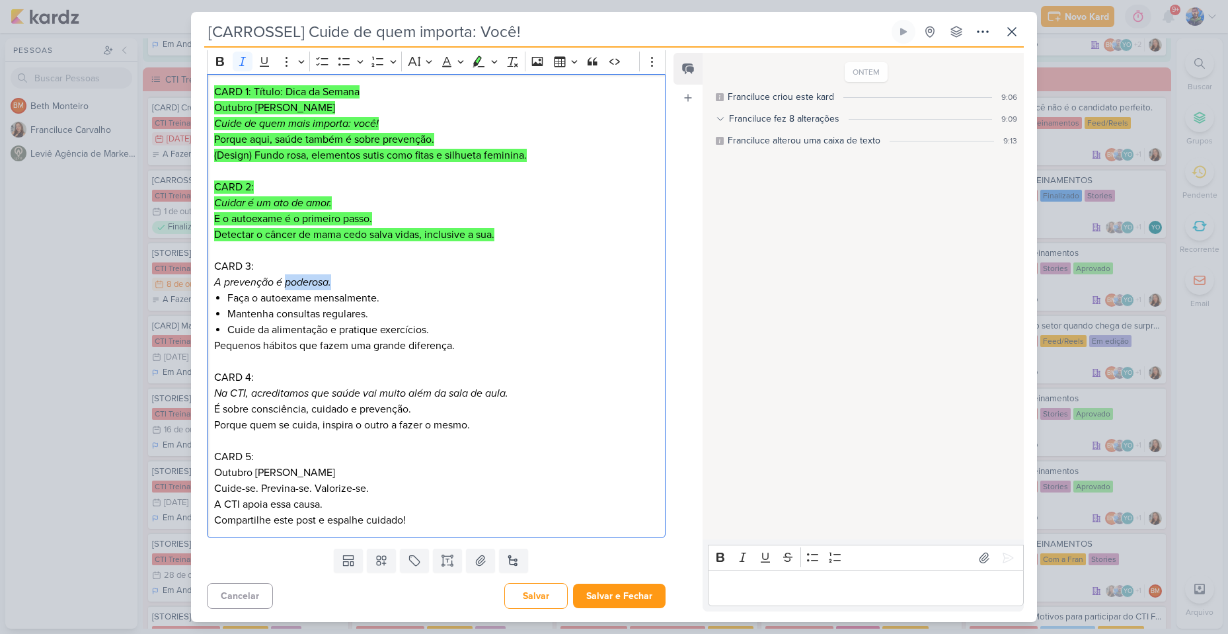
drag, startPoint x: 284, startPoint y: 289, endPoint x: 251, endPoint y: 295, distance: 33.6
click at [283, 290] on p "CARD 3: A prevenção é poderosa." at bounding box center [436, 274] width 444 height 32
click at [217, 290] on p "CARD 3: A prevenção é poderosa." at bounding box center [436, 274] width 444 height 32
drag, startPoint x: 214, startPoint y: 284, endPoint x: 280, endPoint y: 281, distance: 66.2
click at [280, 281] on icon "A prevenção é poderosa." at bounding box center [272, 282] width 117 height 13
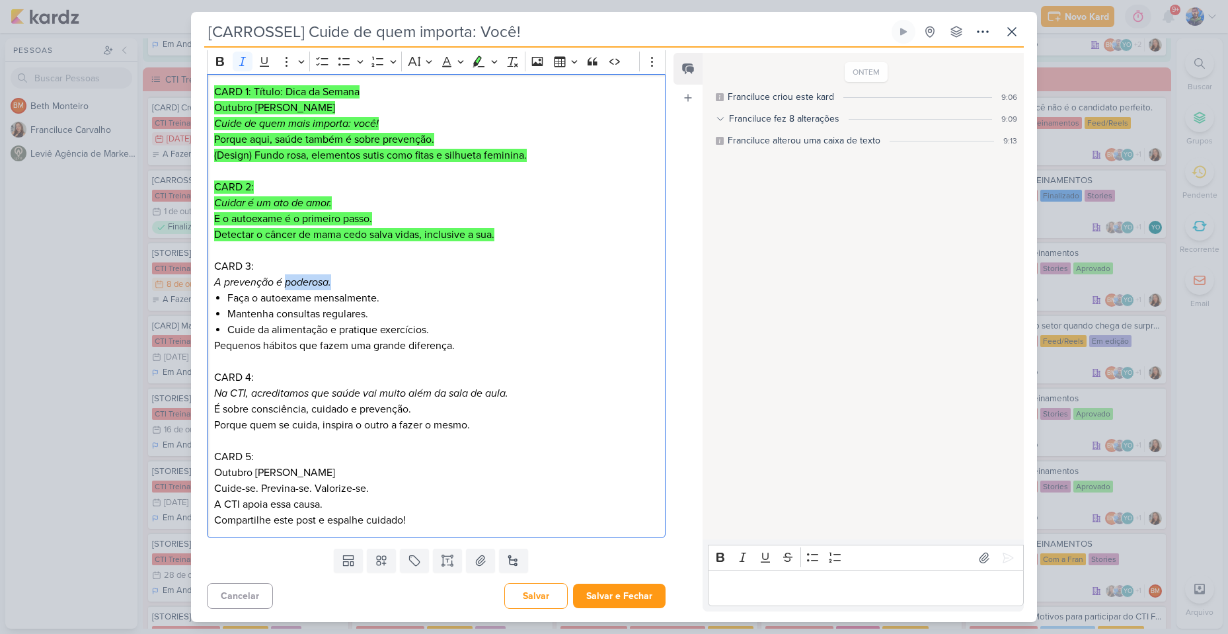
drag, startPoint x: 284, startPoint y: 285, endPoint x: 336, endPoint y: 282, distance: 51.6
click at [336, 282] on p "CARD 3: A prevenção é poderosa." at bounding box center [436, 274] width 444 height 32
click at [281, 277] on icon "A prevenção é poderosa." at bounding box center [272, 282] width 117 height 13
drag, startPoint x: 227, startPoint y: 296, endPoint x: 379, endPoint y: 302, distance: 152.2
click at [379, 302] on li "Faça o autoexame mensalmente." at bounding box center [442, 298] width 431 height 16
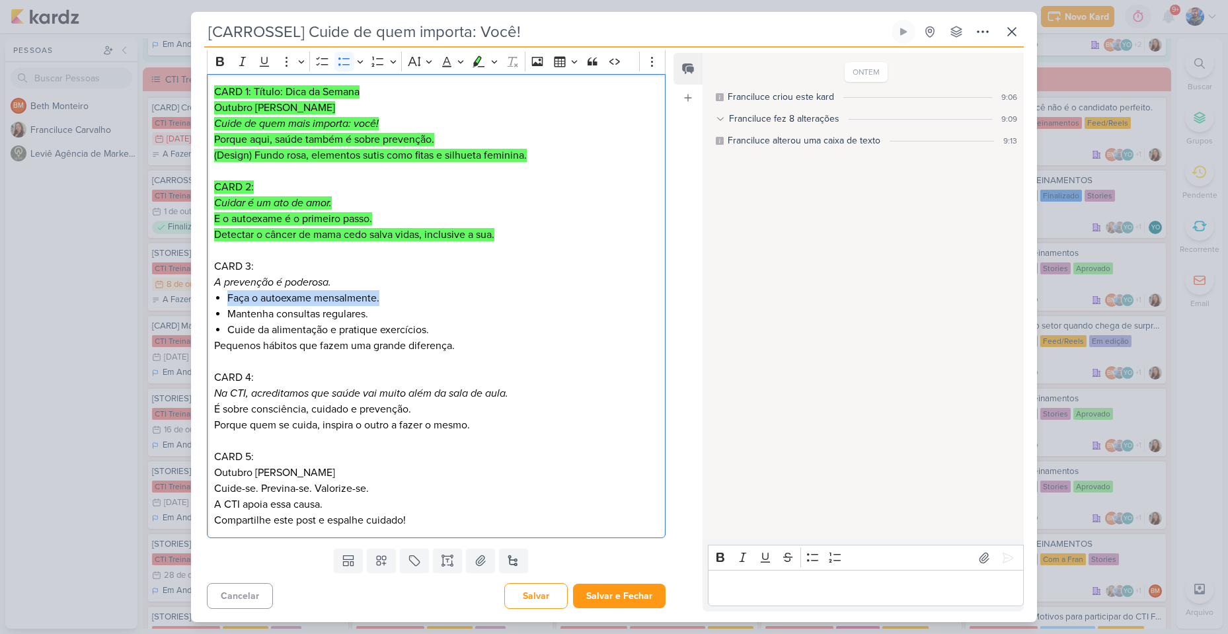
click at [278, 301] on li "Faça o autoexame mensalmente." at bounding box center [442, 298] width 431 height 16
drag, startPoint x: 229, startPoint y: 311, endPoint x: 368, endPoint y: 321, distance: 139.2
click at [368, 321] on li "Mantenha consultas regulares." at bounding box center [442, 314] width 431 height 16
drag, startPoint x: 227, startPoint y: 329, endPoint x: 539, endPoint y: 331, distance: 311.4
click at [539, 331] on li "Cuide da alimentação e pratique exercícios." at bounding box center [442, 330] width 431 height 16
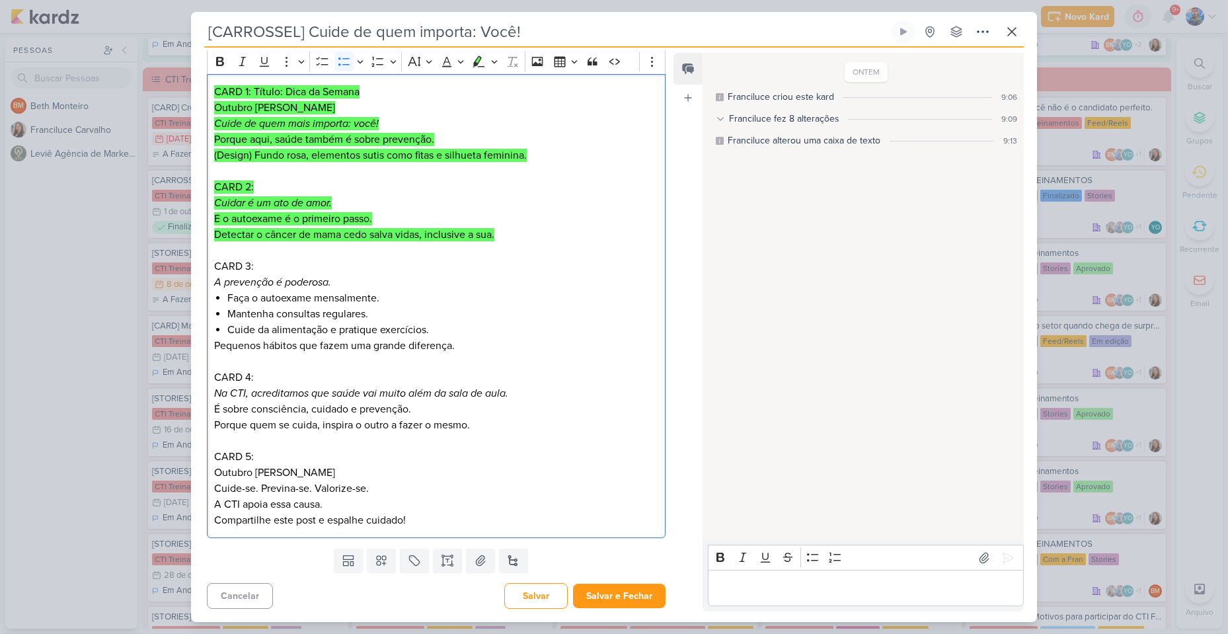
click at [301, 344] on p "Pequenos hábitos que fazem uma grande diferença." at bounding box center [436, 346] width 444 height 16
drag, startPoint x: 216, startPoint y: 347, endPoint x: 459, endPoint y: 351, distance: 244.0
click at [459, 351] on p "Pequenos hábitos que fazem uma grande diferença." at bounding box center [436, 346] width 444 height 16
click at [499, 334] on li "Cuide da alimentação e pratique exercícios." at bounding box center [442, 330] width 431 height 16
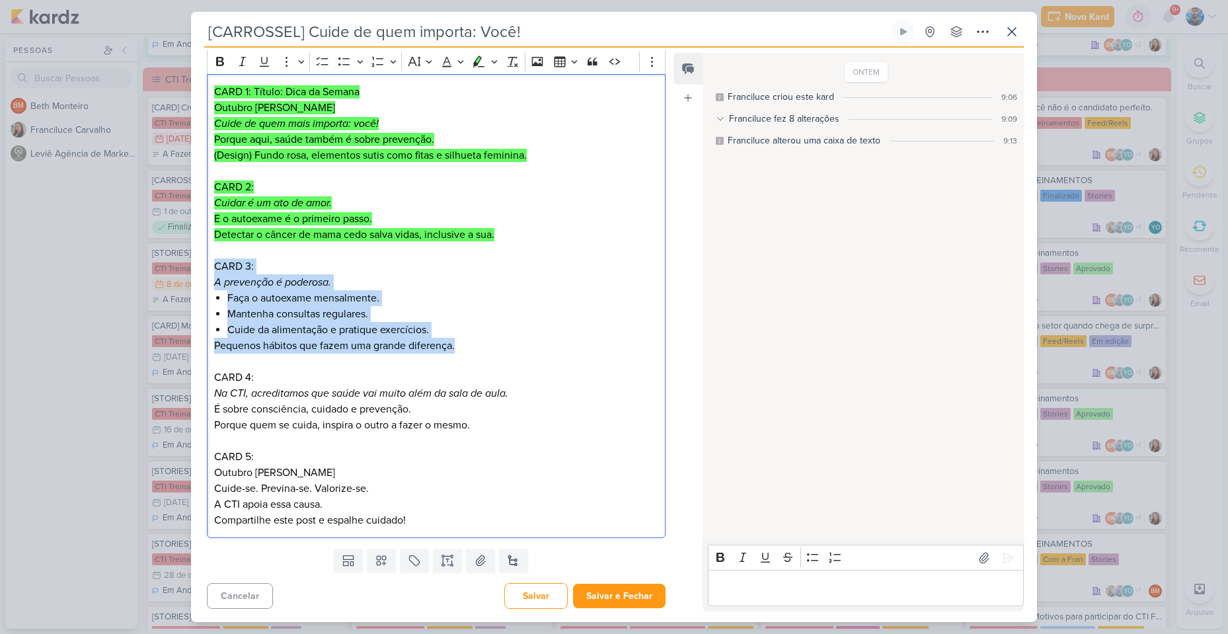
drag, startPoint x: 455, startPoint y: 349, endPoint x: 208, endPoint y: 273, distance: 258.7
click at [208, 273] on div "CARD 1: Título: Dica da Semana Outubro Rosa Cuide de quem mais importa: você! P…" at bounding box center [436, 306] width 459 height 465
click at [479, 68] on button "Highlight" at bounding box center [479, 62] width 20 height 20
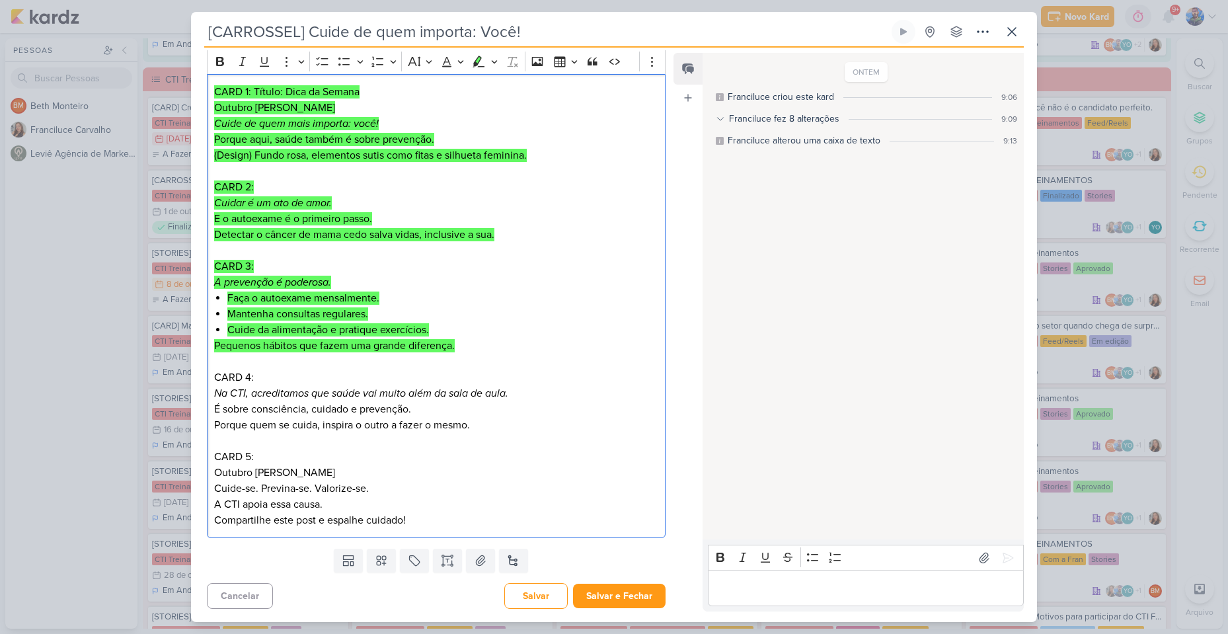
click at [328, 404] on p "CARD 4: Na CTI, acreditamos que saúde vai muito além da sala de aula. É sobre c…" at bounding box center [436, 401] width 444 height 63
drag, startPoint x: 216, startPoint y: 389, endPoint x: 247, endPoint y: 393, distance: 31.2
click at [247, 393] on icon "Na CTI, acreditamos que saúde vai muito além da sala de aula." at bounding box center [361, 393] width 294 height 13
click at [274, 388] on icon "Na CTI, acreditamos que saúde vai muito além da sala de aula." at bounding box center [361, 393] width 294 height 13
drag, startPoint x: 251, startPoint y: 393, endPoint x: 327, endPoint y: 399, distance: 76.2
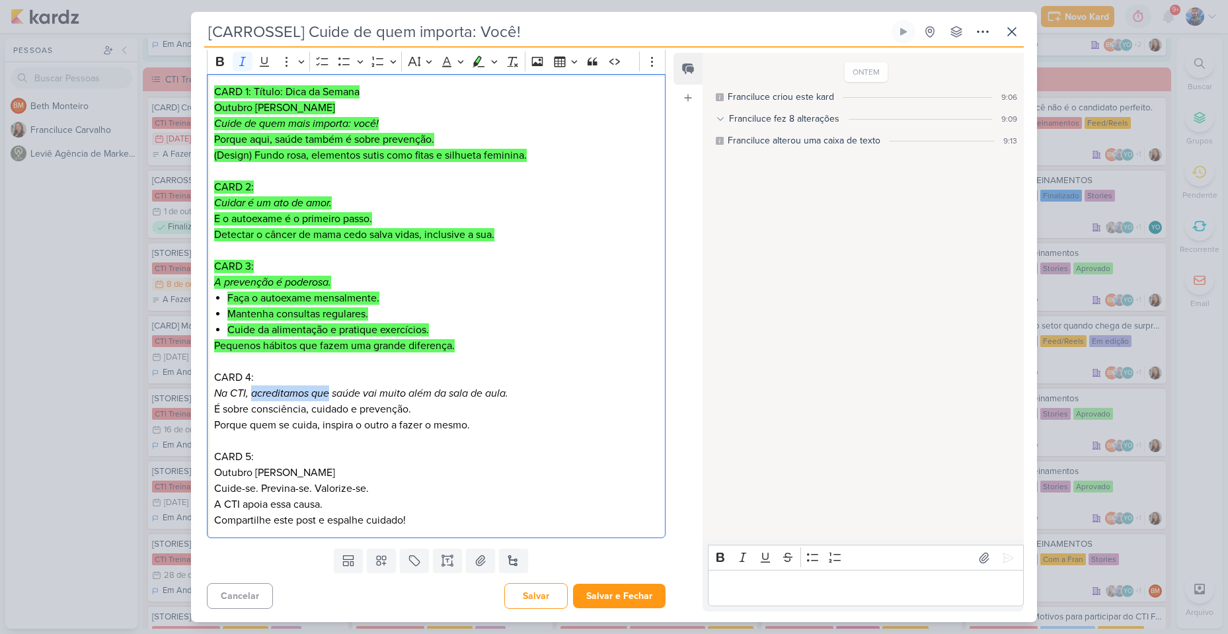
click at [327, 399] on icon "Na CTI, acreditamos que saúde vai muito além da sala de aula." at bounding box center [361, 393] width 294 height 13
click at [334, 391] on icon "Na CTI, acreditamos que saúde vai muito além da sala de aula." at bounding box center [361, 393] width 294 height 13
drag, startPoint x: 334, startPoint y: 391, endPoint x: 536, endPoint y: 391, distance: 202.3
click at [536, 391] on p "CARD 4: Na CTI, acreditamos que saúde vai muito além da sala de aula. É sobre c…" at bounding box center [436, 401] width 444 height 63
click at [335, 407] on p "CARD 4: Na CTI, acreditamos que saúde vai muito além da sala de aula. É sobre c…" at bounding box center [436, 401] width 444 height 63
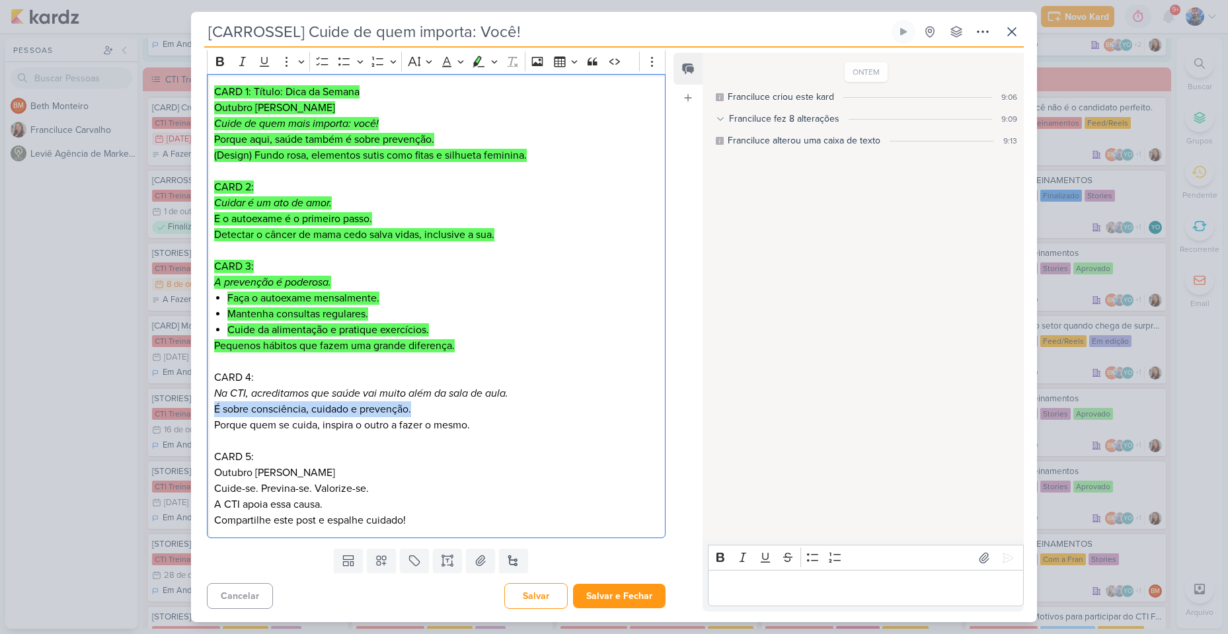
drag, startPoint x: 214, startPoint y: 406, endPoint x: 414, endPoint y: 412, distance: 201.1
click at [414, 412] on p "CARD 4: Na CTI, acreditamos que saúde vai muito além da sala de aula. É sobre c…" at bounding box center [436, 401] width 444 height 63
click at [282, 406] on p "CARD 4: Na CTI, acreditamos que saúde vai muito além da sala de aula. É sobre c…" at bounding box center [436, 401] width 444 height 63
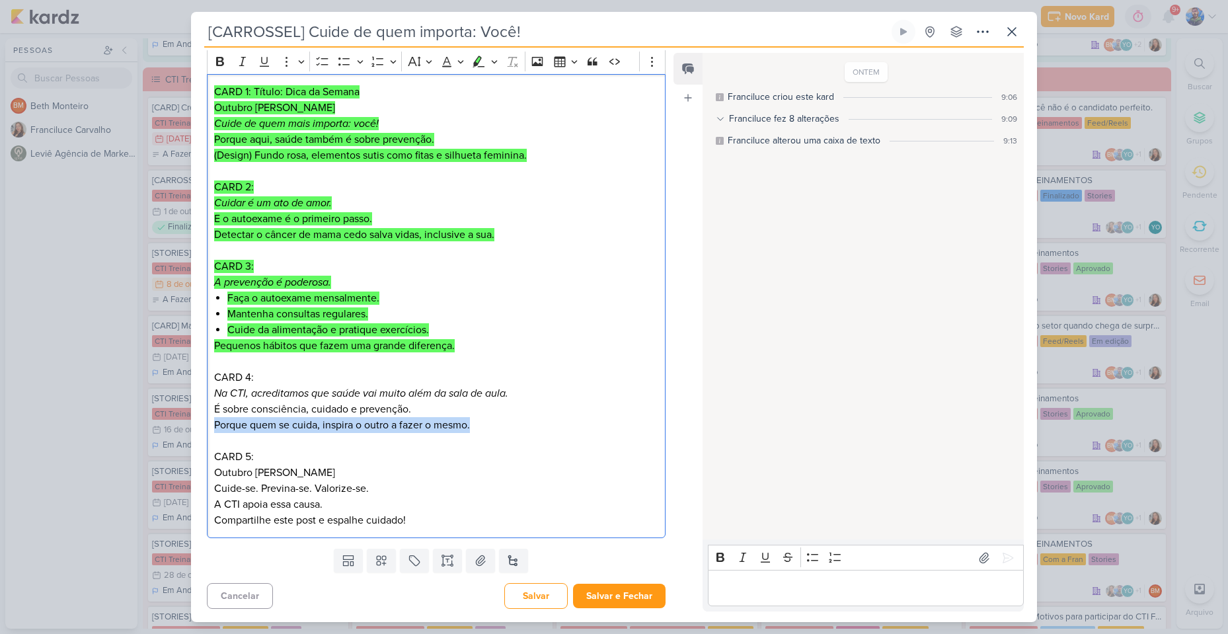
drag, startPoint x: 213, startPoint y: 422, endPoint x: 473, endPoint y: 427, distance: 259.8
click at [473, 427] on div "CARD 1: Título: Dica da Semana Outubro Rosa Cuide de quem mais importa: você! P…" at bounding box center [436, 306] width 459 height 465
click at [424, 426] on p "CARD 4: Na CTI, acreditamos que saúde vai muito além da sala de aula. É sobre c…" at bounding box center [436, 401] width 444 height 63
drag, startPoint x: 477, startPoint y: 426, endPoint x: 215, endPoint y: 381, distance: 265.6
click at [215, 381] on p "CARD 4: Na CTI, acreditamos que saúde vai muito além da sala de aula. É sobre c…" at bounding box center [436, 401] width 444 height 63
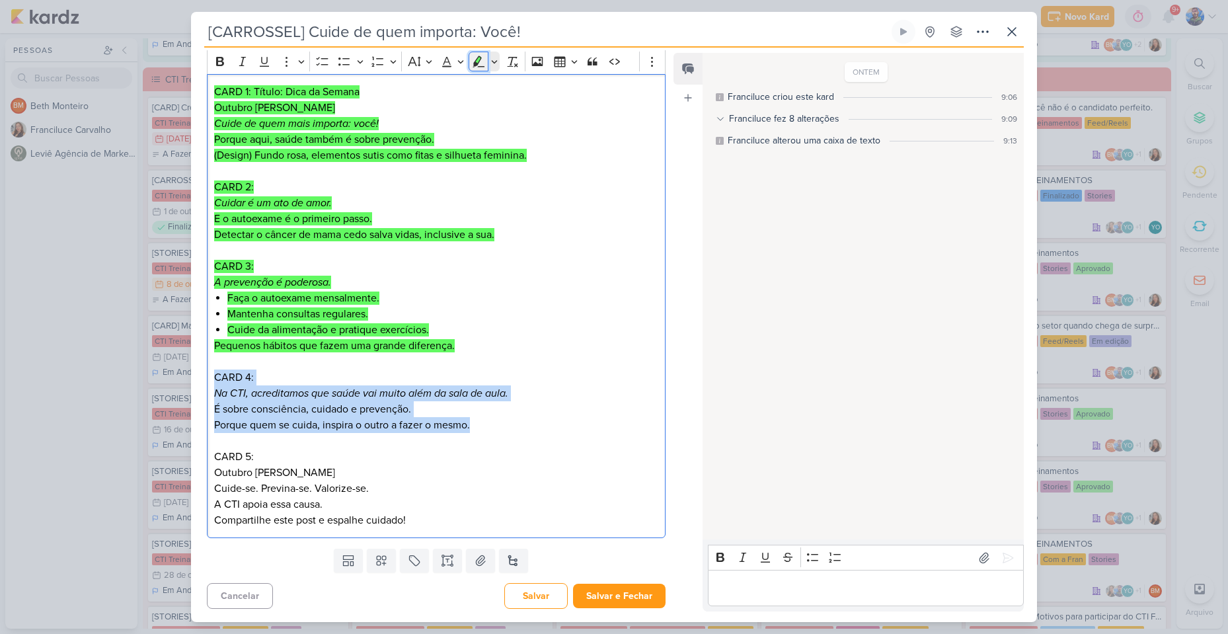
click at [477, 69] on button "Highlight" at bounding box center [479, 62] width 20 height 20
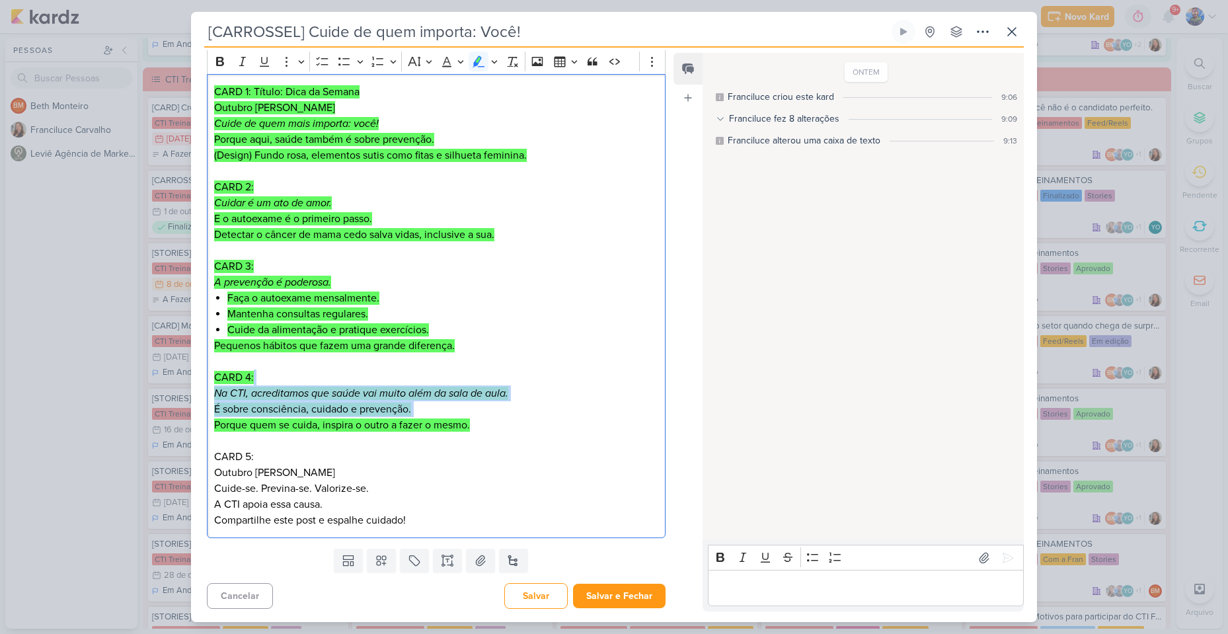
click at [496, 425] on p "CARD 4: Na CTI, acreditamos que saúde vai muito além da sala de aula. É sobre c…" at bounding box center [436, 401] width 444 height 63
click at [296, 465] on p "CARD 5: Outubro [PERSON_NAME]" at bounding box center [436, 465] width 444 height 32
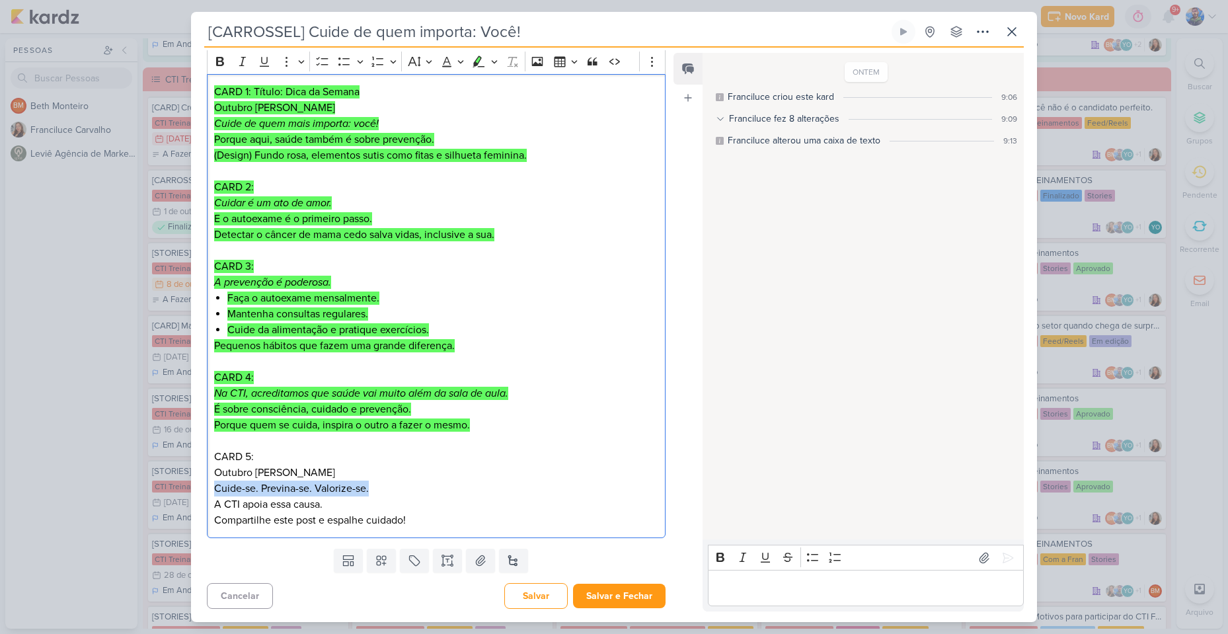
drag, startPoint x: 216, startPoint y: 486, endPoint x: 367, endPoint y: 488, distance: 150.7
click at [367, 488] on p "Cuide-se. Previna-se. Valorize-se. A CTI apoia essa causa. Compartilhe este pos…" at bounding box center [436, 505] width 444 height 48
click at [300, 504] on p "Cuide-se. Previna-se. Valorize-se. A CTI apoia essa causa. Compartilhe este pos…" at bounding box center [436, 505] width 444 height 48
drag, startPoint x: 288, startPoint y: 509, endPoint x: 212, endPoint y: 502, distance: 76.4
click at [212, 502] on div "CARD 1: Título: Dica da Semana Outubro Rosa Cuide de quem mais importa: você! P…" at bounding box center [436, 306] width 459 height 465
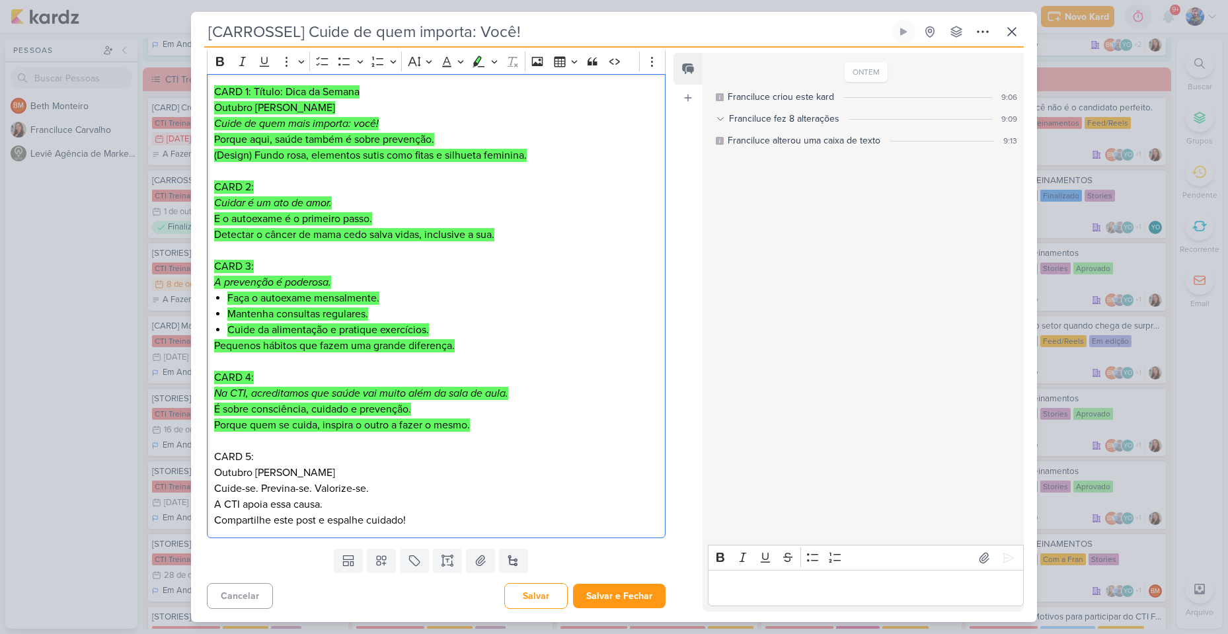
click at [379, 486] on p "Cuide-se. Previna-se. Valorize-se. A CTI apoia essa causa. Compartilhe este pos…" at bounding box center [436, 505] width 444 height 48
drag, startPoint x: 332, startPoint y: 526, endPoint x: 214, endPoint y: 522, distance: 118.4
click at [214, 522] on p "Cuide-se. Previna-se. Valorize-se. A CTI apoia essa causa. Compartilhe este pos…" at bounding box center [436, 505] width 444 height 48
click at [430, 515] on p "Cuide-se. Previna-se. Valorize-se. A CTI apoia essa causa. Compartilhe este pos…" at bounding box center [436, 505] width 444 height 48
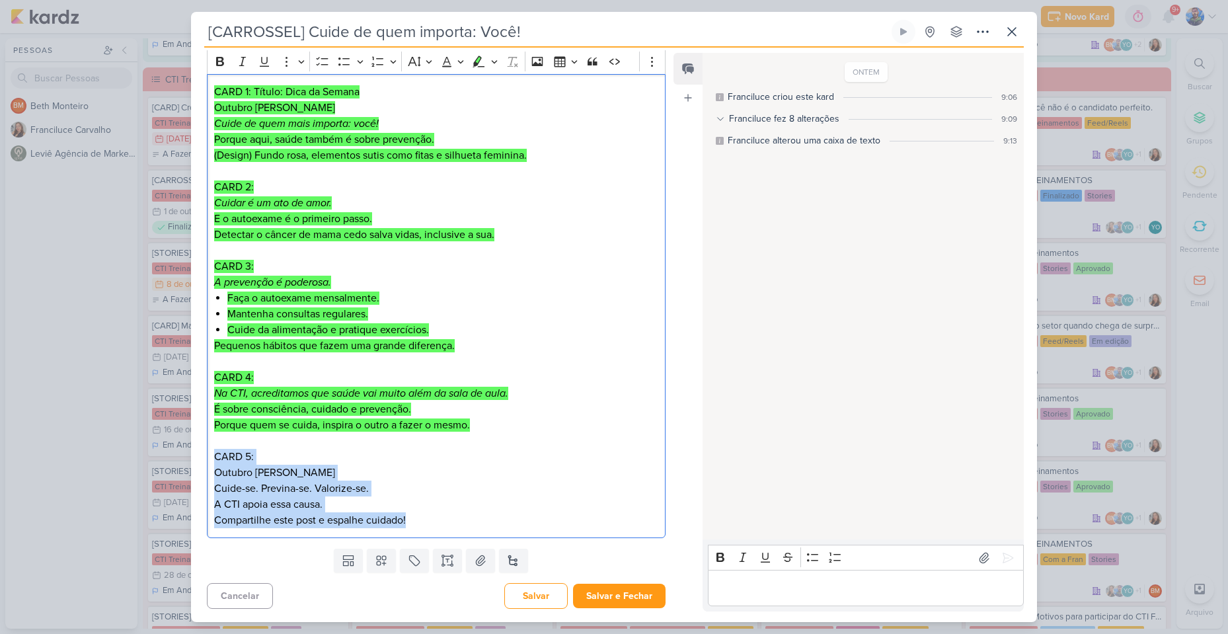
drag, startPoint x: 375, startPoint y: 524, endPoint x: 199, endPoint y: 454, distance: 189.0
click at [199, 454] on div "Cliente CTI Treinamentos Tipo de Conteúdo" at bounding box center [431, 268] width 480 height 549
click at [480, 64] on icon "Editor toolbar" at bounding box center [478, 61] width 13 height 13
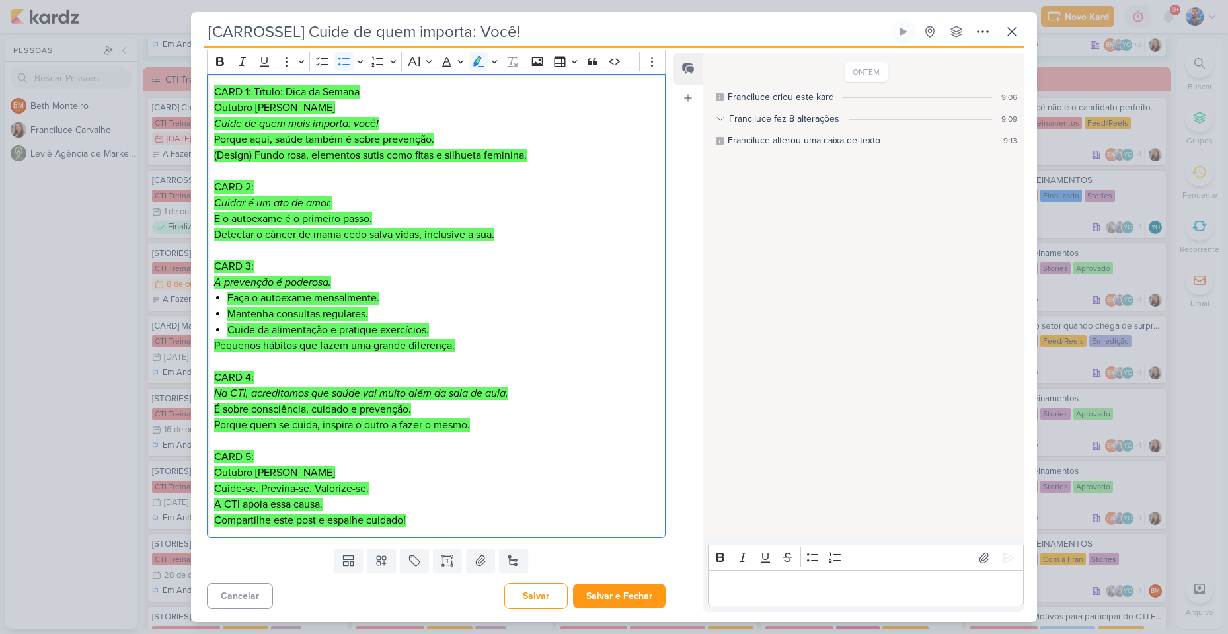
click at [524, 327] on li "Cuide da alimentação e pratique exercícios." at bounding box center [442, 330] width 431 height 16
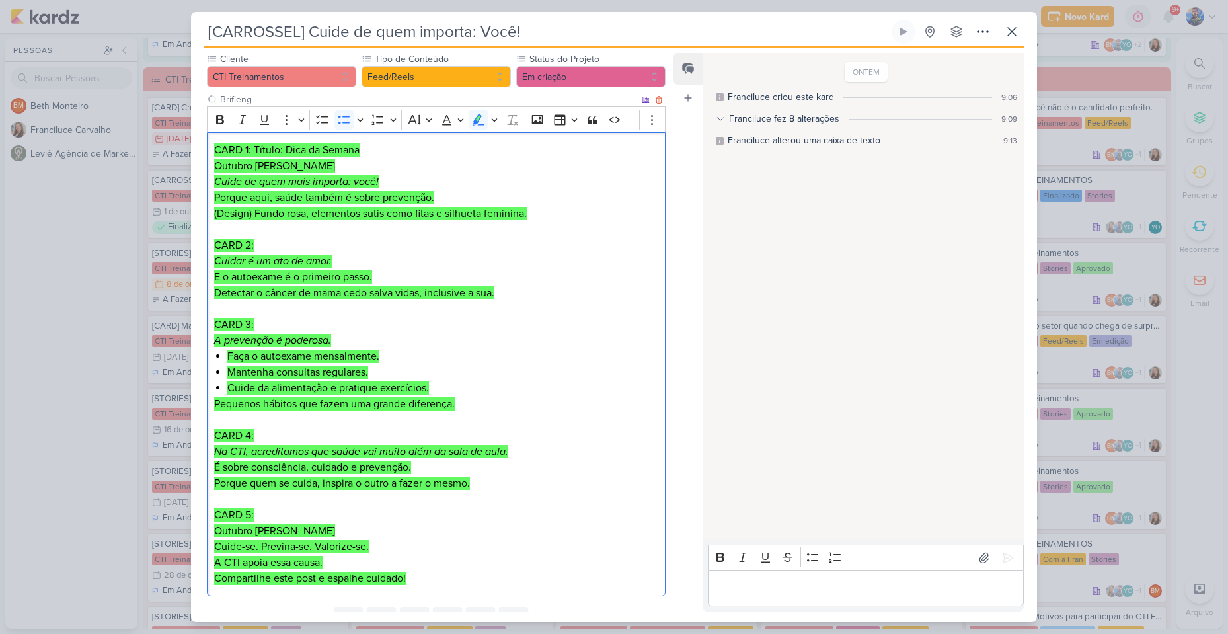
scroll to position [0, 0]
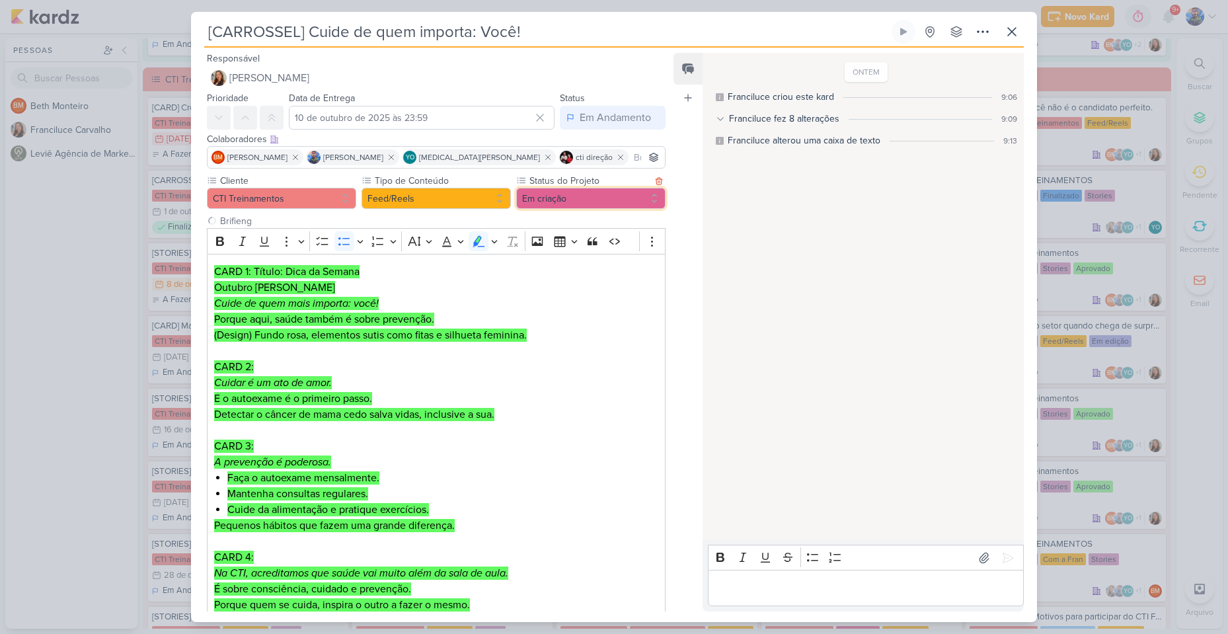
click at [571, 190] on button "Em criação" at bounding box center [590, 198] width 149 height 21
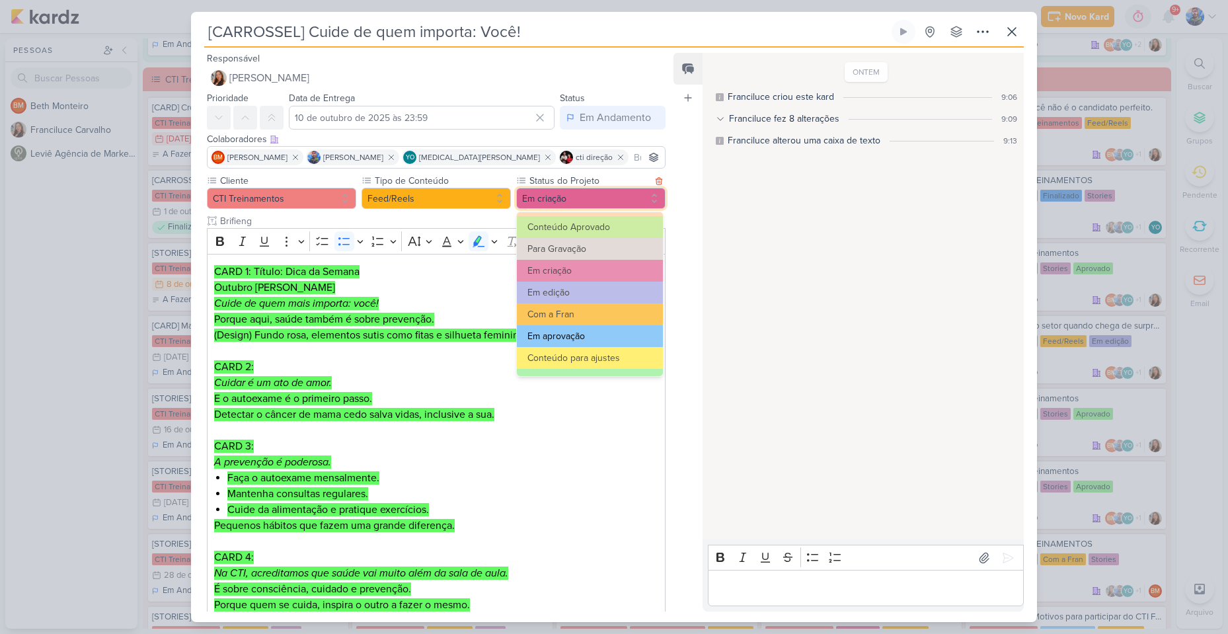
scroll to position [66, 0]
click at [567, 311] on button "Com a Fran" at bounding box center [590, 314] width 146 height 22
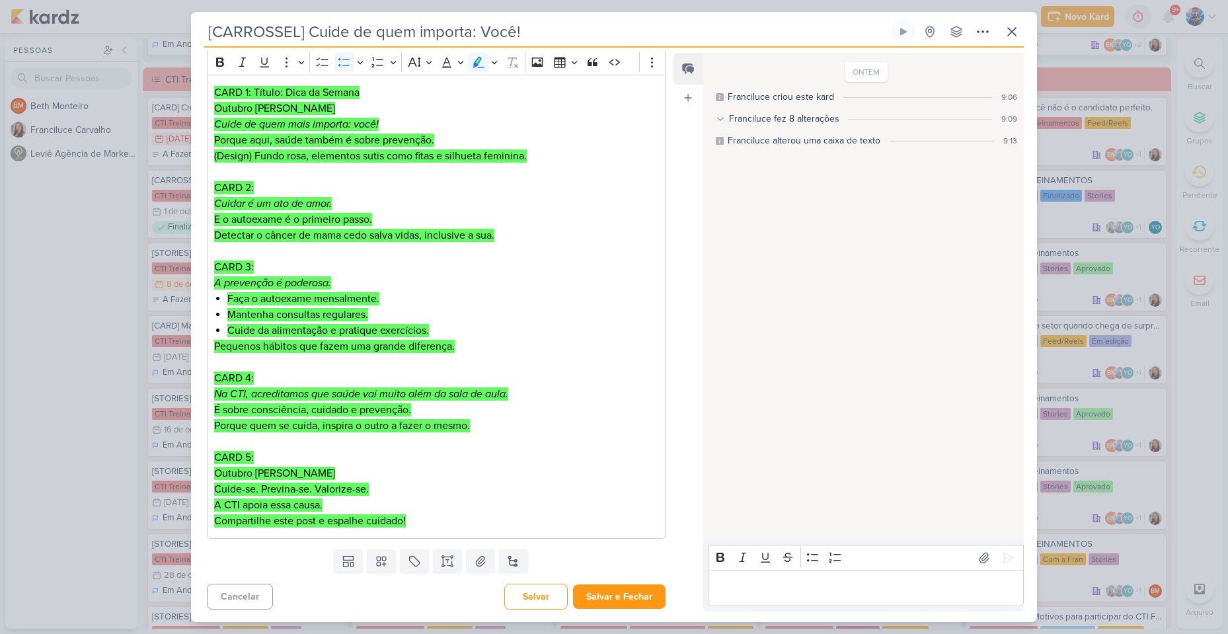
scroll to position [180, 0]
click at [475, 568] on button at bounding box center [480, 561] width 29 height 24
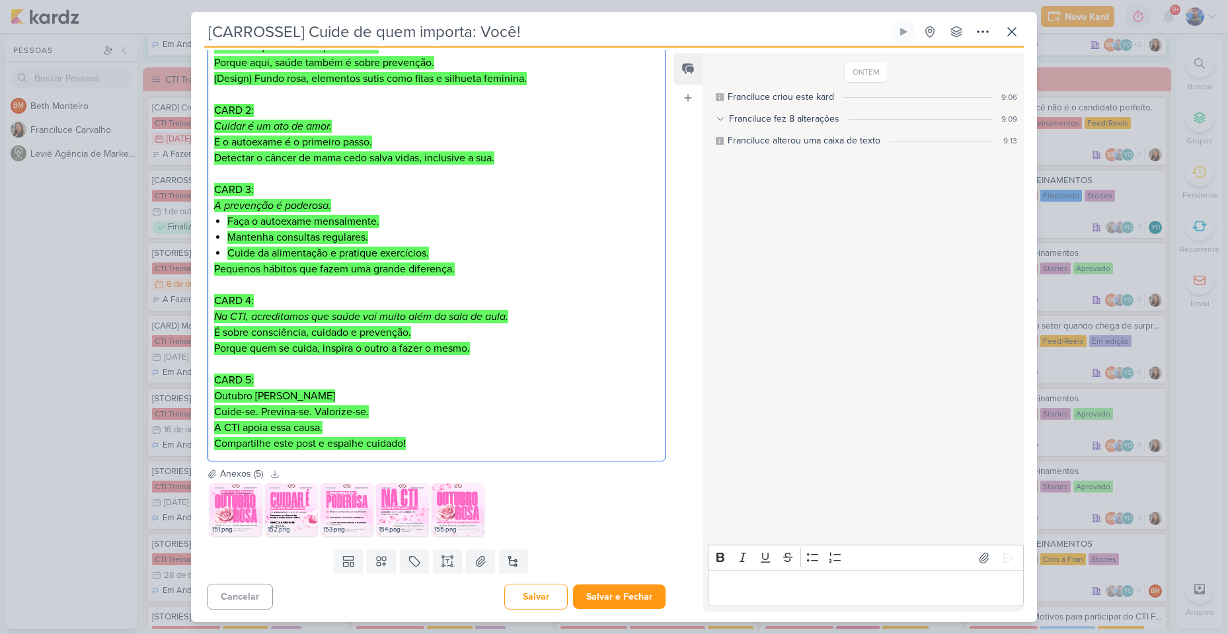
scroll to position [257, 0]
click at [549, 590] on button "Salvar" at bounding box center [535, 596] width 63 height 26
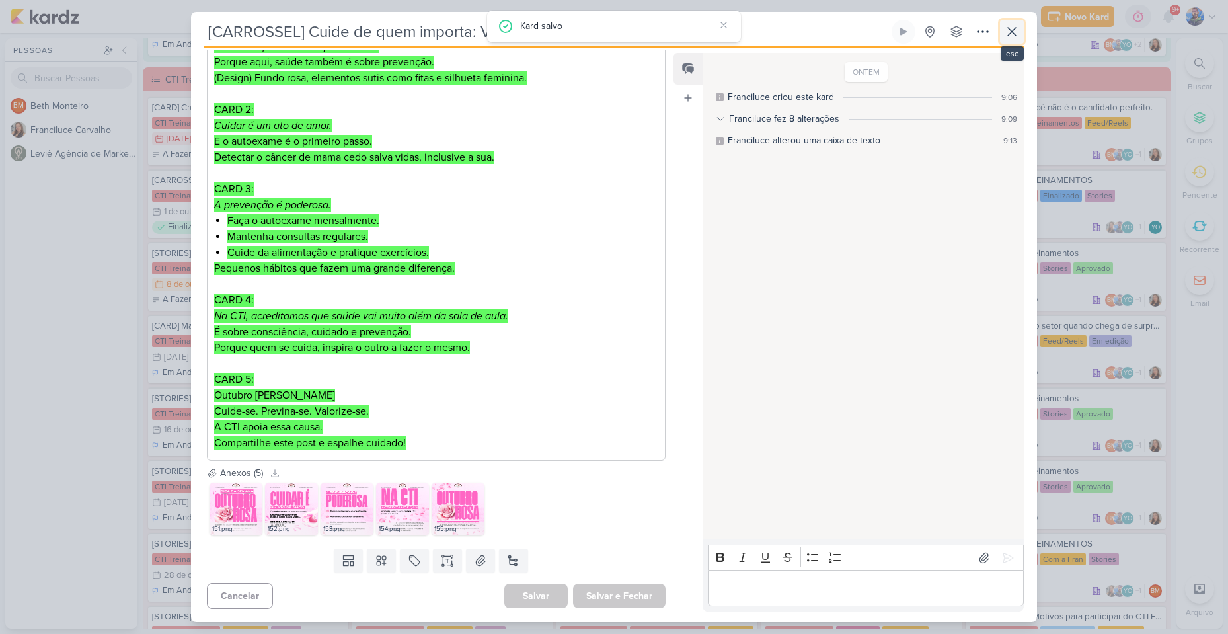
click at [1013, 32] on icon at bounding box center [1012, 32] width 8 height 8
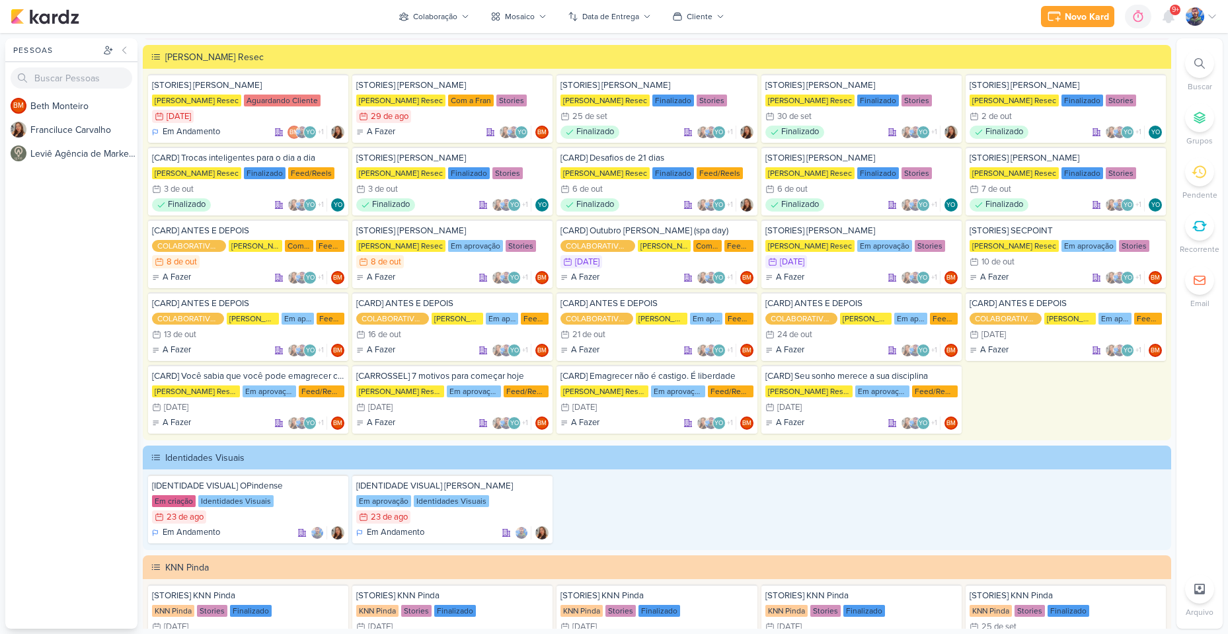
scroll to position [2182, 0]
